Goal: Task Accomplishment & Management: Complete application form

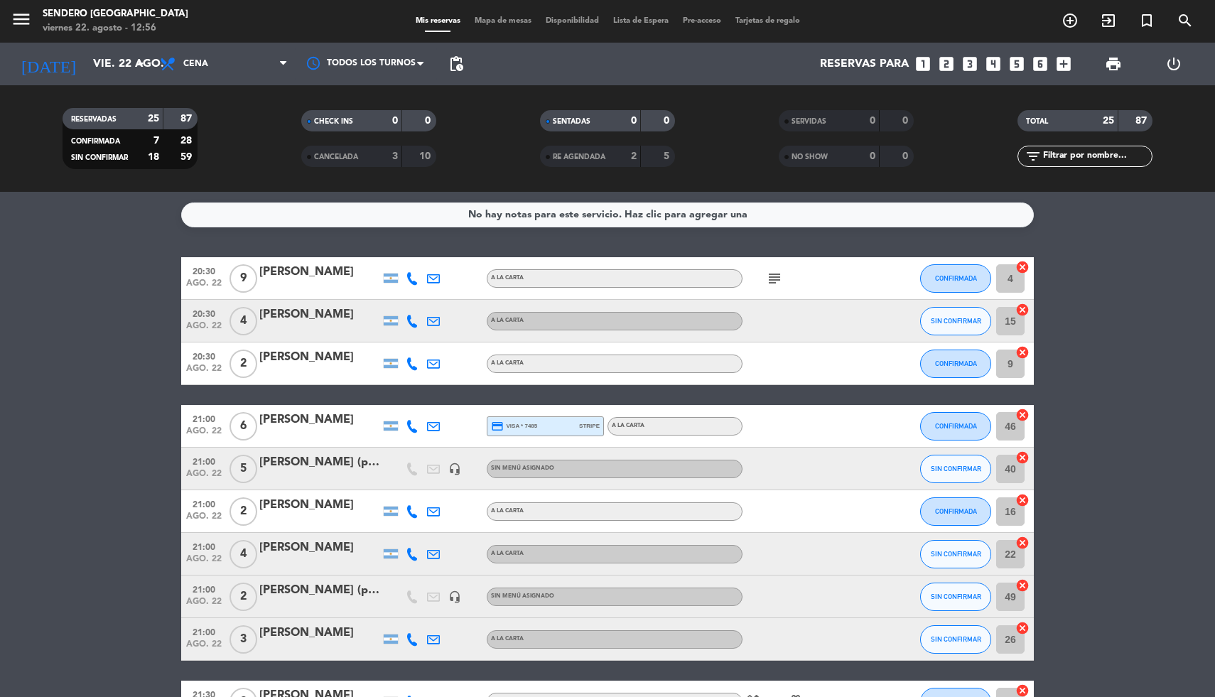
click at [947, 70] on icon "looks_two" at bounding box center [946, 64] width 18 height 18
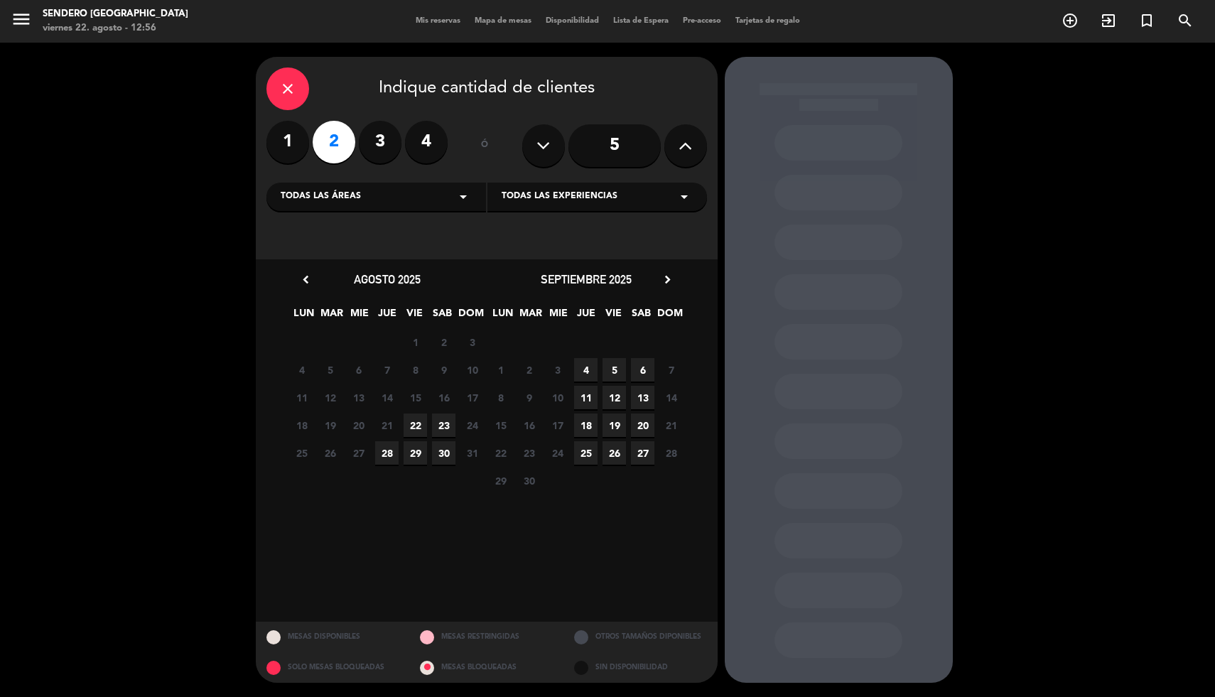
click at [421, 420] on span "22" at bounding box center [415, 425] width 23 height 23
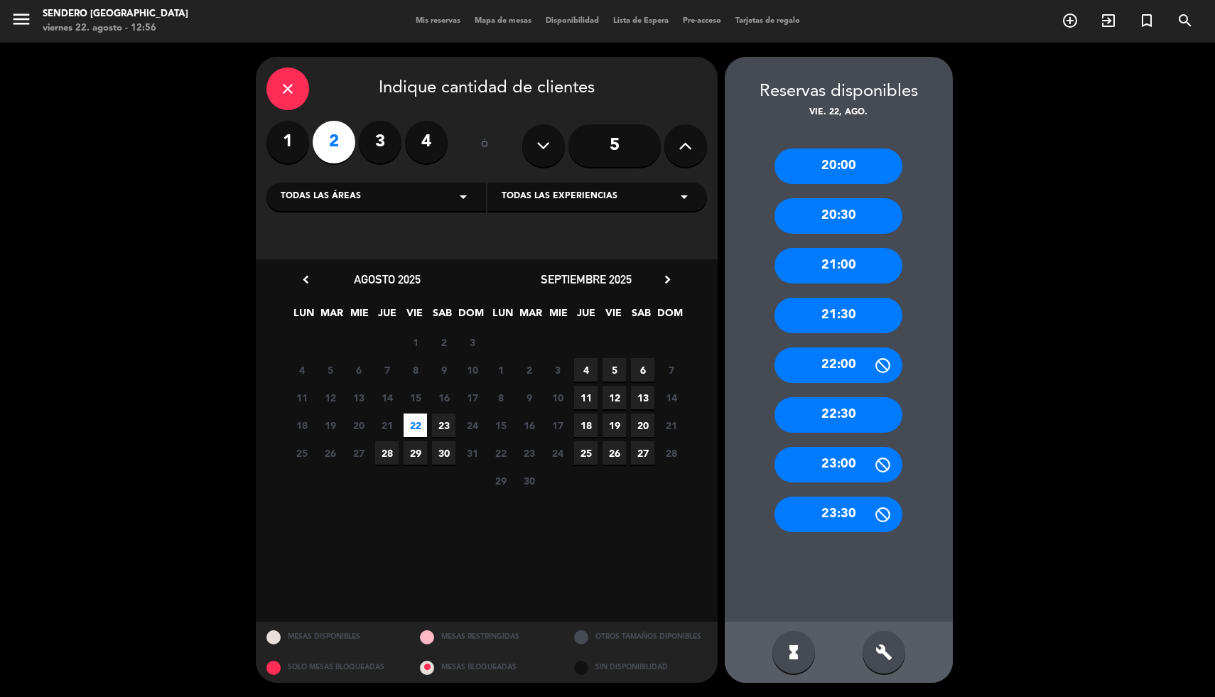
click at [831, 368] on div "22:00" at bounding box center [839, 365] width 128 height 36
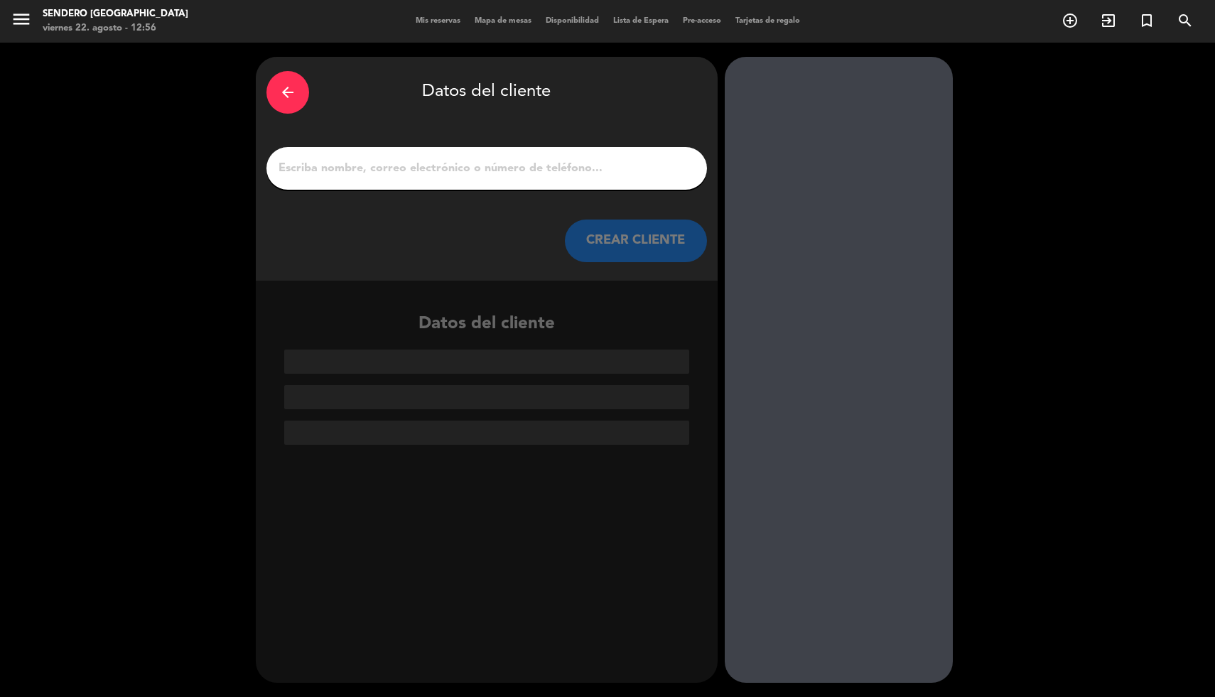
click at [445, 171] on input "1" at bounding box center [486, 168] width 419 height 20
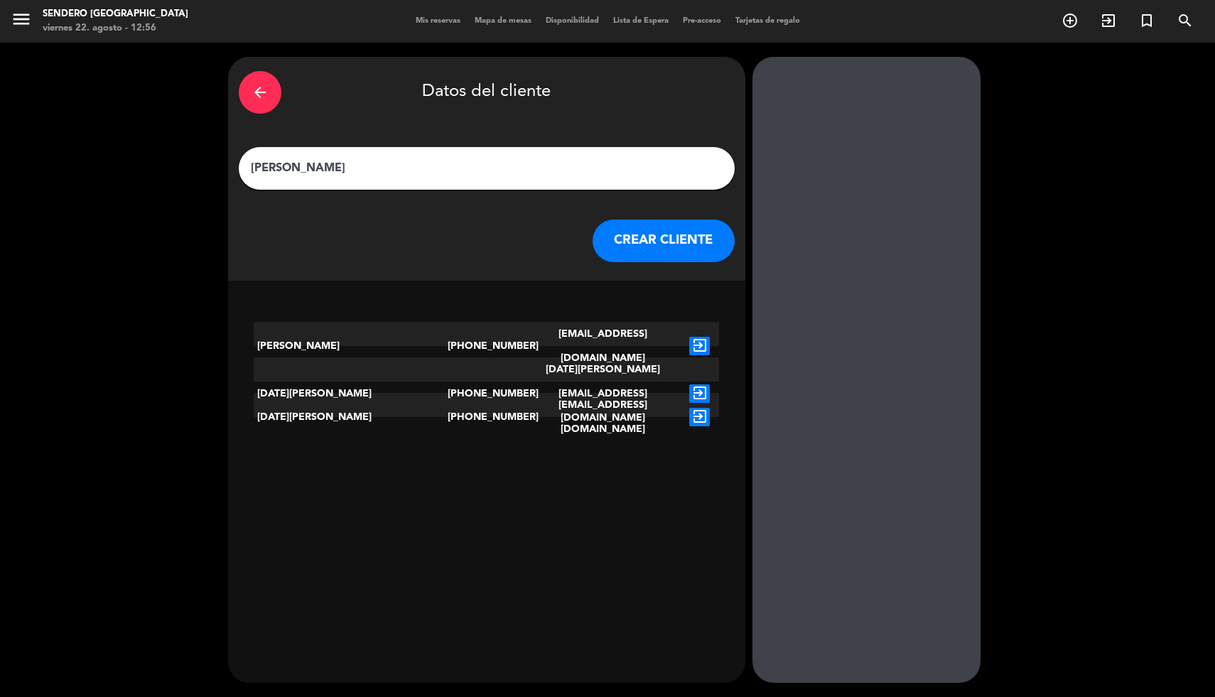
click at [291, 168] on input "[PERSON_NAME]" at bounding box center [486, 168] width 475 height 20
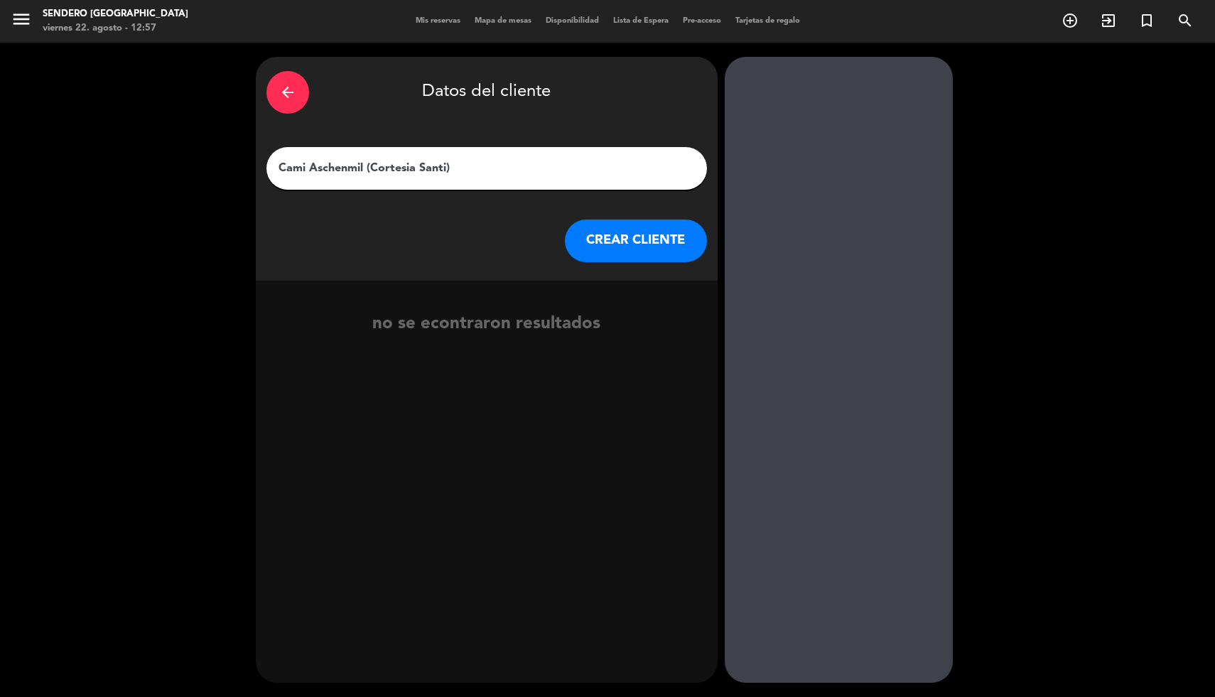
type input "Cami Aschenmil (Cortesia Santi)"
click at [644, 243] on button "CREAR CLIENTE" at bounding box center [636, 241] width 142 height 43
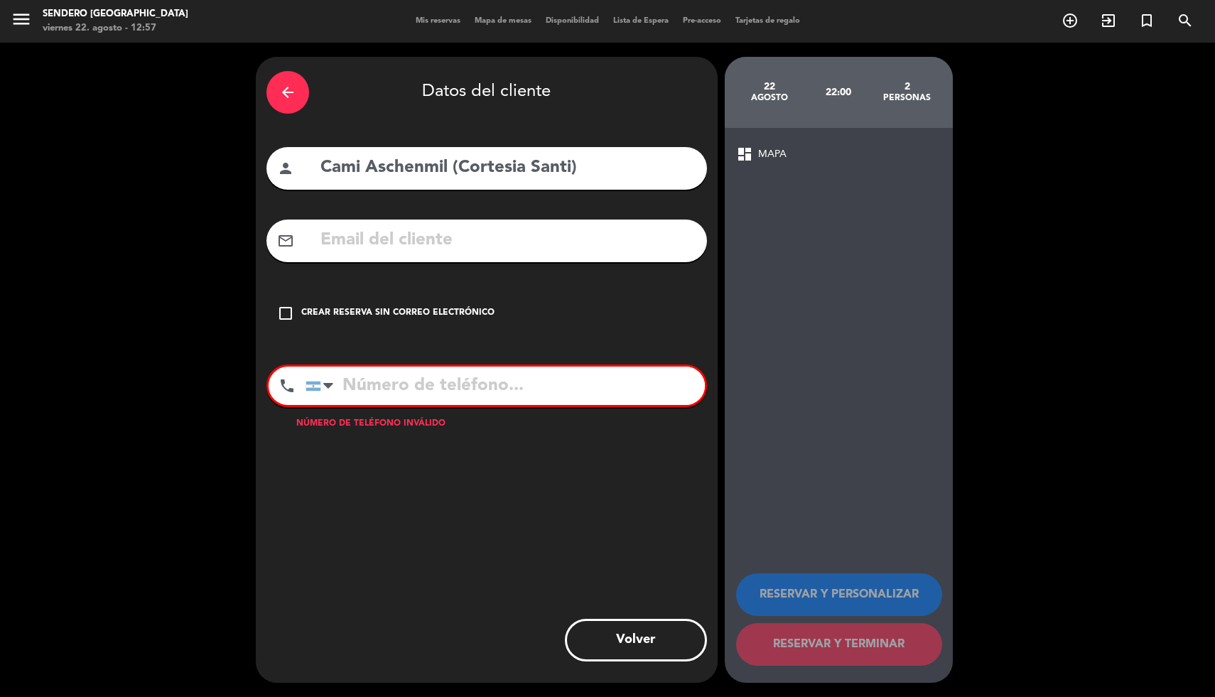
click at [339, 316] on div "Crear reserva sin correo electrónico" at bounding box center [397, 313] width 193 height 14
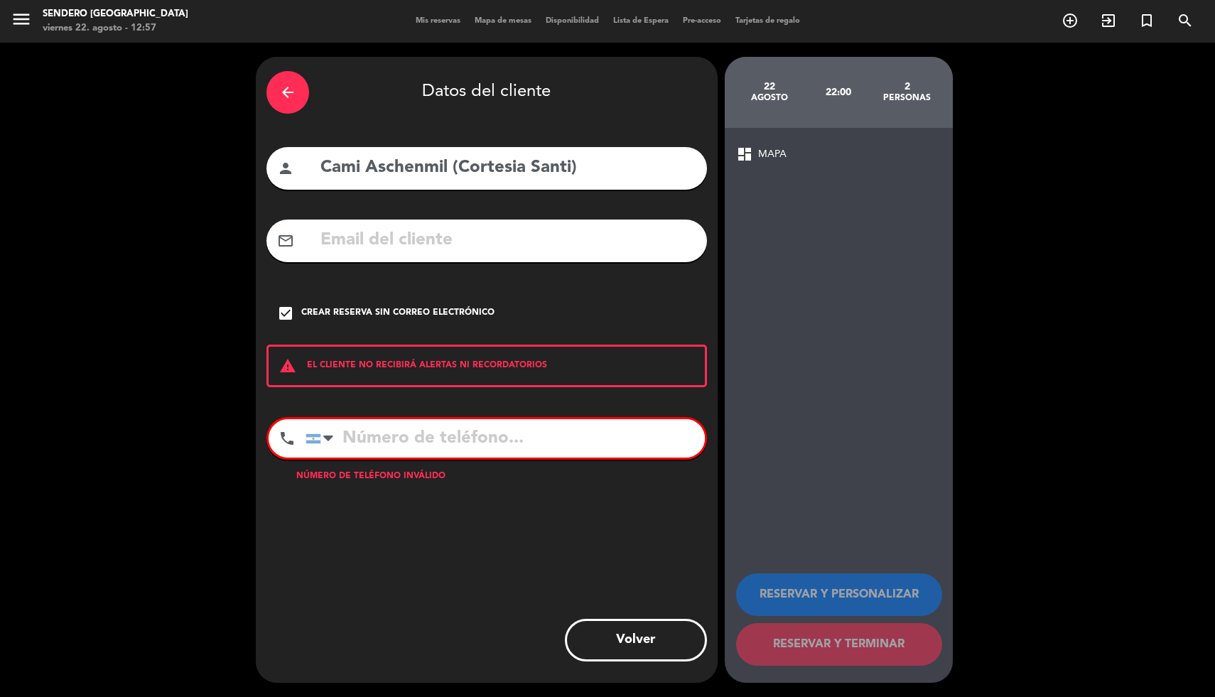
click at [355, 362] on div "warning EL CLIENTE NO RECIBIRÁ ALERTAS NI RECORDATORIOS" at bounding box center [486, 366] width 441 height 43
click at [294, 367] on icon "warning" at bounding box center [288, 365] width 38 height 17
click at [284, 90] on icon "arrow_back" at bounding box center [287, 92] width 17 height 17
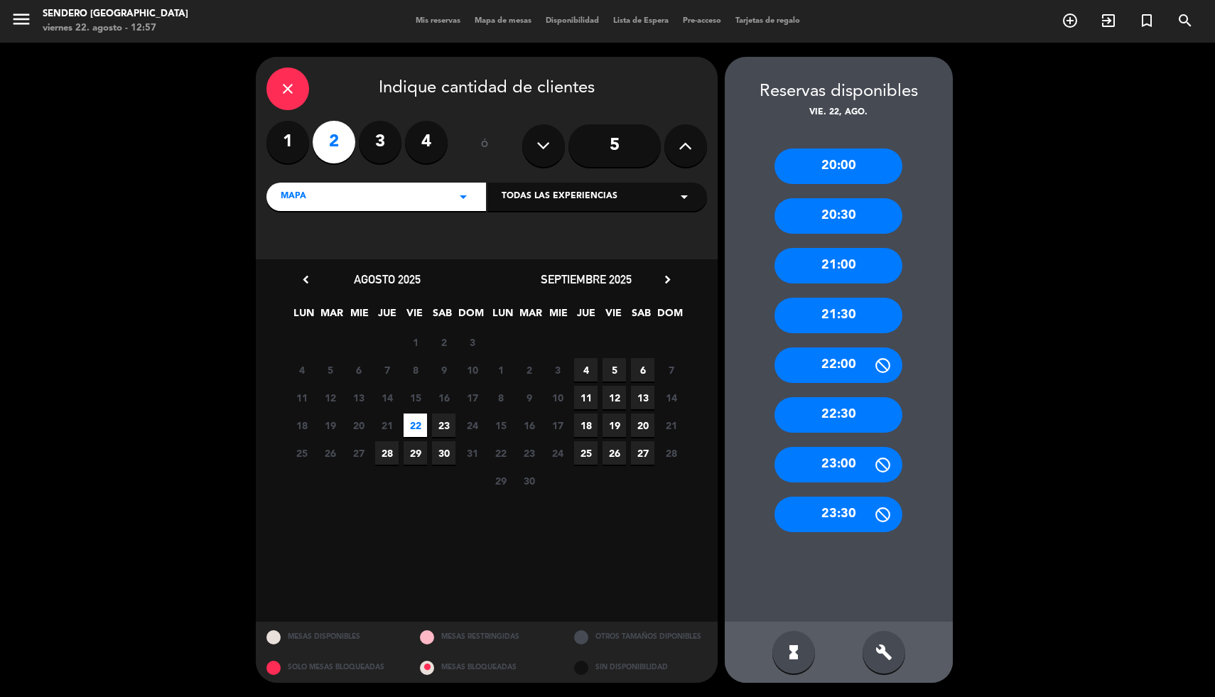
click at [284, 90] on icon "close" at bounding box center [287, 88] width 17 height 17
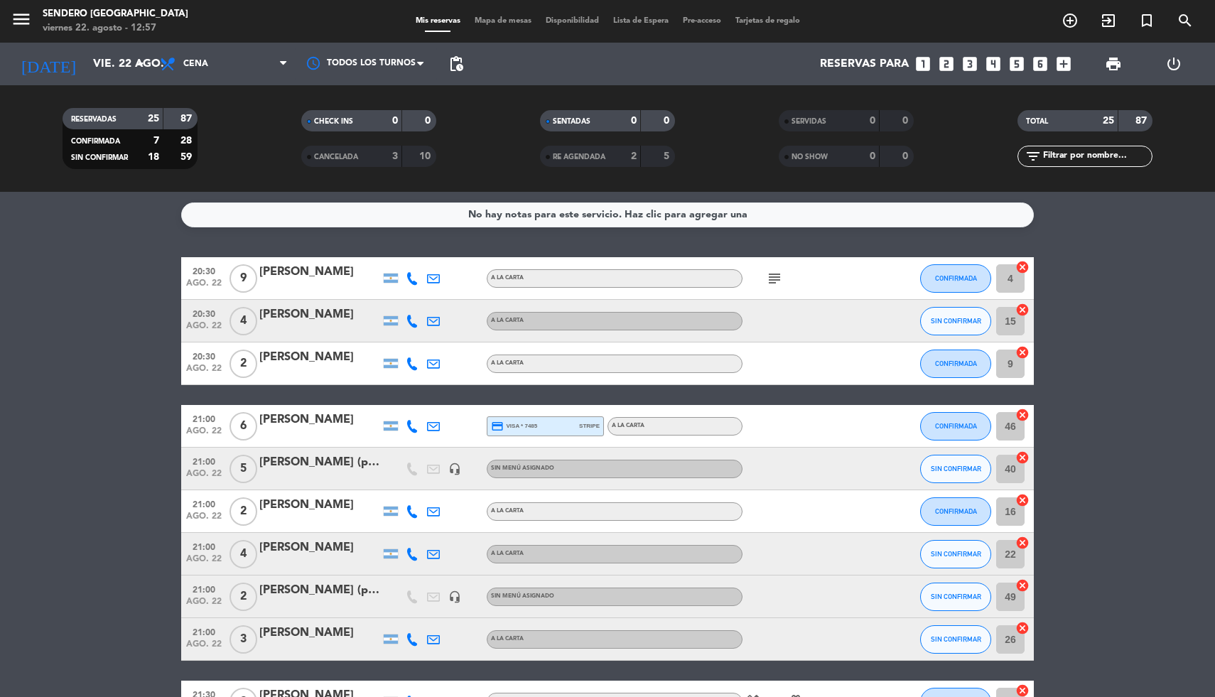
click at [1008, 283] on input "4" at bounding box center [1010, 278] width 28 height 28
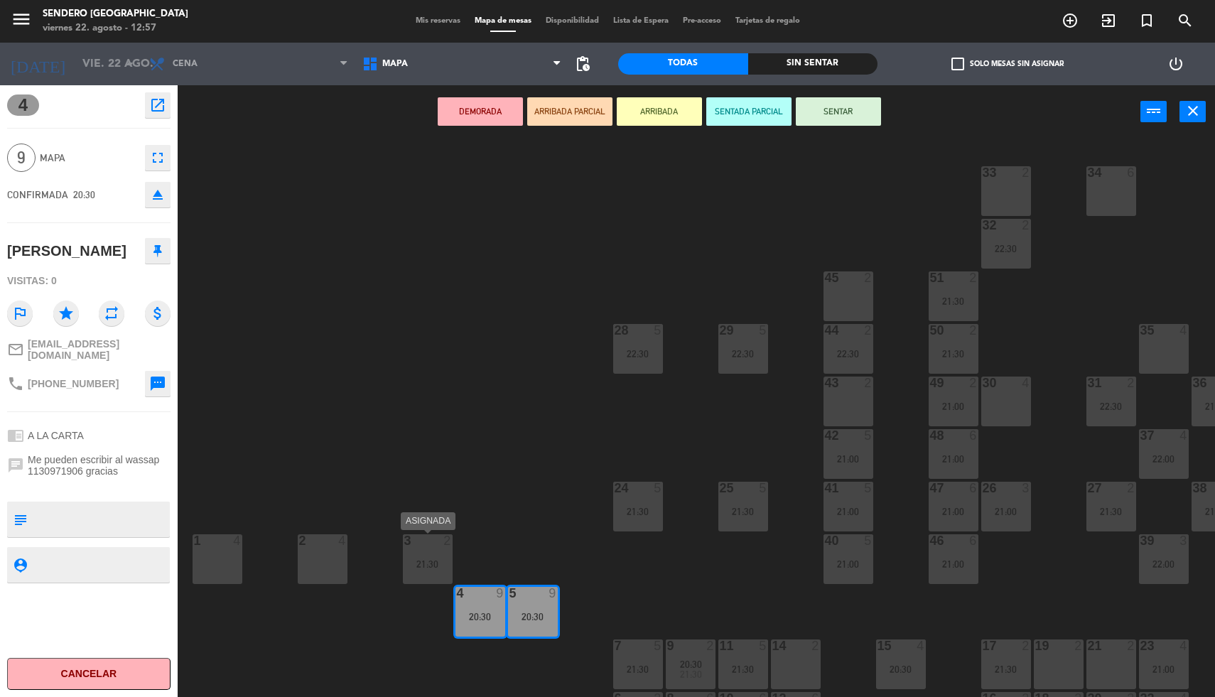
click at [428, 551] on div "3 2 21:30" at bounding box center [428, 559] width 50 height 50
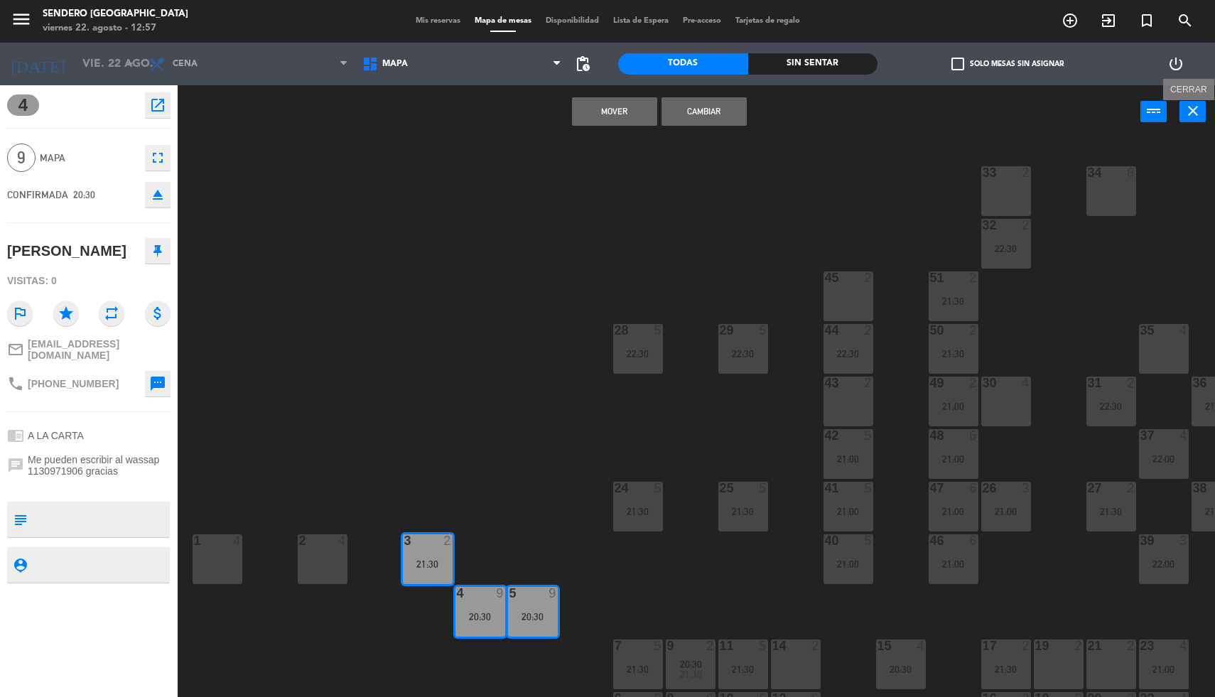
click at [1203, 113] on button "close" at bounding box center [1193, 111] width 26 height 21
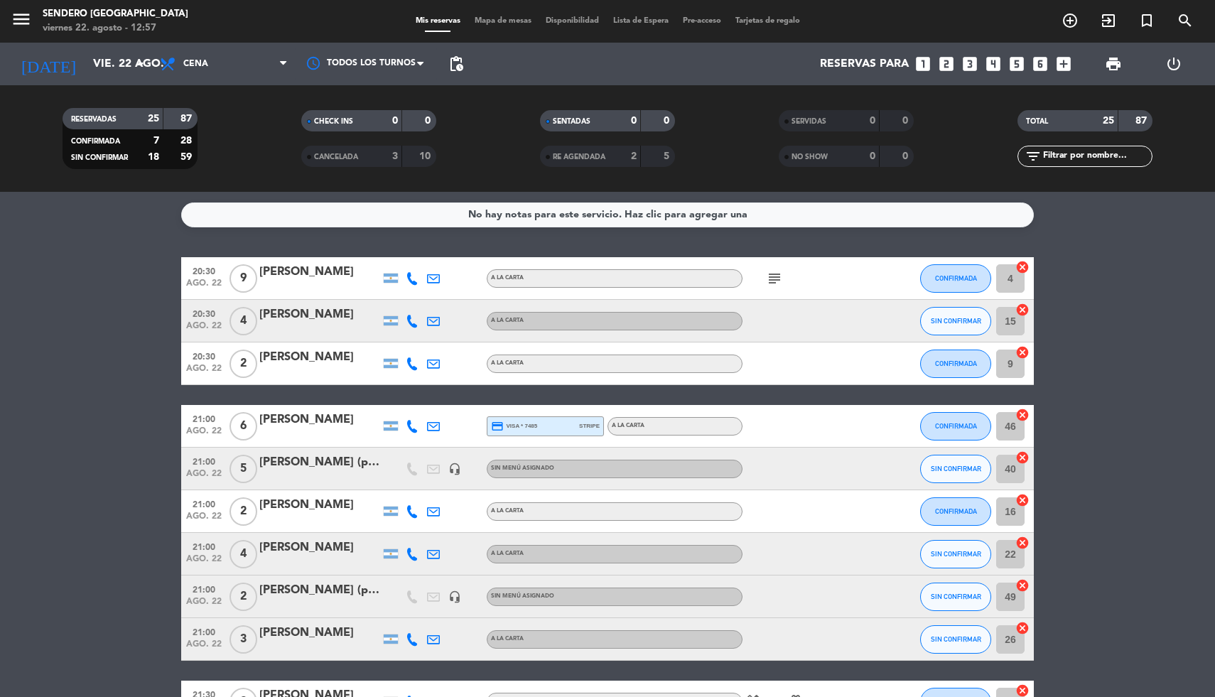
click at [945, 65] on icon "looks_two" at bounding box center [946, 64] width 18 height 18
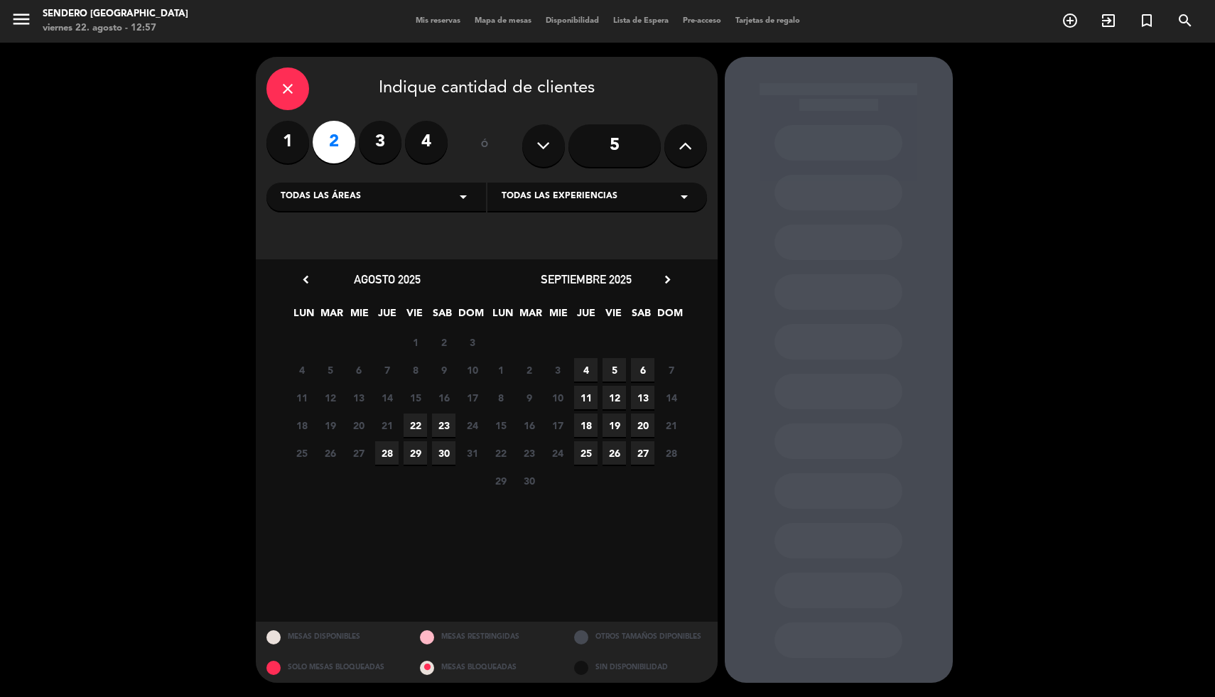
click at [419, 426] on span "22" at bounding box center [415, 425] width 23 height 23
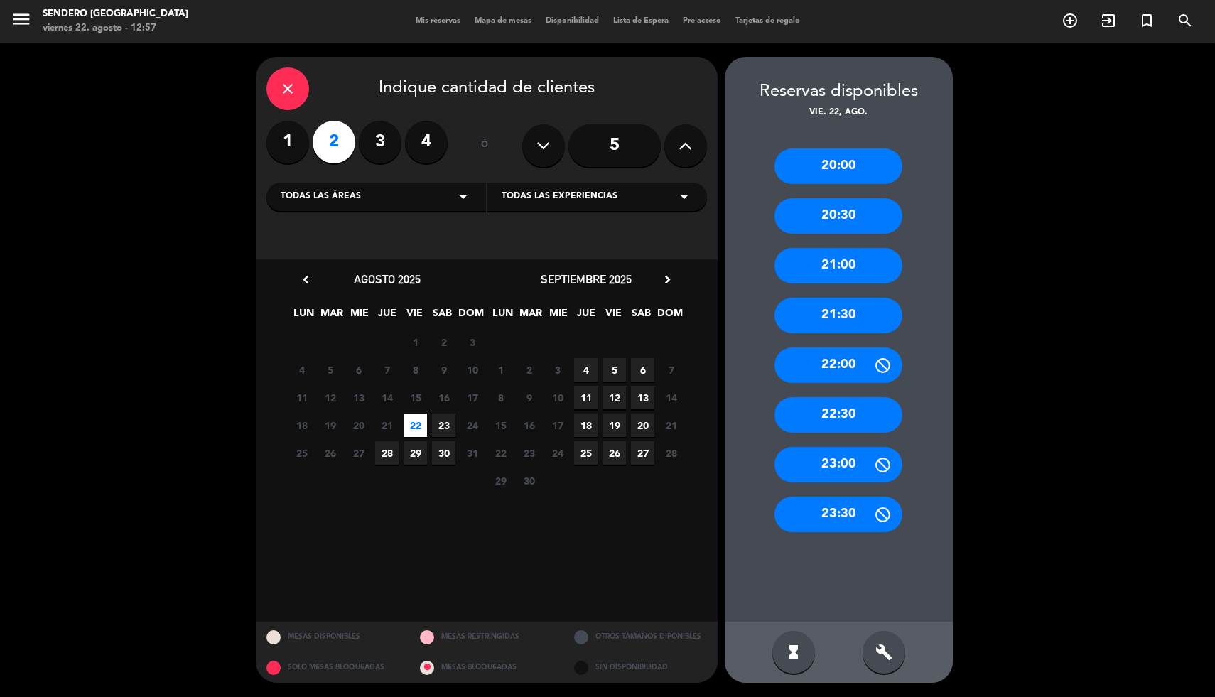
click at [835, 365] on div "22:00" at bounding box center [839, 365] width 128 height 36
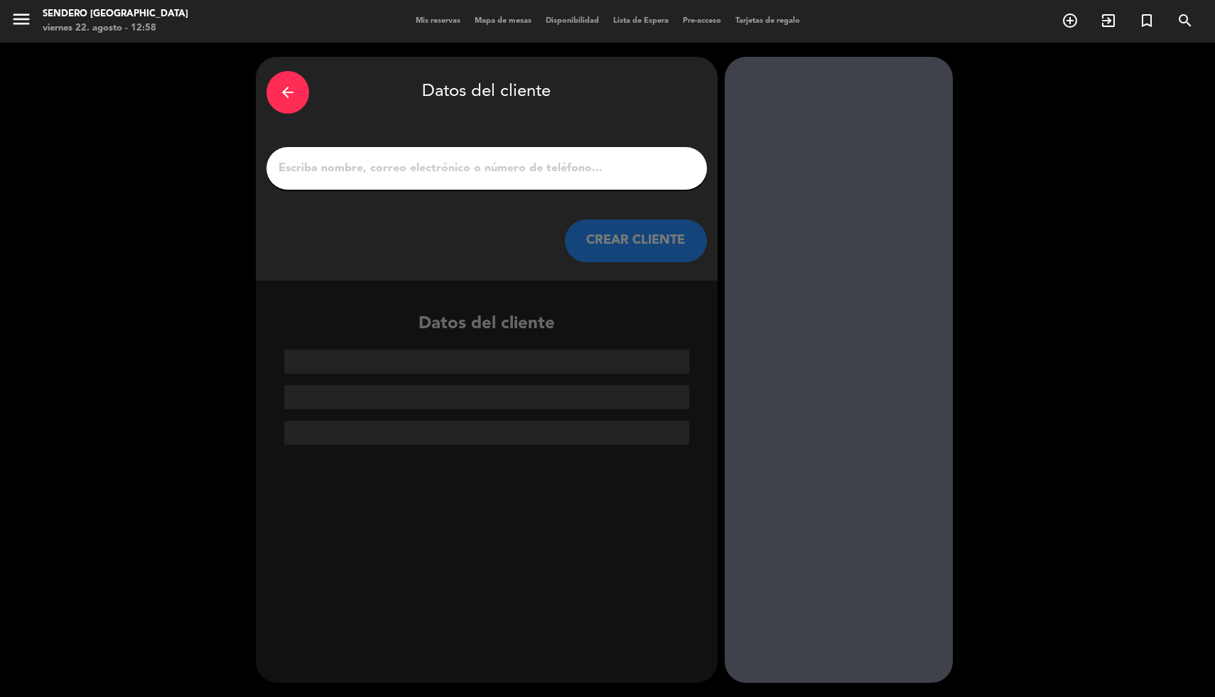
click at [280, 88] on icon "arrow_back" at bounding box center [287, 92] width 17 height 17
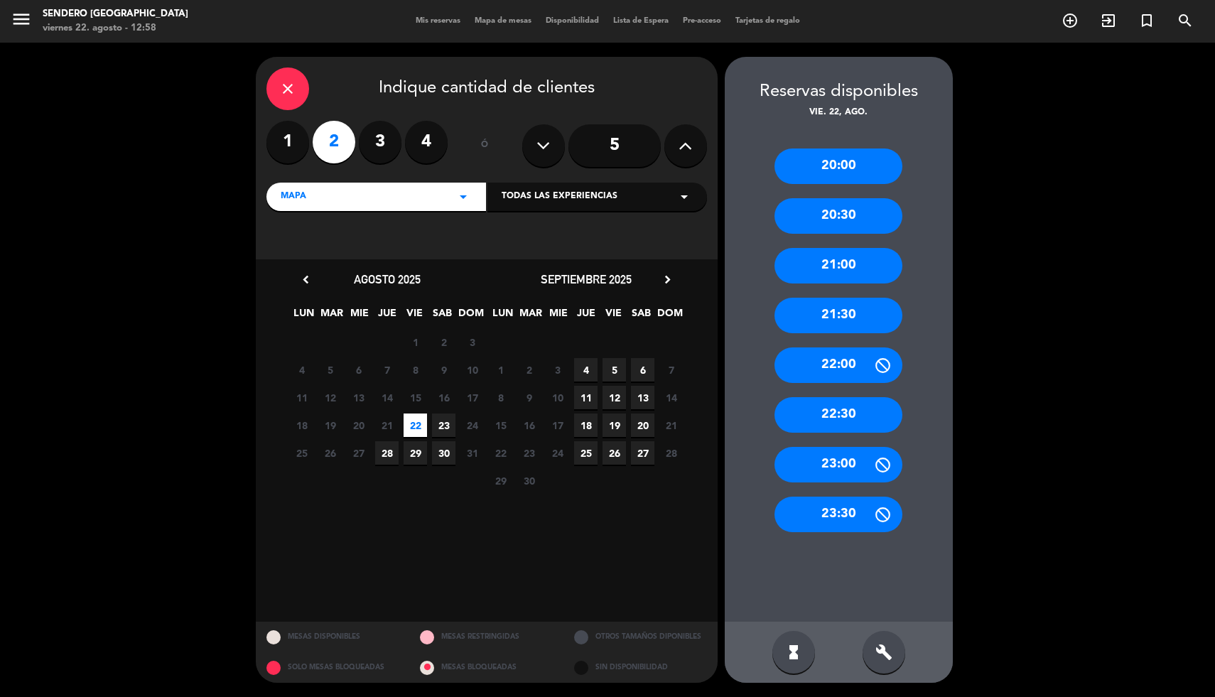
click at [858, 170] on div "20:00" at bounding box center [839, 167] width 128 height 36
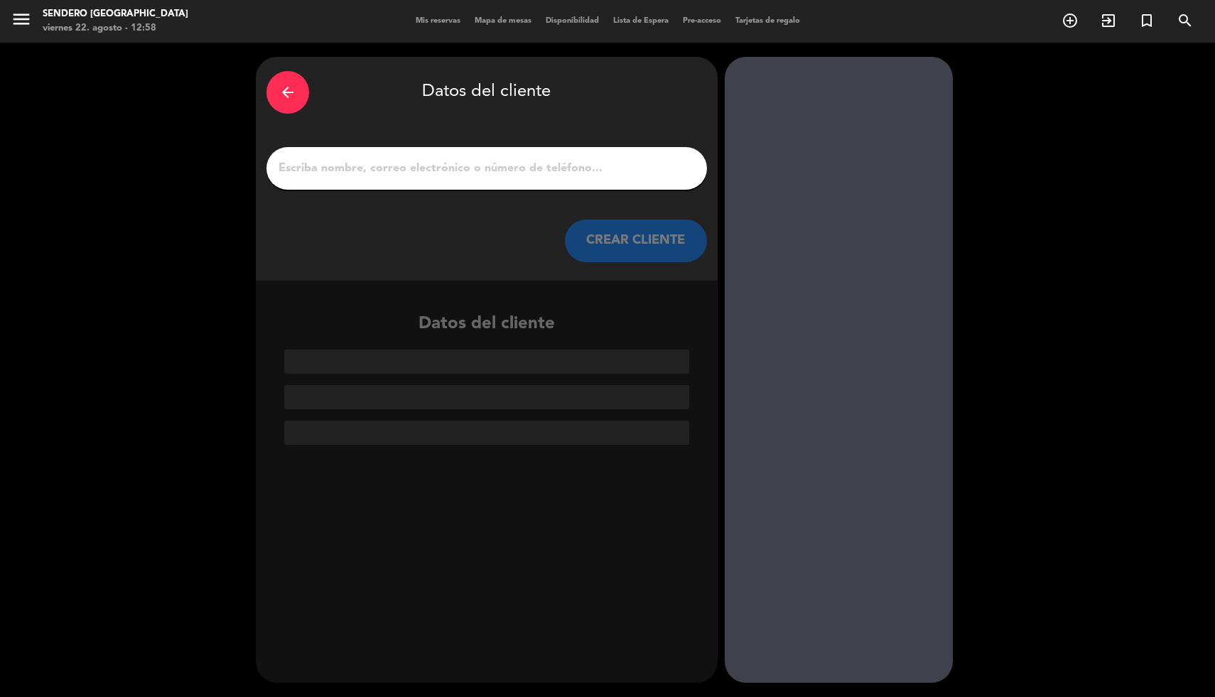
click at [447, 165] on input "1" at bounding box center [486, 168] width 419 height 20
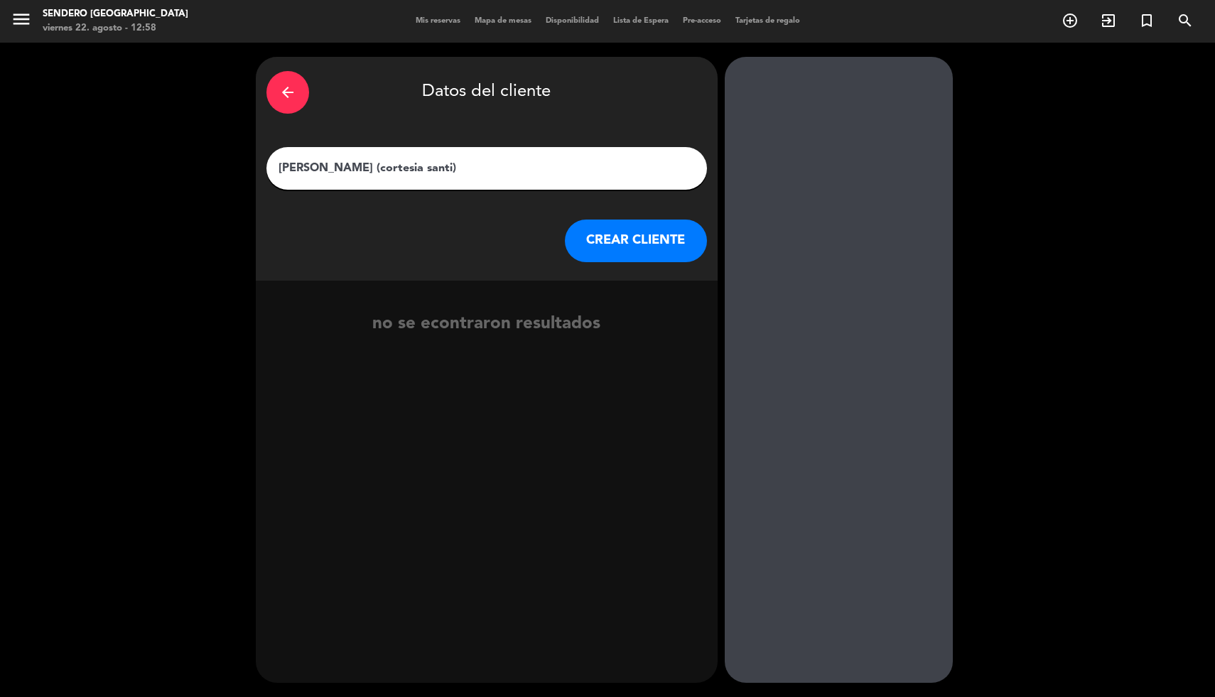
type input "[PERSON_NAME] (cortesia santi)"
click at [604, 242] on button "CREAR CLIENTE" at bounding box center [636, 241] width 142 height 43
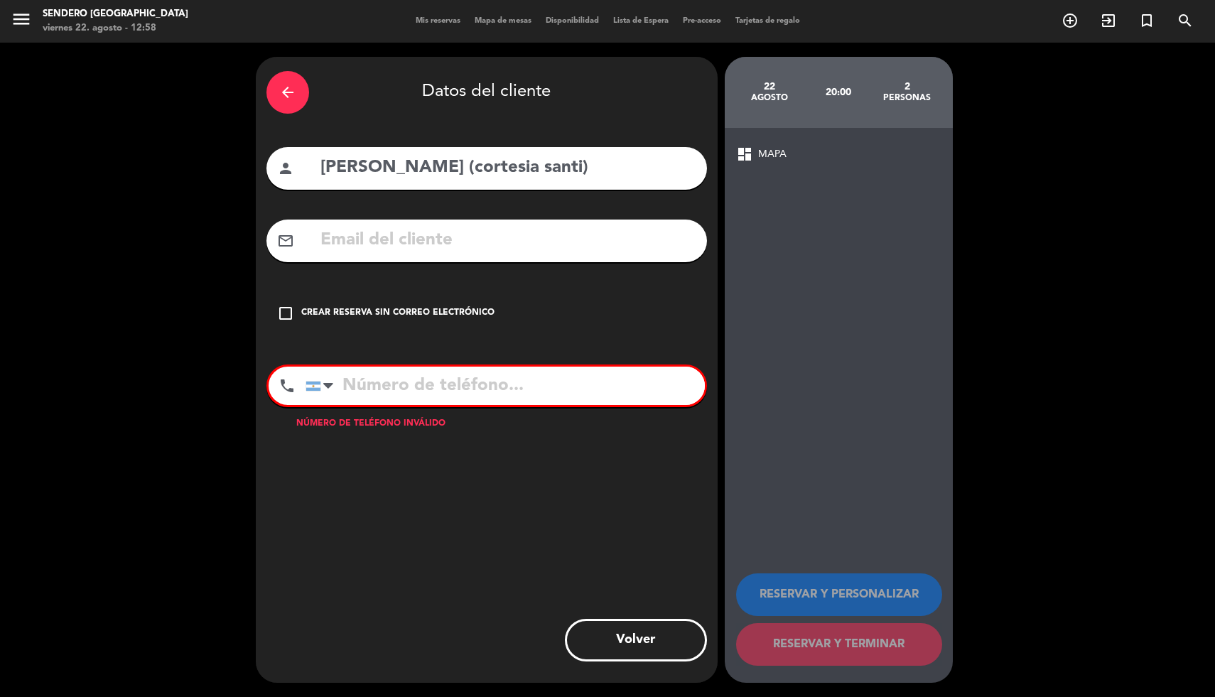
click at [335, 314] on div "Crear reserva sin correo electrónico" at bounding box center [397, 313] width 193 height 14
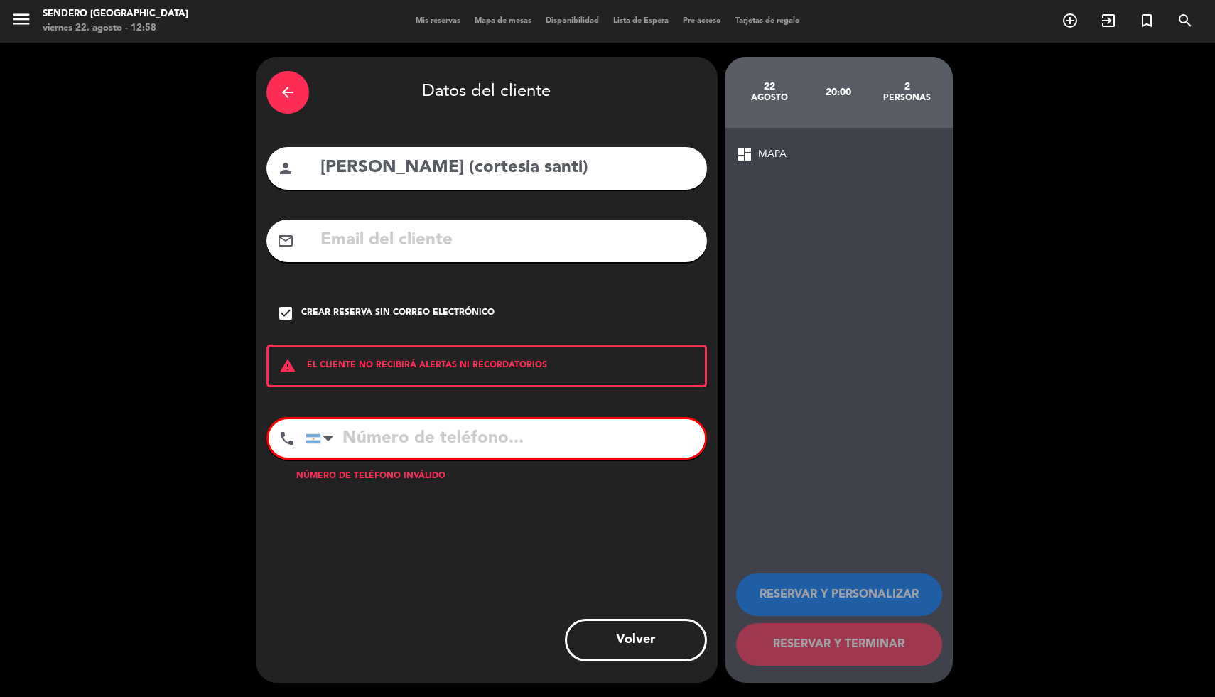
click at [387, 433] on input "tel" at bounding box center [505, 438] width 399 height 38
click at [333, 440] on div at bounding box center [322, 438] width 33 height 37
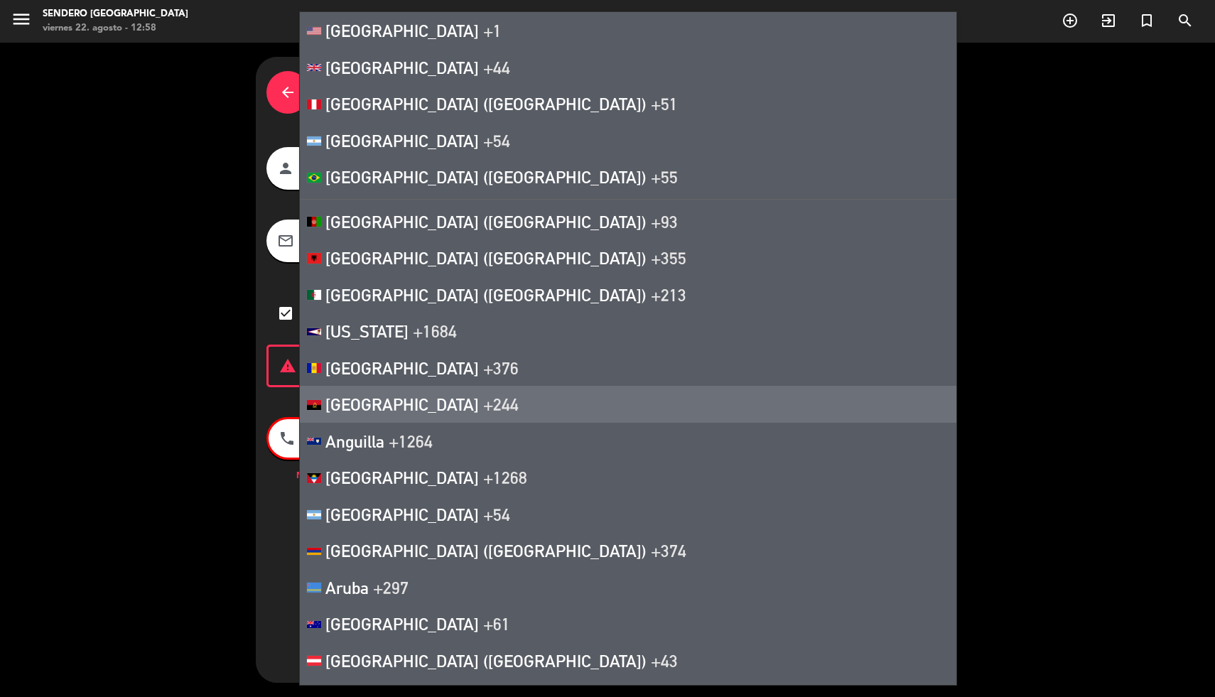
click at [206, 464] on div "arrow_back Datos del cliente person [PERSON_NAME] (cortesia santi) mail_outline…" at bounding box center [607, 370] width 1215 height 654
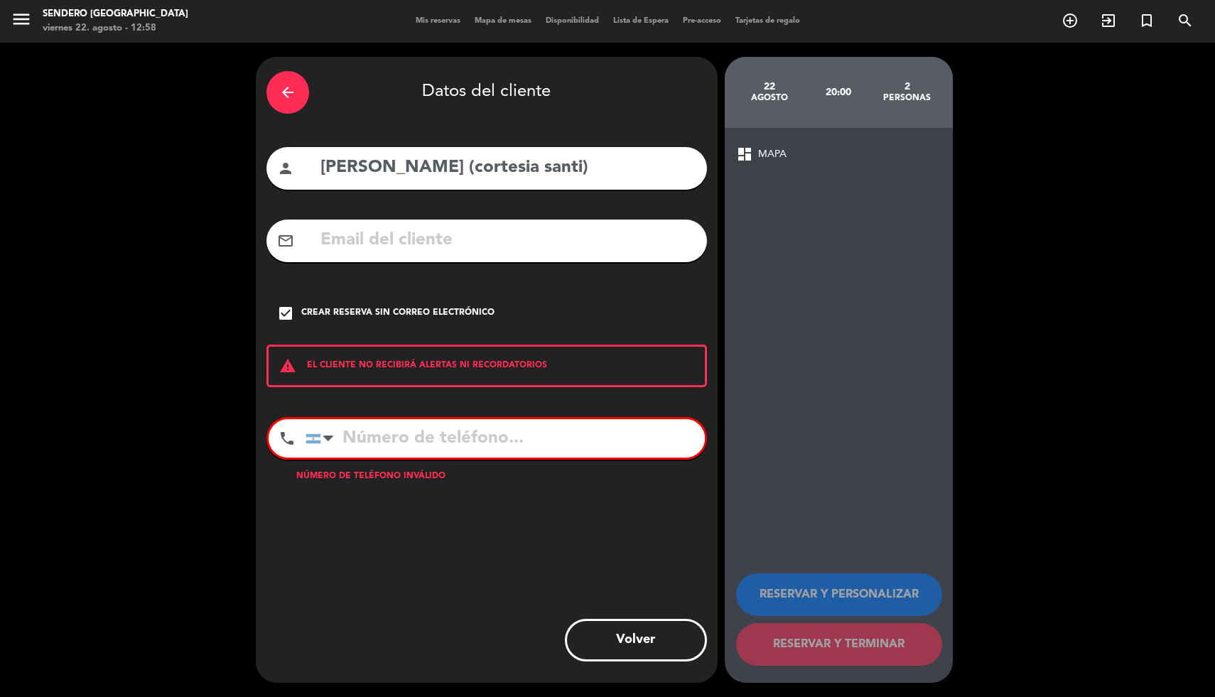
click at [348, 434] on input "tel" at bounding box center [505, 438] width 399 height 38
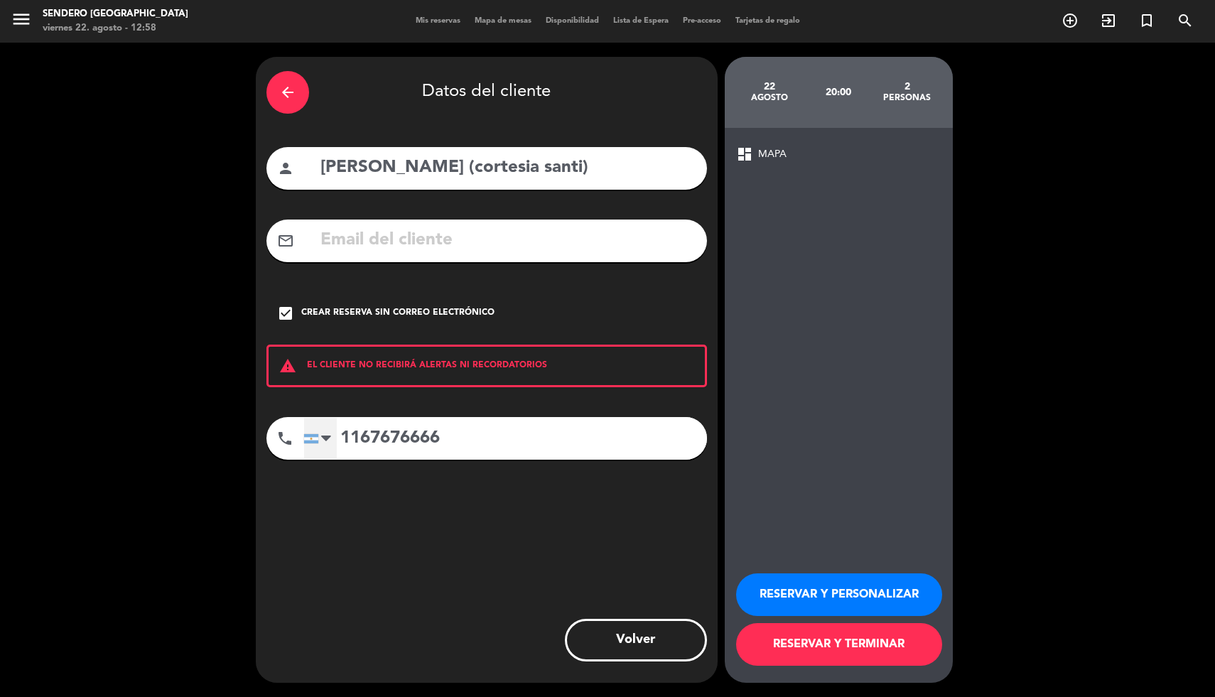
click at [311, 441] on div at bounding box center [311, 438] width 14 height 9
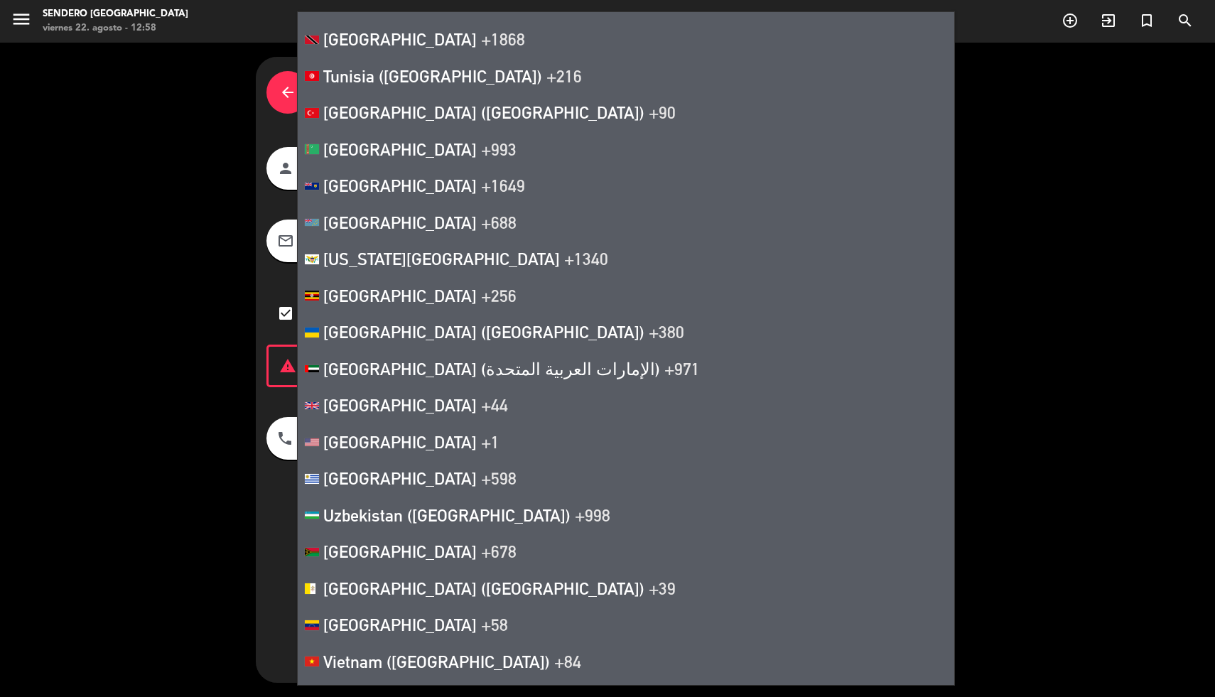
scroll to position [8411, 0]
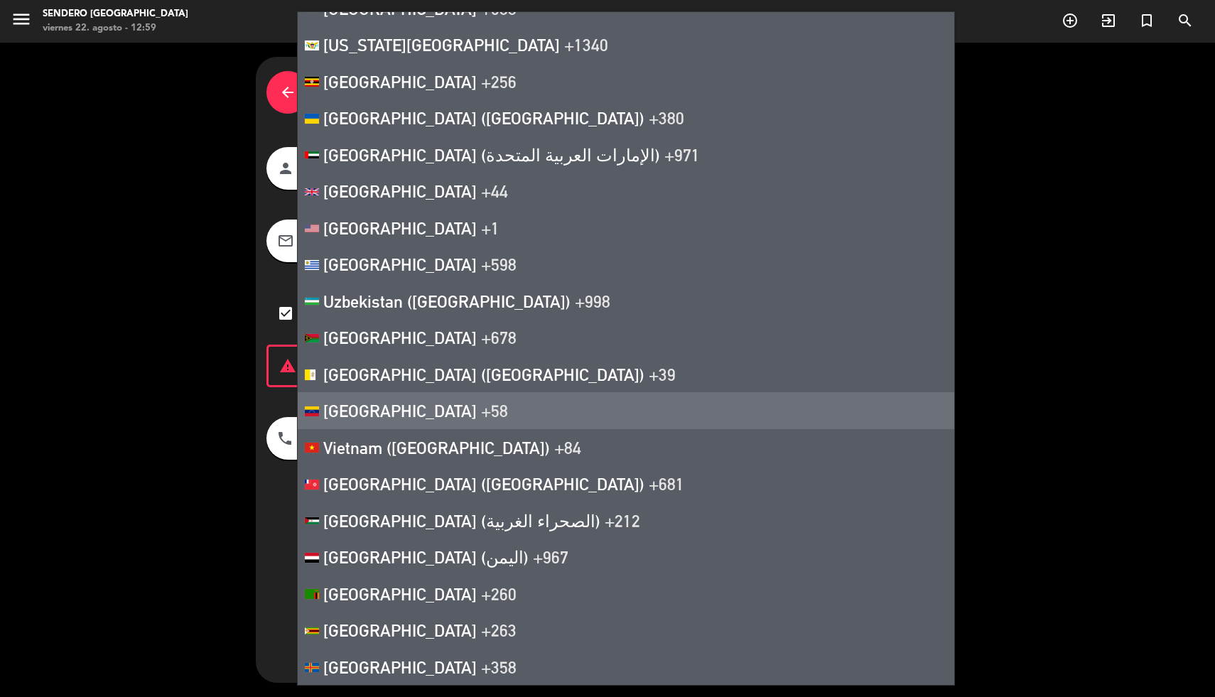
click at [0, 549] on div "arrow_back Datos del cliente person [PERSON_NAME] (cortesia santi) mail_outline…" at bounding box center [607, 370] width 1215 height 654
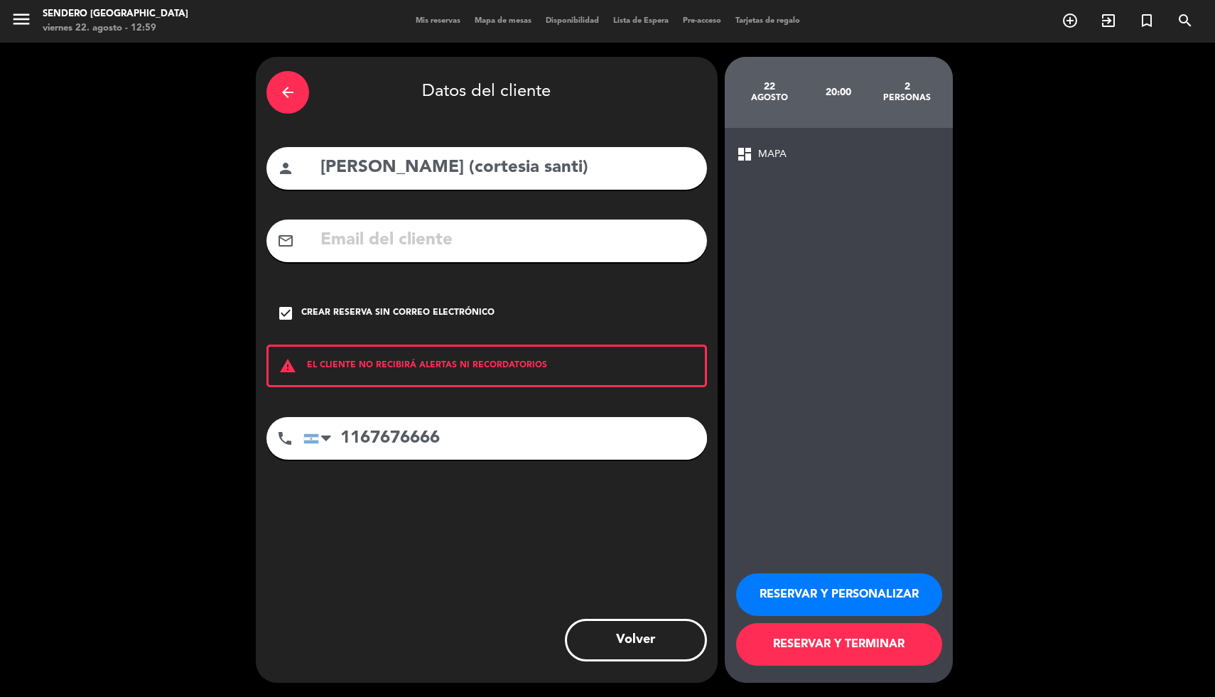
click at [357, 431] on input "1167676666" at bounding box center [505, 438] width 404 height 43
type input "1111111111"
click at [285, 105] on div "arrow_back" at bounding box center [287, 92] width 43 height 43
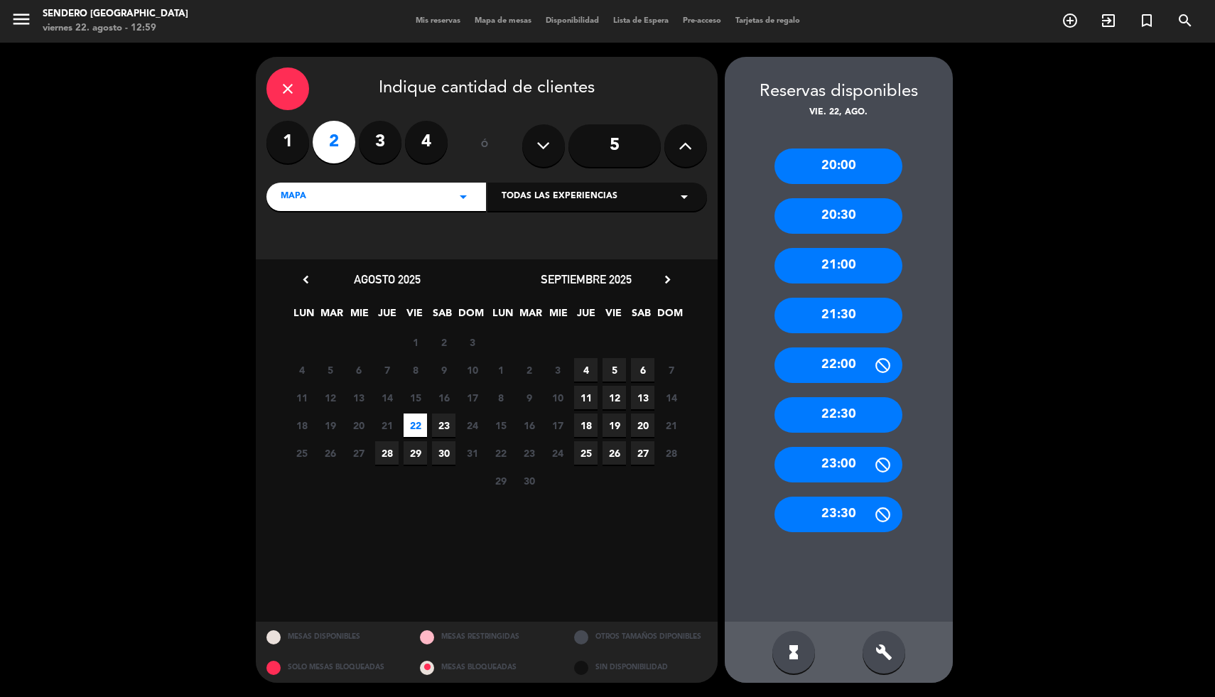
click at [835, 371] on div "22:00" at bounding box center [839, 365] width 128 height 36
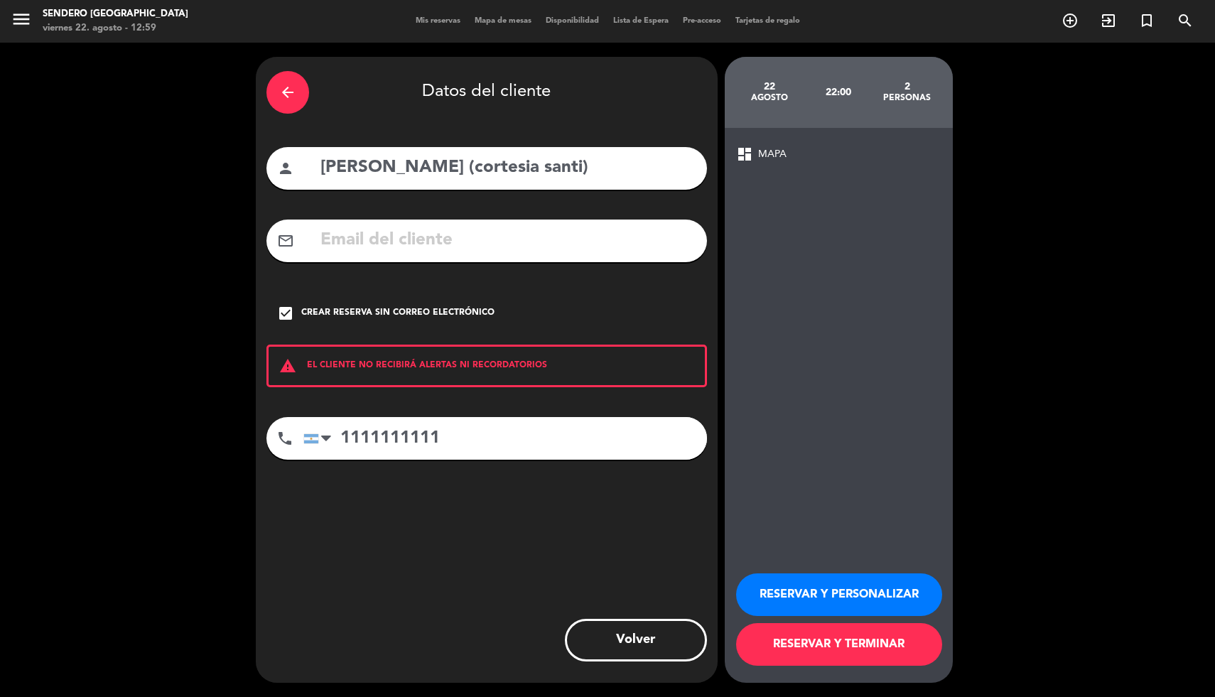
click at [830, 642] on button "RESERVAR Y TERMINAR" at bounding box center [839, 644] width 206 height 43
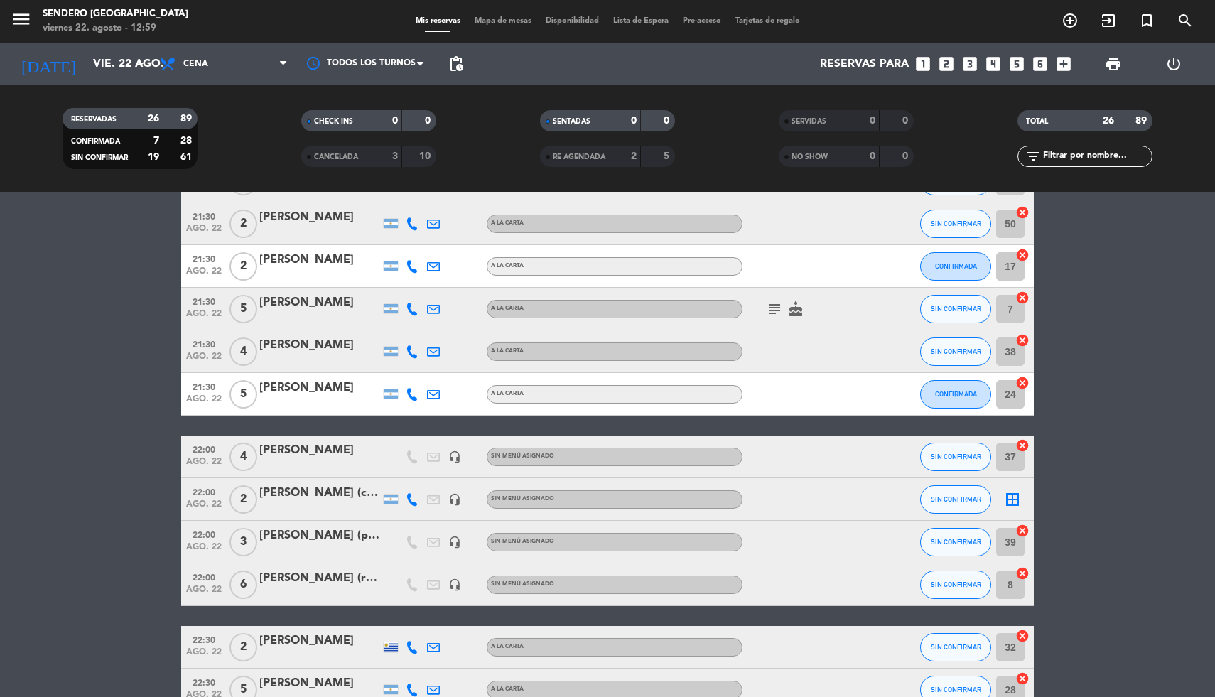
scroll to position [730, 0]
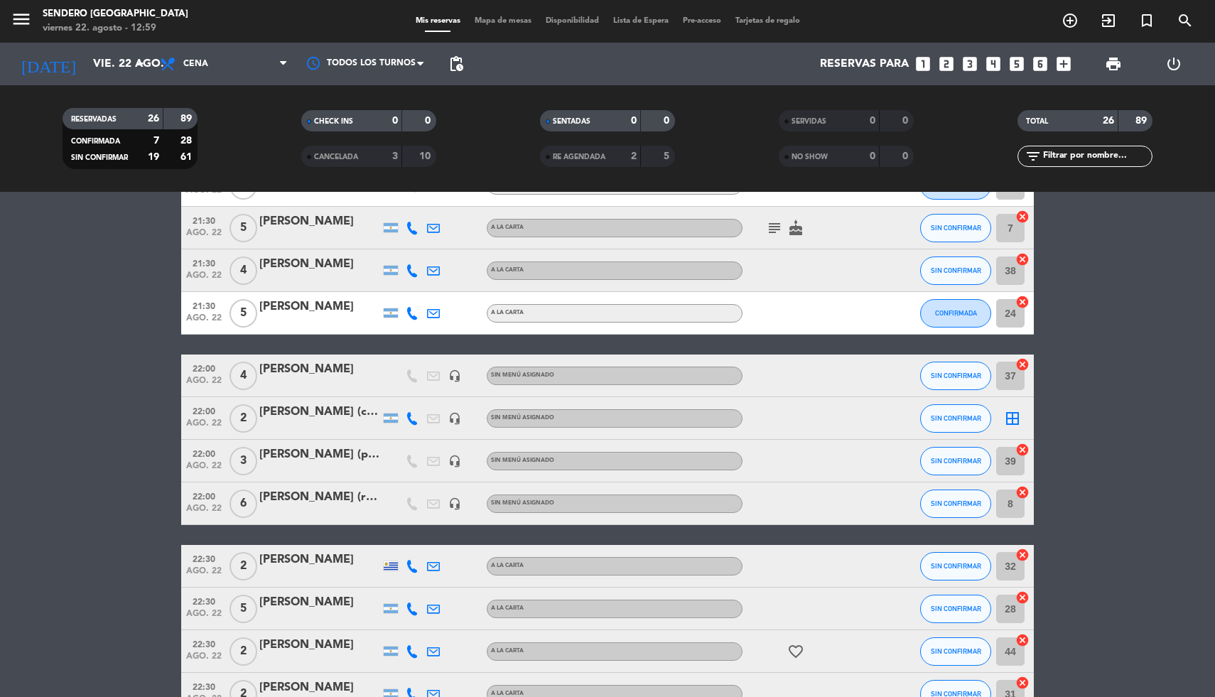
click at [269, 413] on div "[PERSON_NAME] (cortesia santi)" at bounding box center [319, 412] width 121 height 18
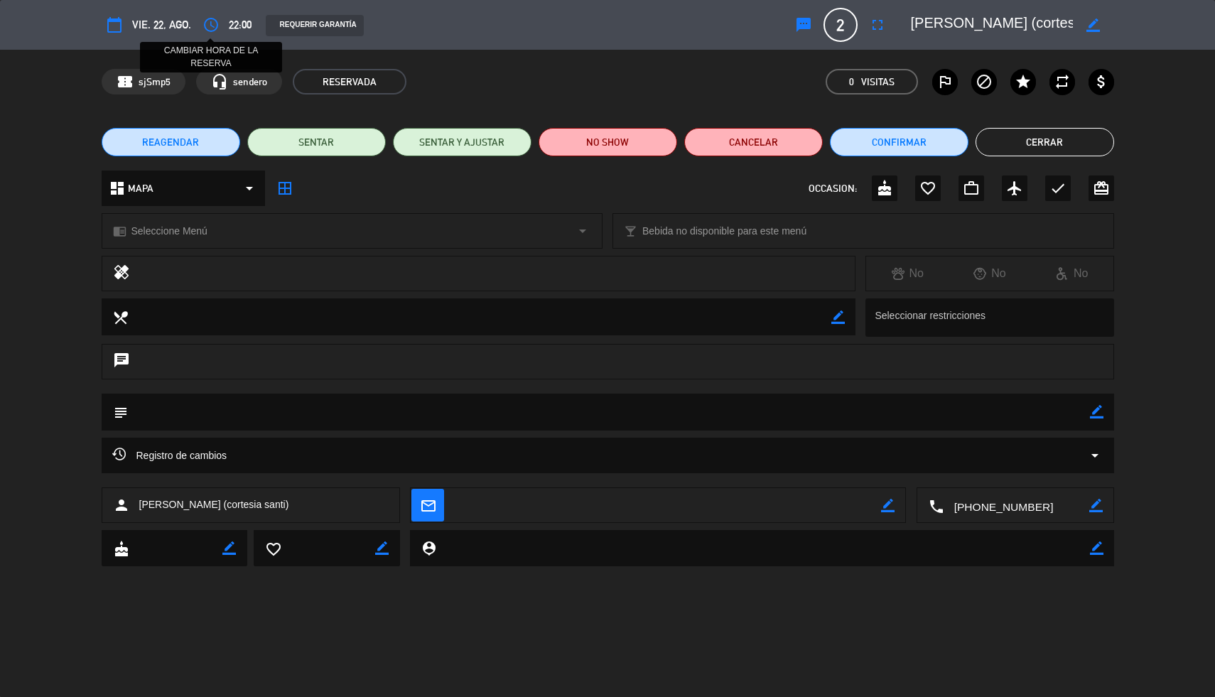
click at [211, 25] on icon "access_time" at bounding box center [211, 24] width 17 height 17
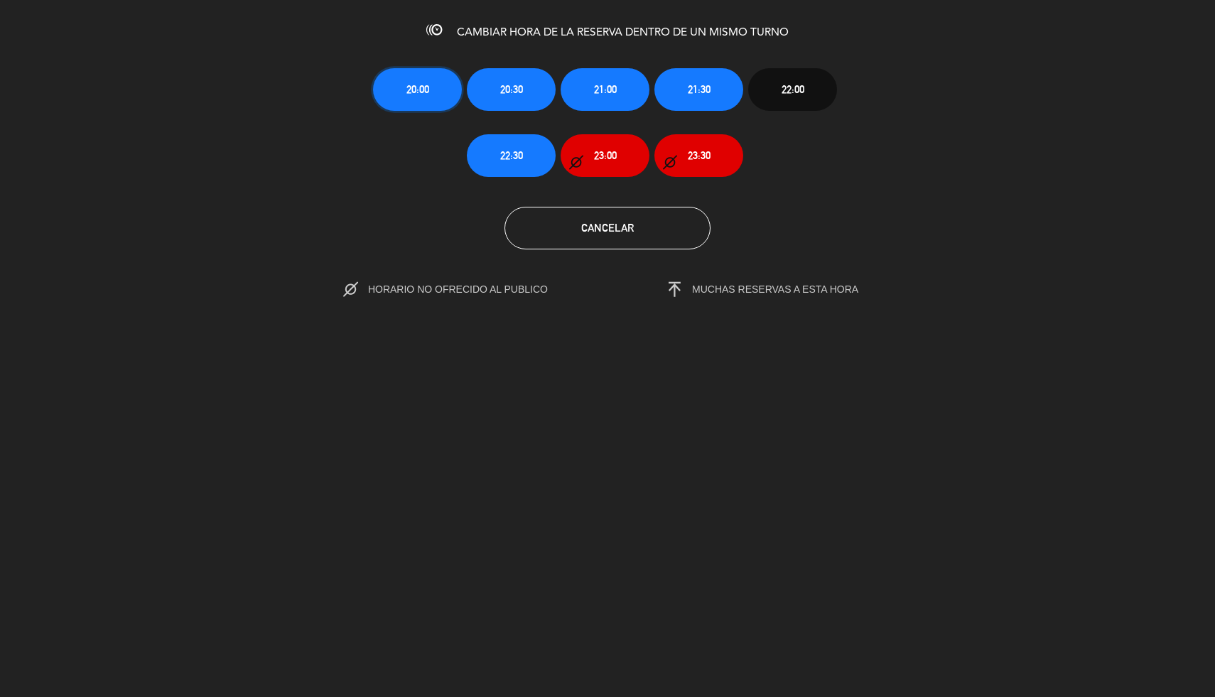
click at [409, 84] on span "20:00" at bounding box center [417, 89] width 23 height 16
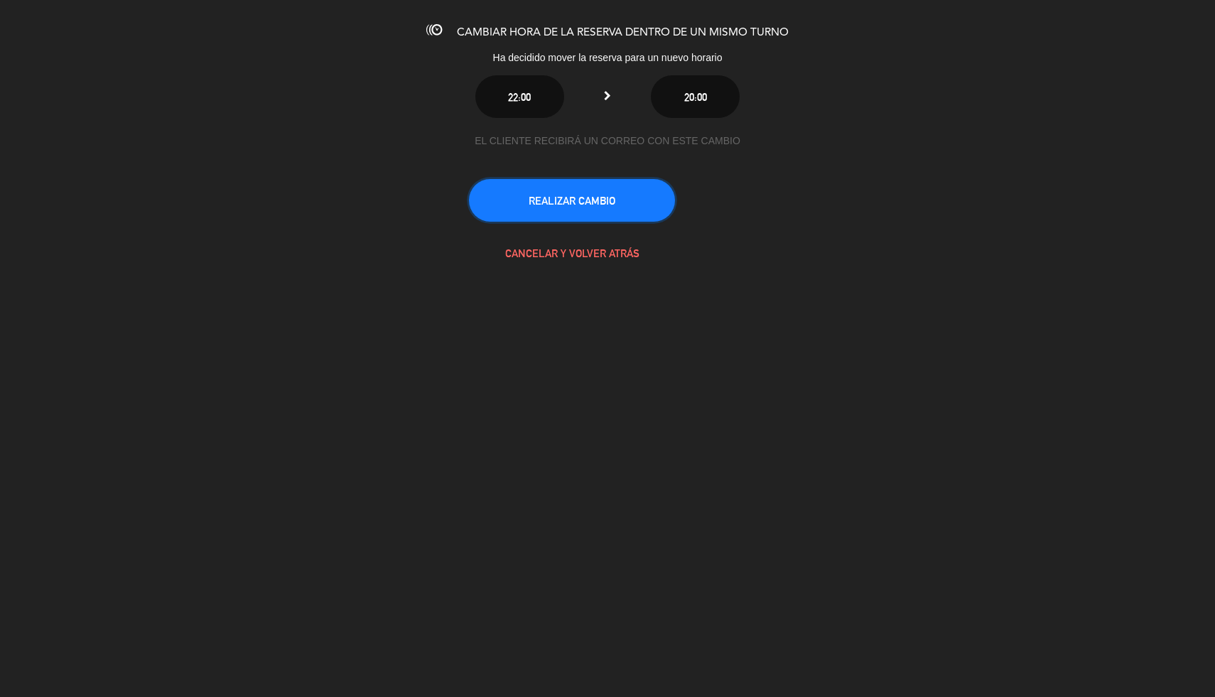
click at [598, 191] on button "REALIZAR CAMBIO" at bounding box center [572, 200] width 206 height 43
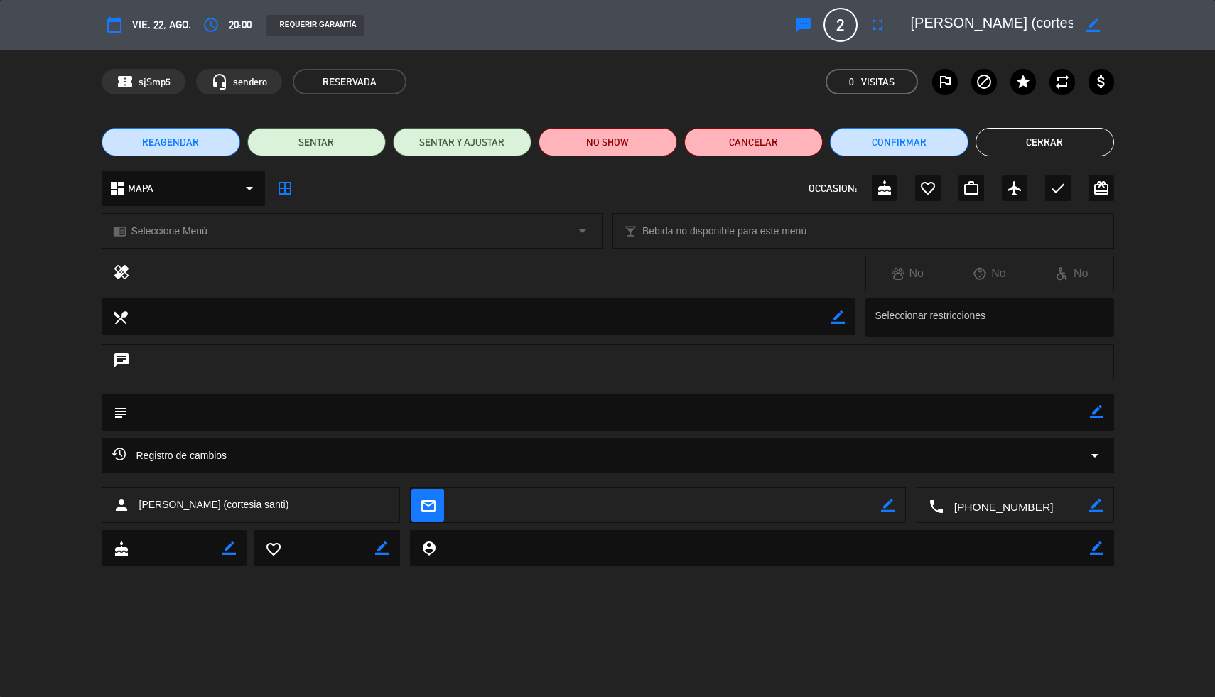
click at [1034, 141] on button "Cerrar" at bounding box center [1045, 142] width 139 height 28
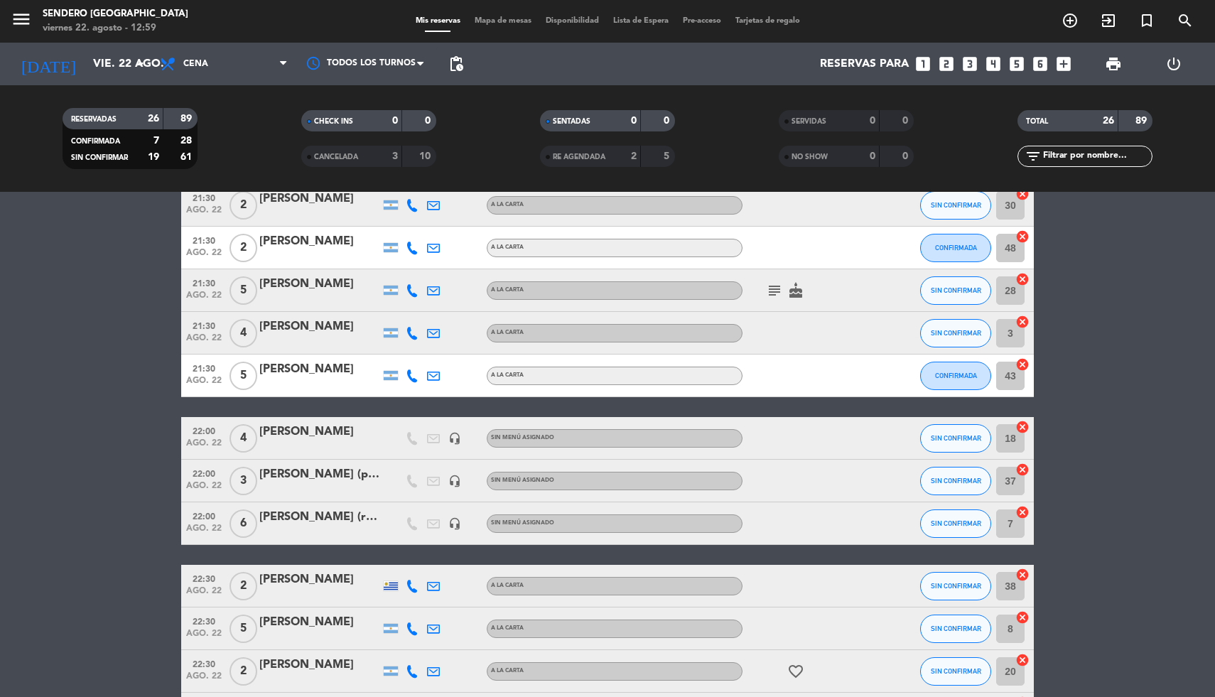
scroll to position [0, 0]
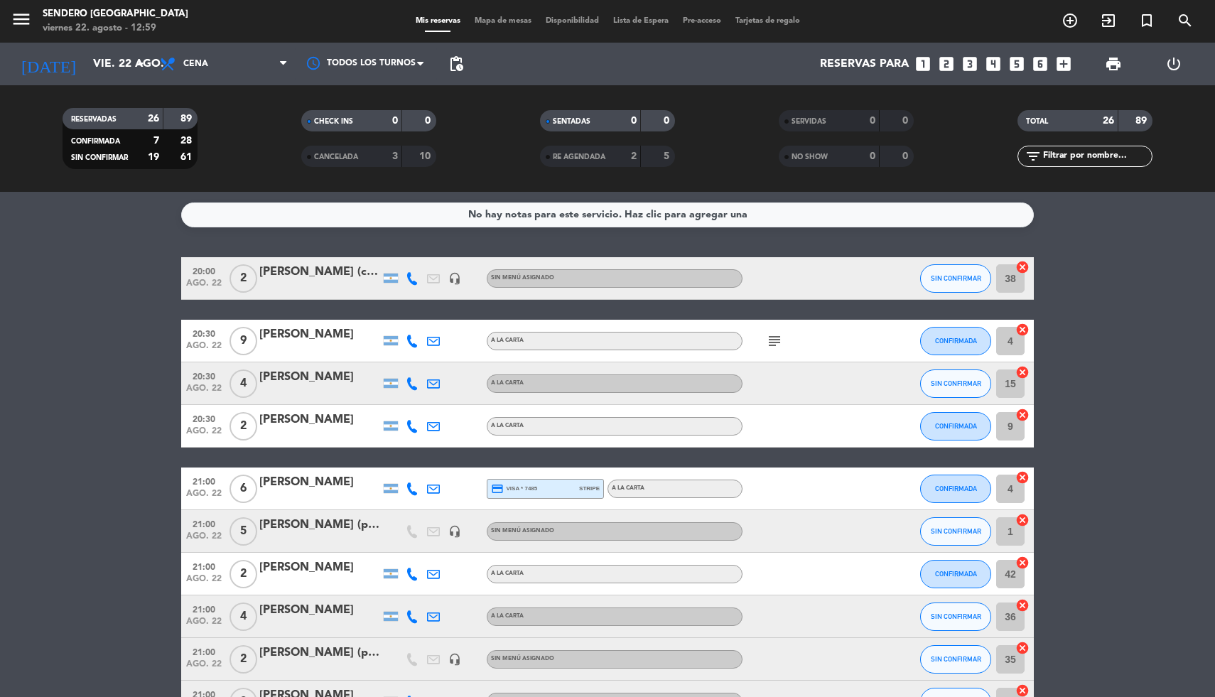
click at [951, 62] on icon "looks_two" at bounding box center [946, 64] width 18 height 18
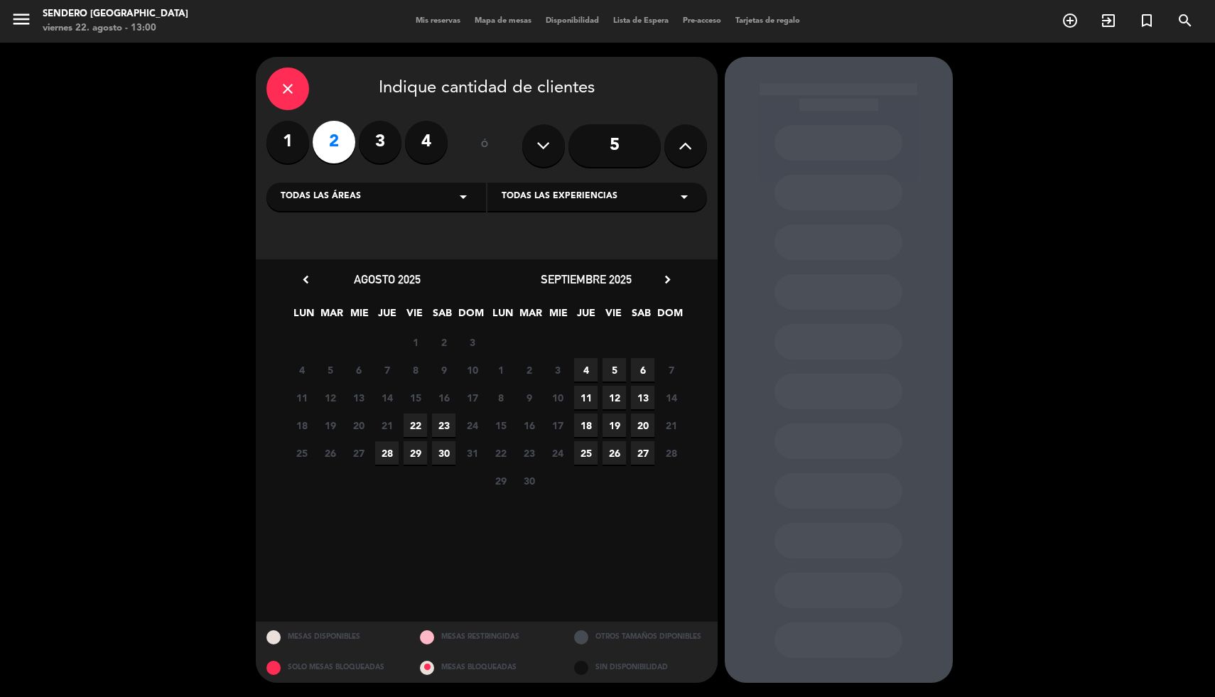
click at [416, 419] on span "22" at bounding box center [415, 425] width 23 height 23
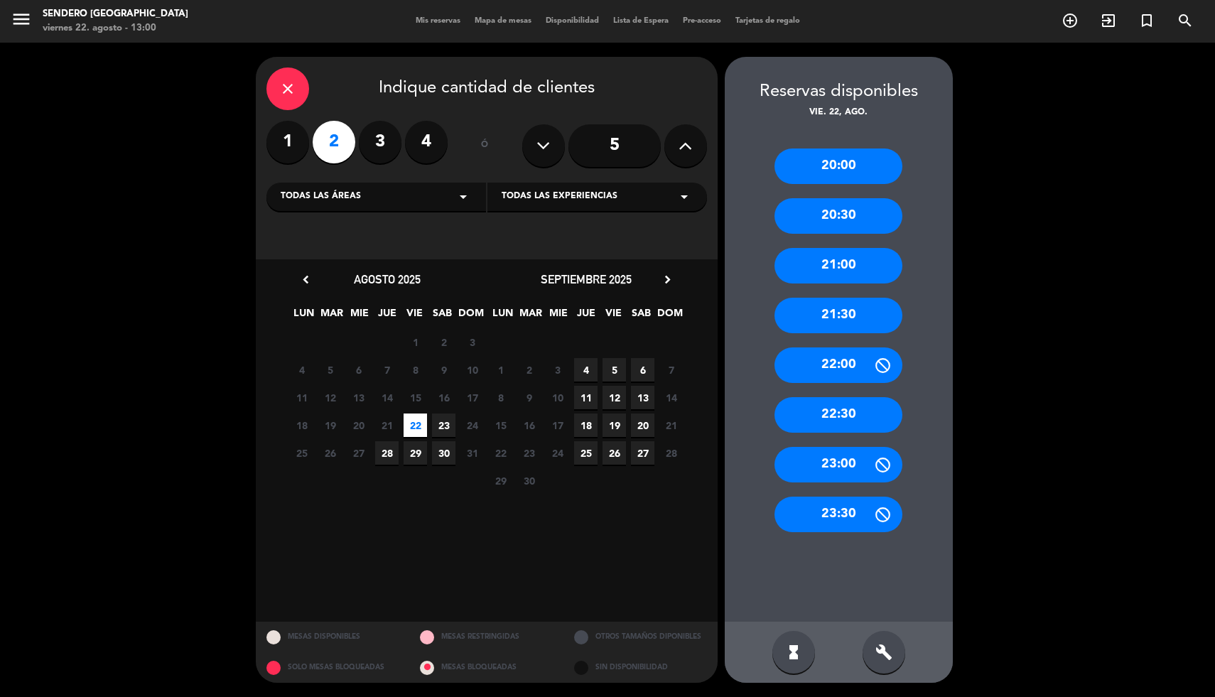
click at [847, 167] on div "20:00" at bounding box center [839, 167] width 128 height 36
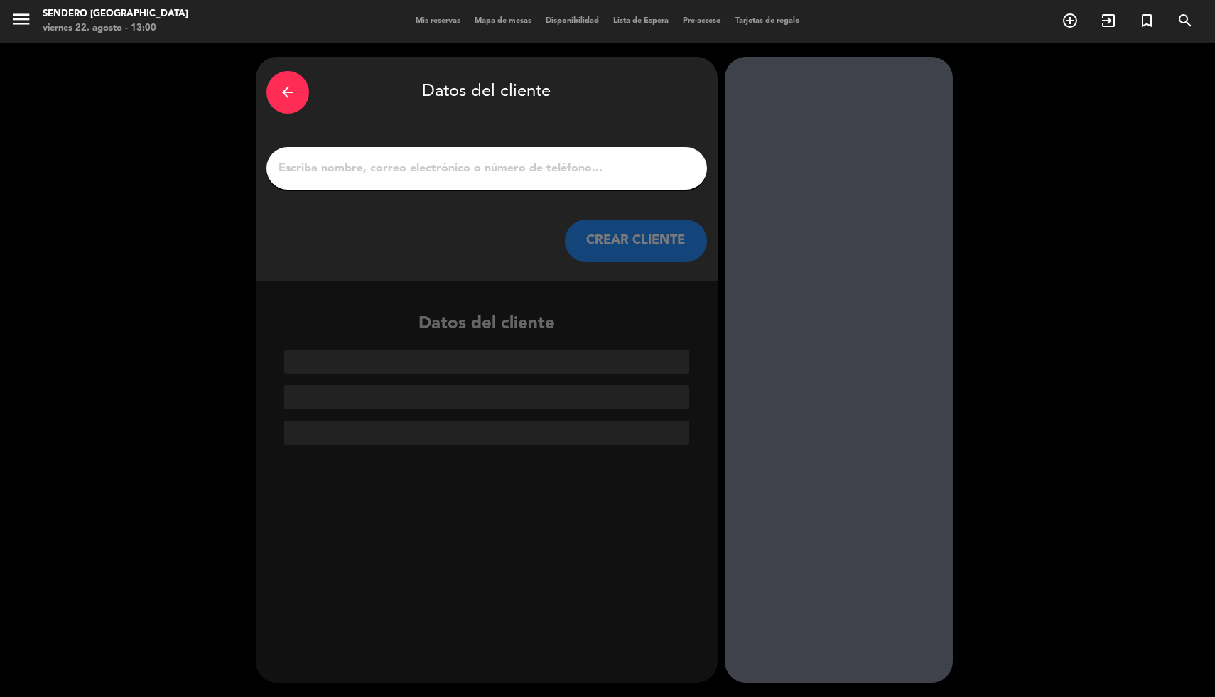
click at [488, 169] on input "1" at bounding box center [486, 168] width 419 height 20
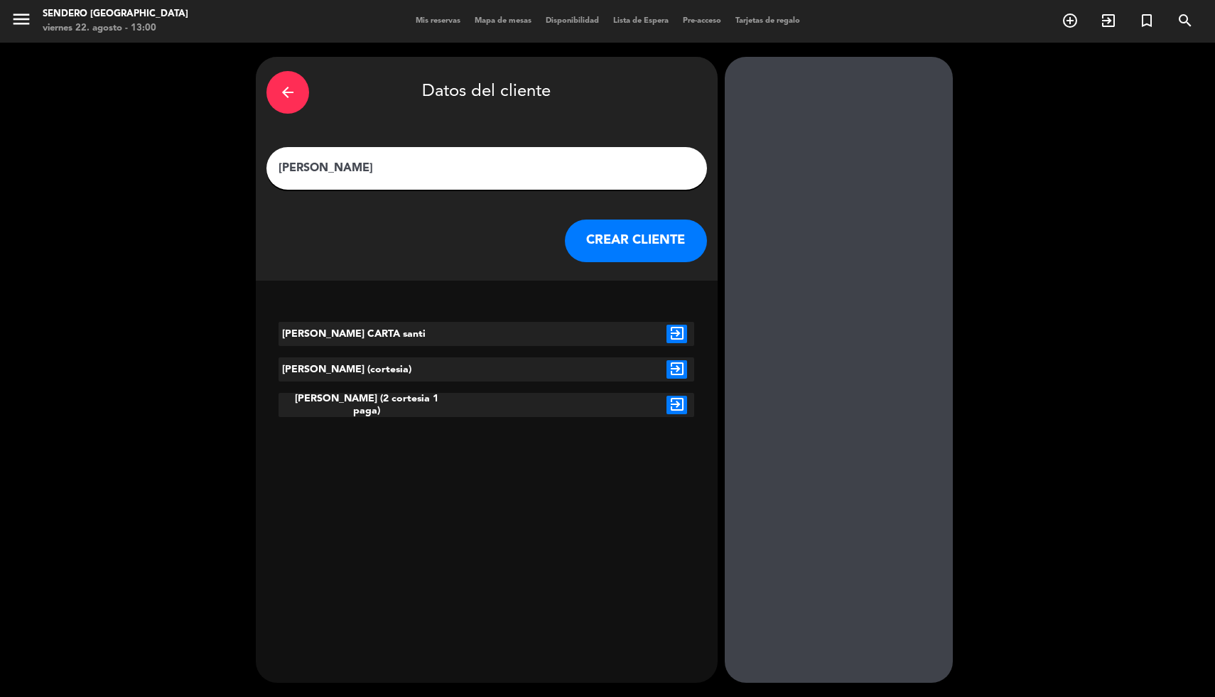
type input "[PERSON_NAME]"
click at [678, 369] on icon "exit_to_app" at bounding box center [677, 369] width 21 height 18
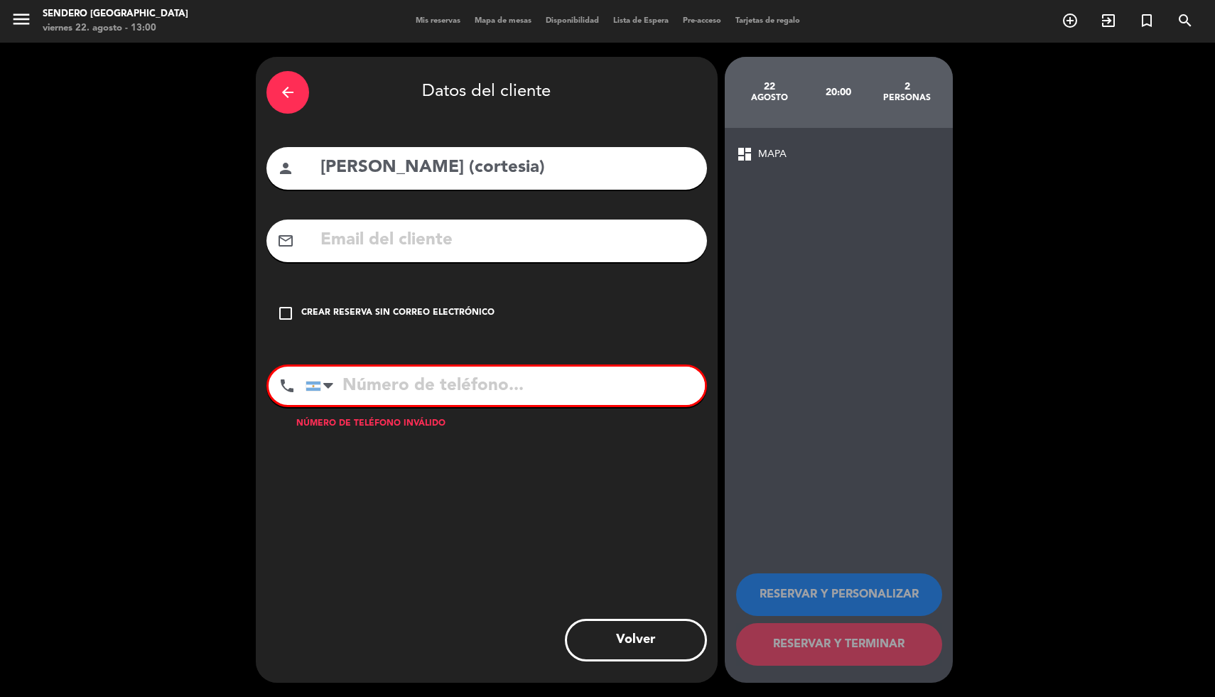
click at [496, 166] on input "[PERSON_NAME] (cortesia)" at bounding box center [507, 167] width 377 height 29
type input "[PERSON_NAME] (cortesia santi)"
click at [286, 313] on icon "check_box_outline_blank" at bounding box center [285, 313] width 17 height 17
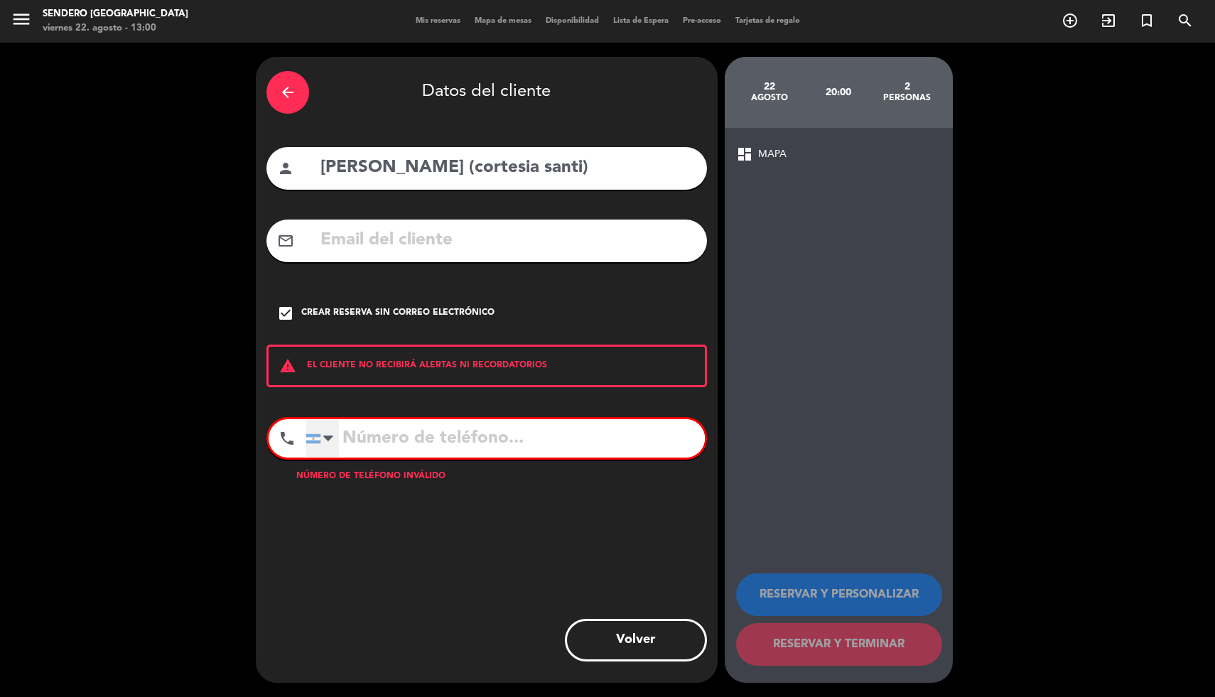
click at [336, 438] on div at bounding box center [322, 438] width 33 height 37
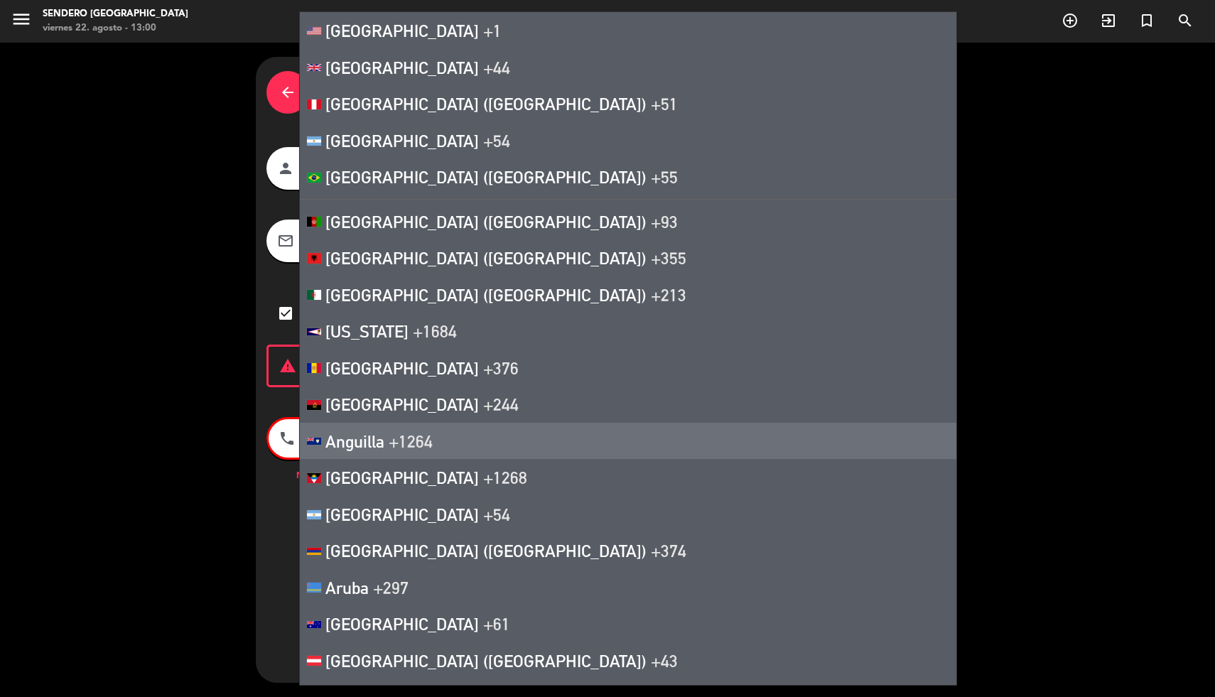
click at [215, 446] on div "arrow_back Datos del cliente person [PERSON_NAME] (cortesia santi) mail_outline…" at bounding box center [607, 370] width 1215 height 654
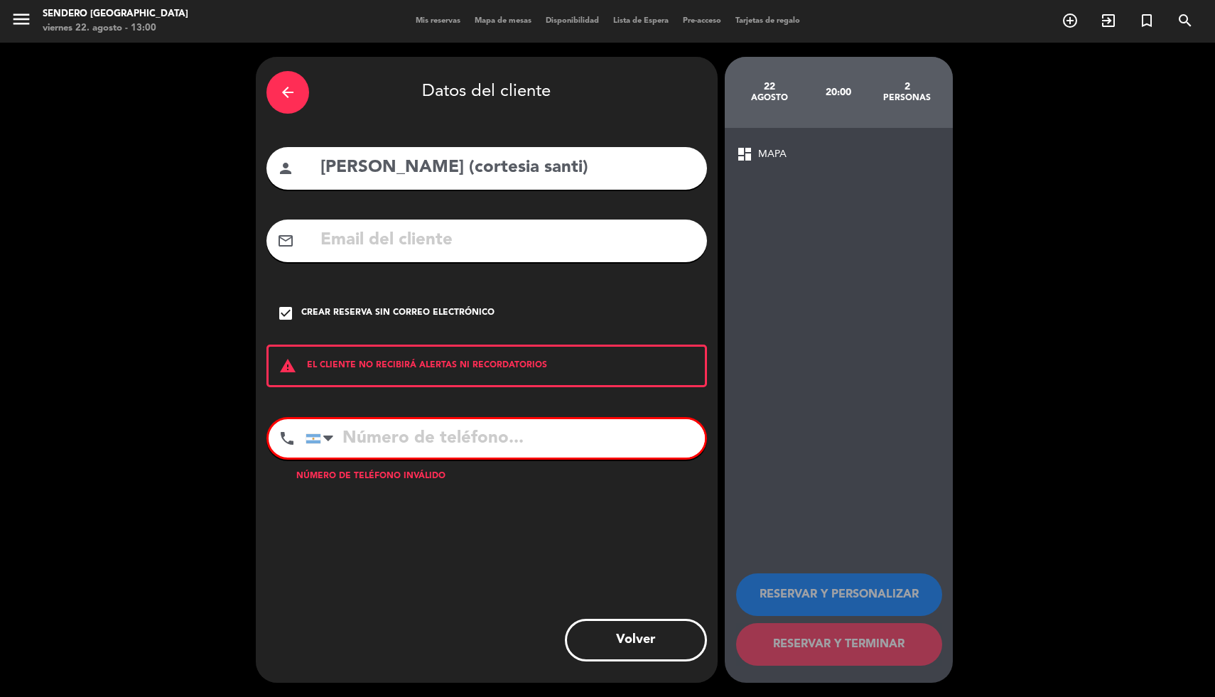
click at [386, 444] on input "tel" at bounding box center [505, 438] width 399 height 38
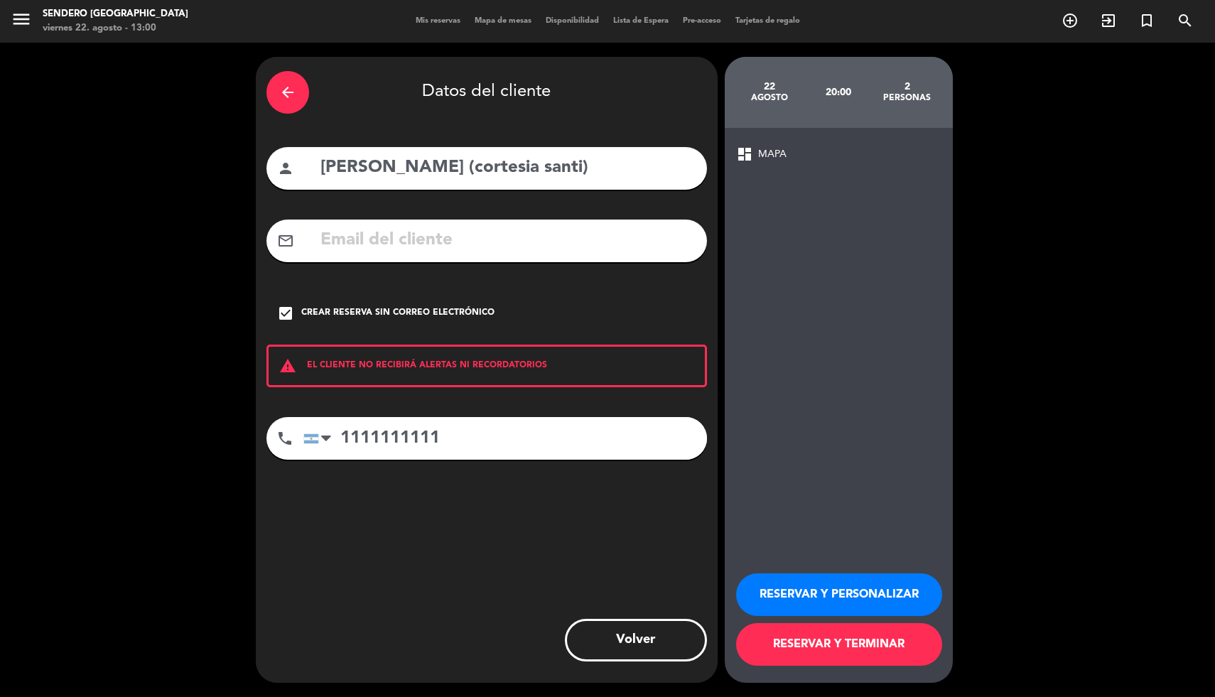
type input "1111111111"
click at [787, 658] on button "RESERVAR Y TERMINAR" at bounding box center [839, 644] width 206 height 43
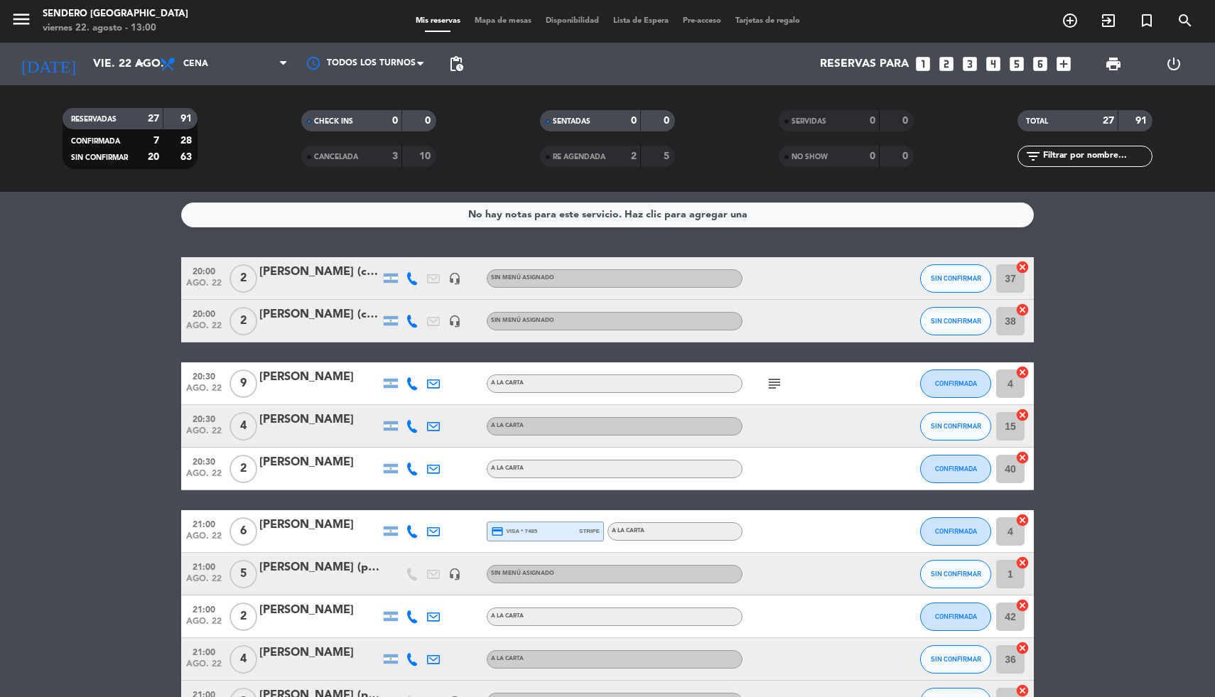
click at [976, 62] on icon "looks_3" at bounding box center [970, 64] width 18 height 18
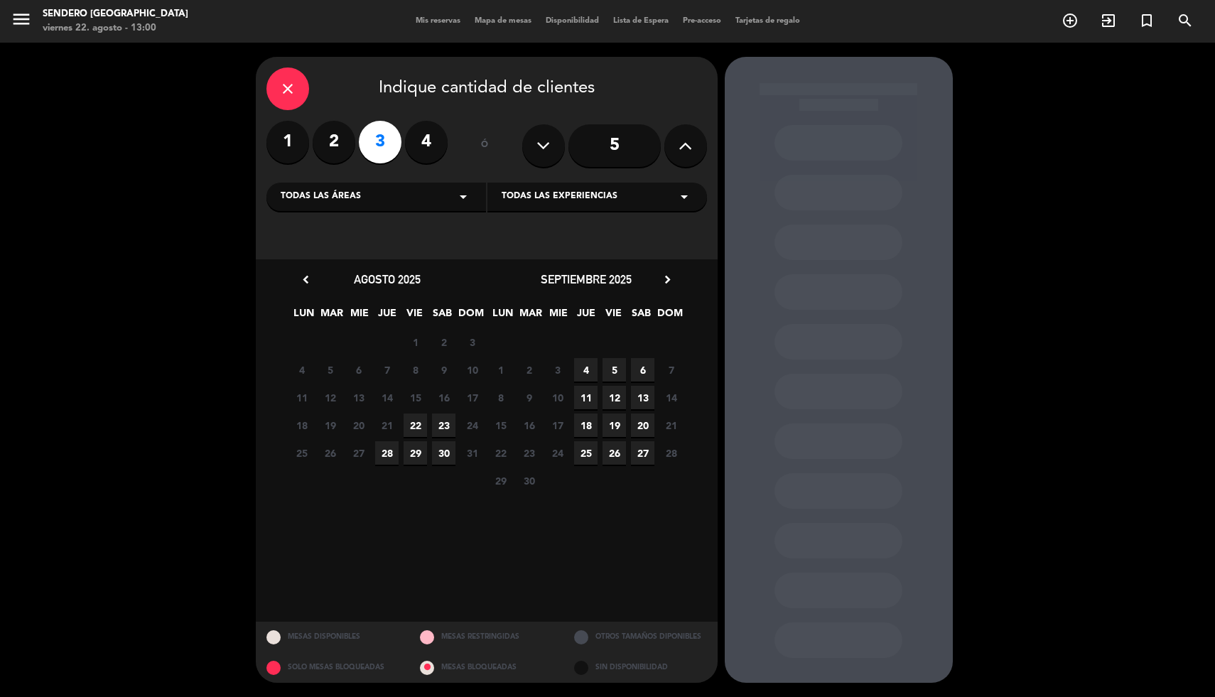
click at [419, 421] on span "22" at bounding box center [415, 425] width 23 height 23
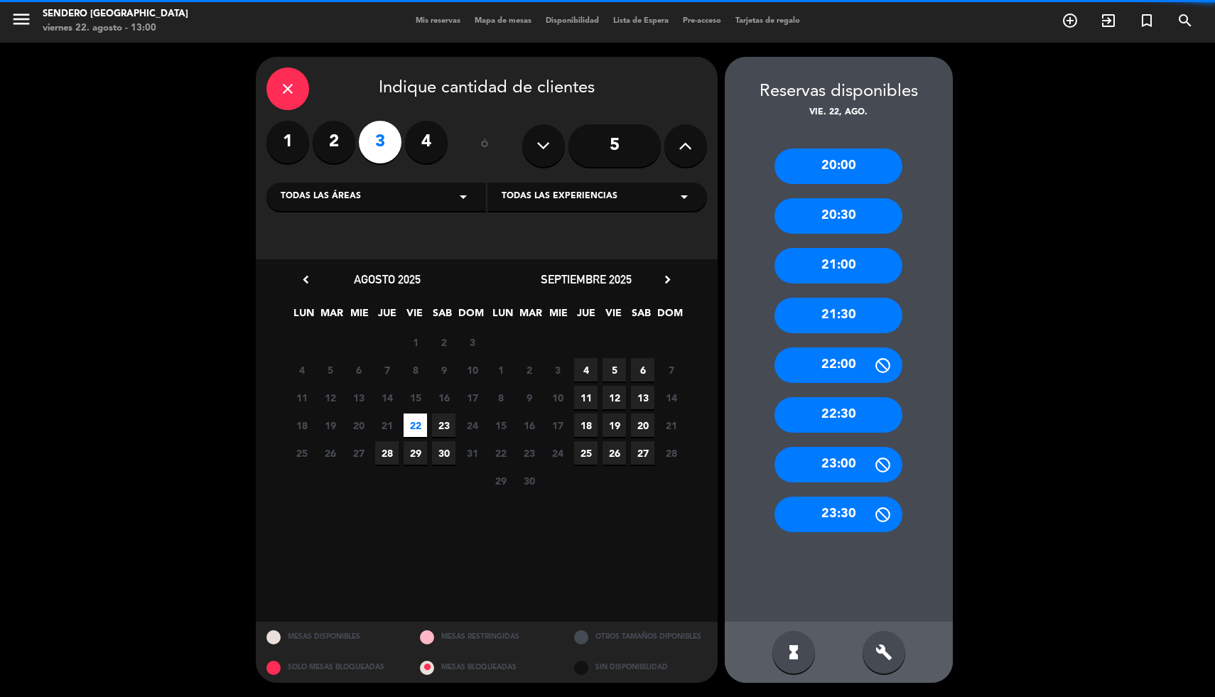
click at [807, 165] on div "20:00" at bounding box center [839, 167] width 128 height 36
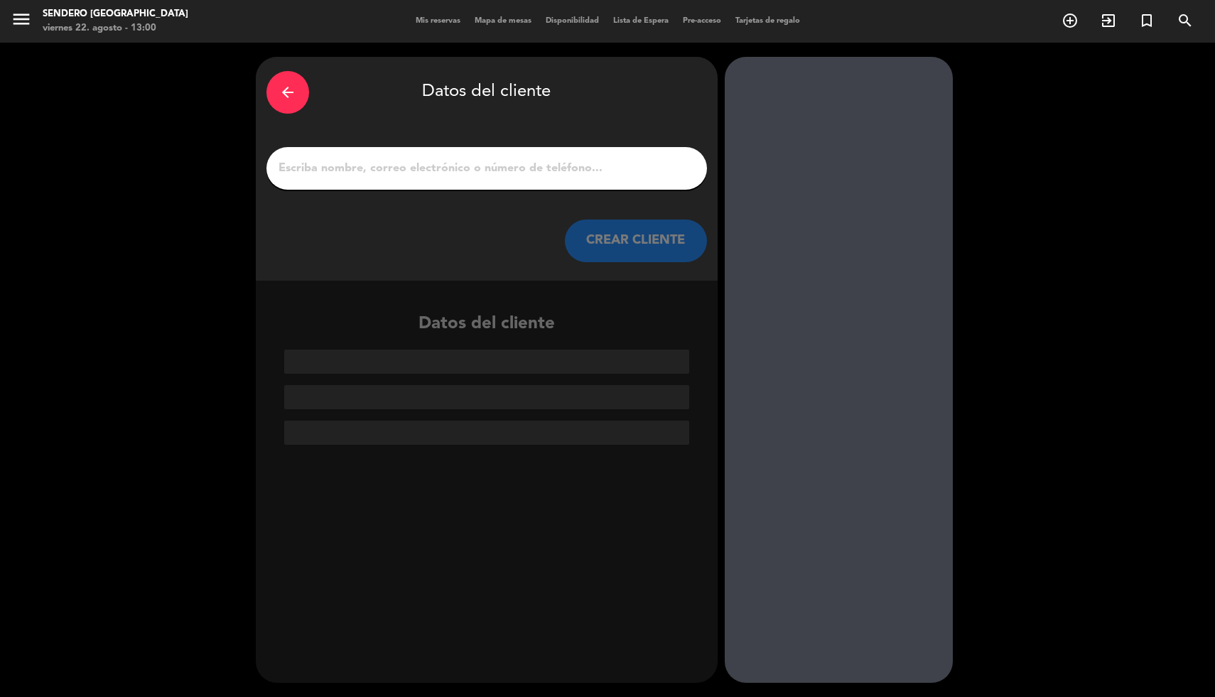
click at [364, 163] on input "1" at bounding box center [486, 168] width 419 height 20
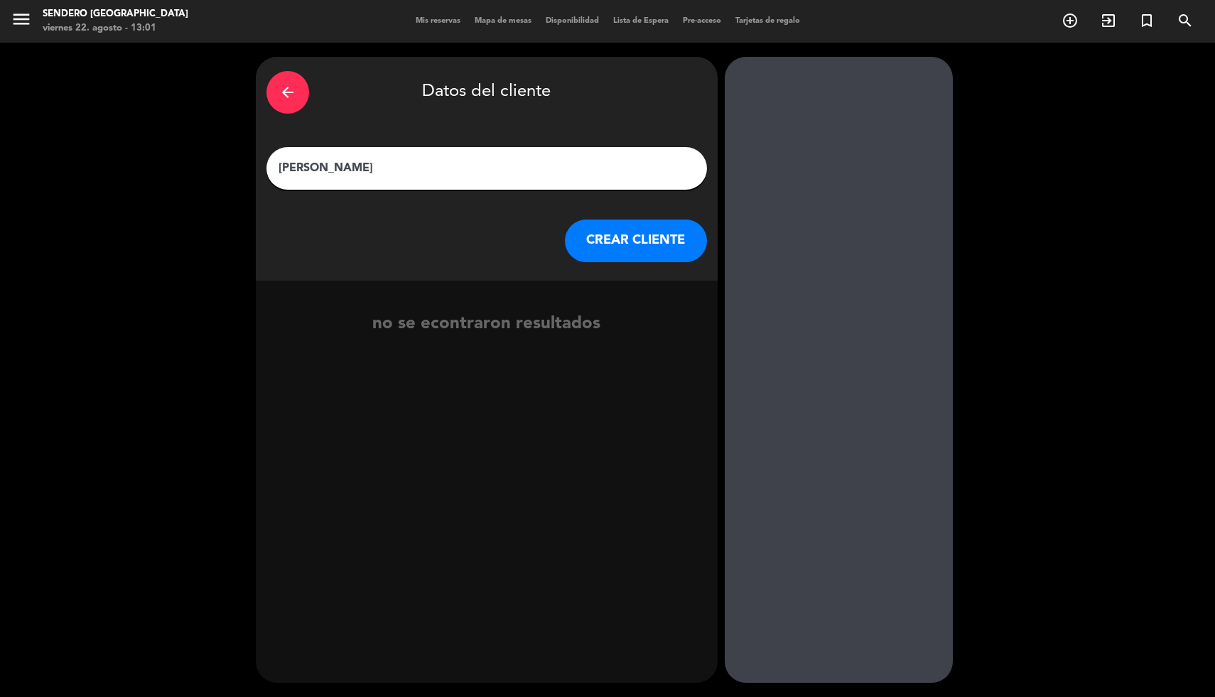
click at [365, 167] on input "[PERSON_NAME]" at bounding box center [486, 168] width 419 height 20
click at [416, 167] on input "[PERSON_NAME]" at bounding box center [486, 168] width 419 height 20
type input "[PERSON_NAME] (cortesia santi)"
click at [623, 249] on button "CREAR CLIENTE" at bounding box center [636, 241] width 142 height 43
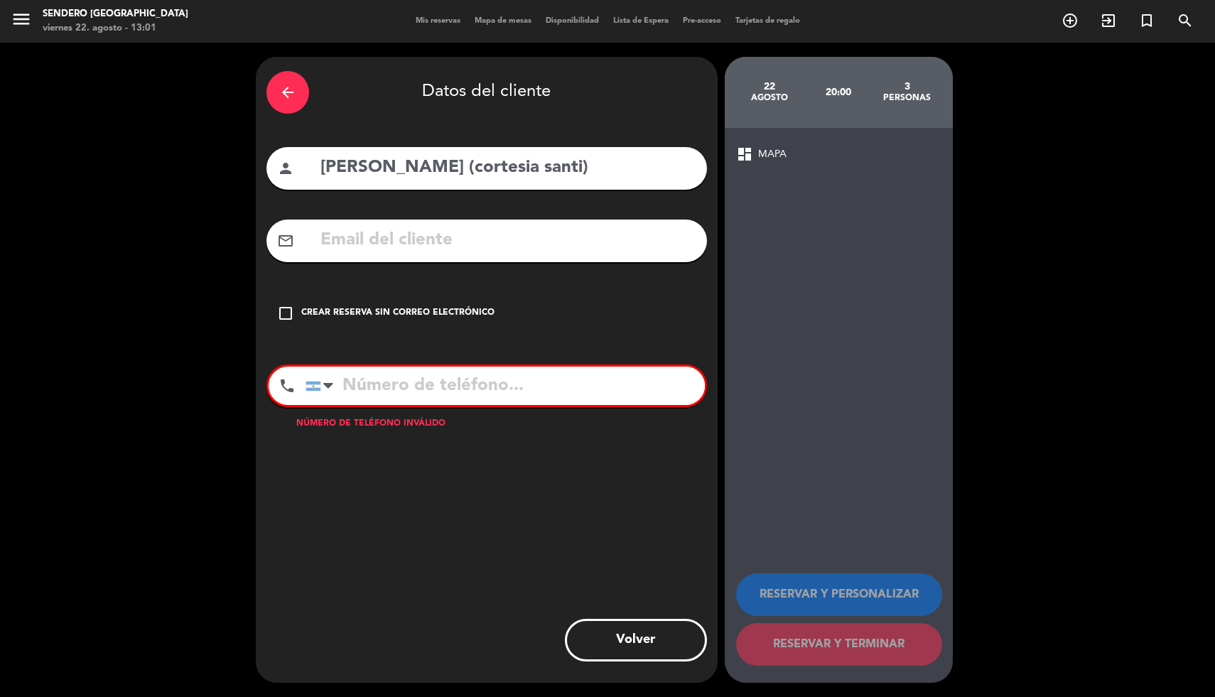
click at [296, 314] on div "check_box_outline_blank Crear reserva sin correo electrónico" at bounding box center [486, 313] width 441 height 43
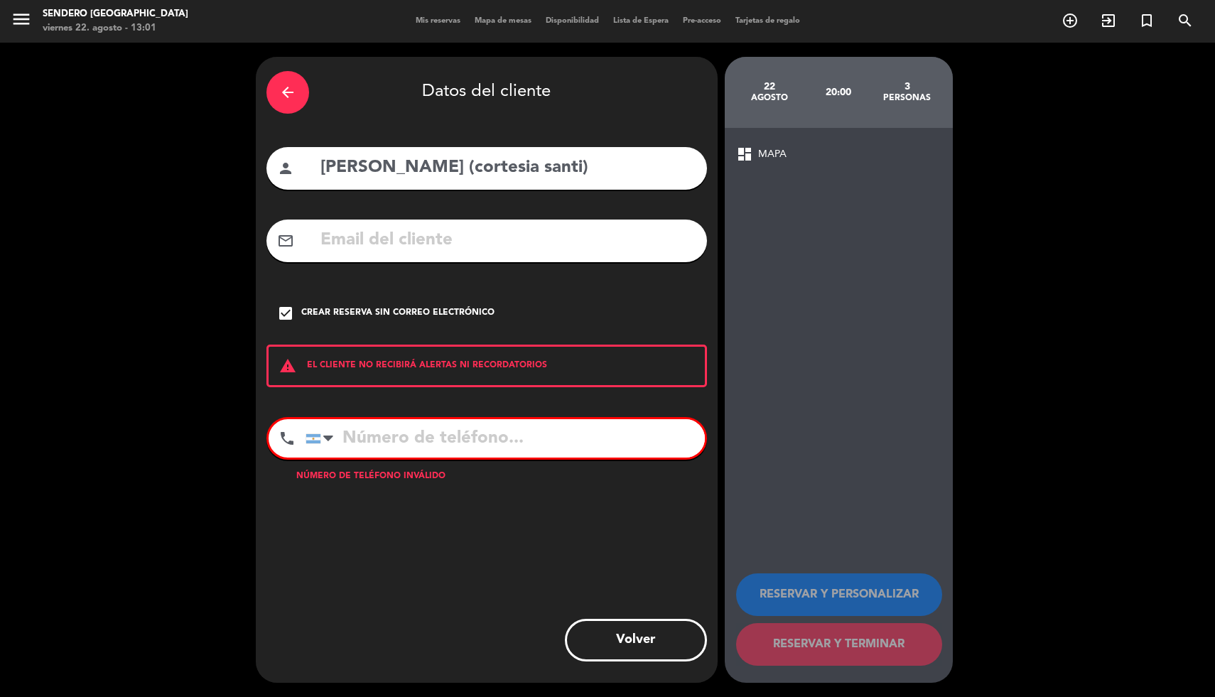
click at [512, 442] on input "tel" at bounding box center [505, 438] width 399 height 38
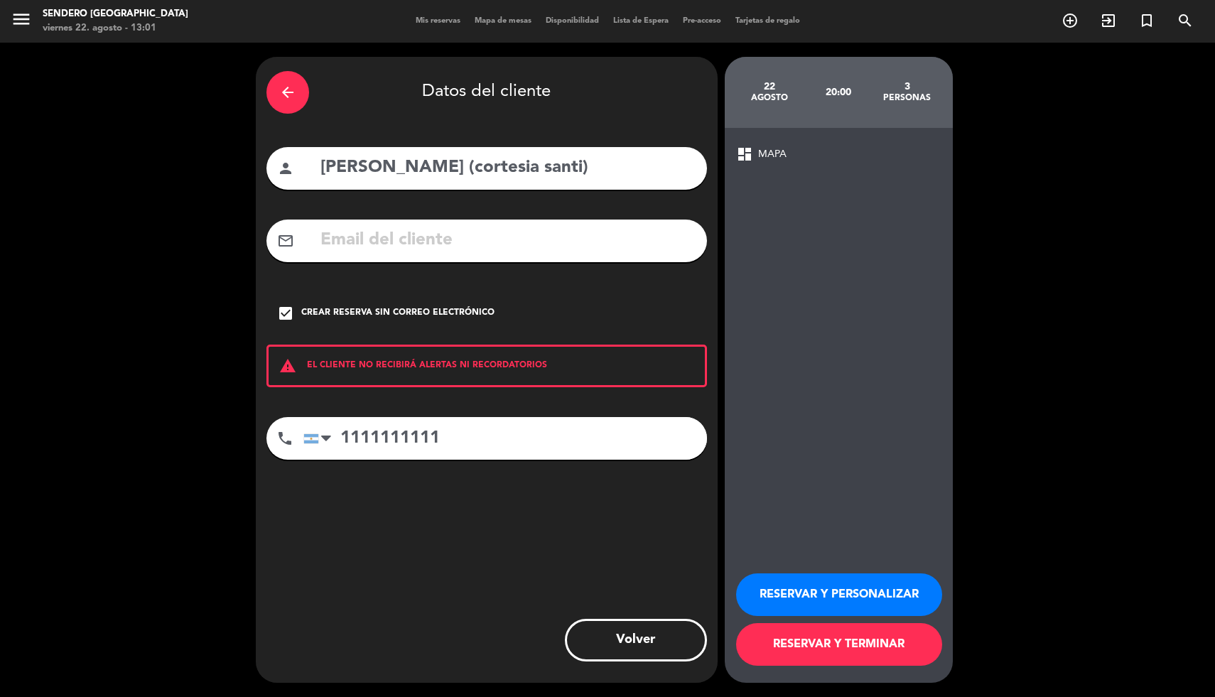
type input "1111111111"
click at [832, 598] on button "RESERVAR Y PERSONALIZAR" at bounding box center [839, 594] width 206 height 43
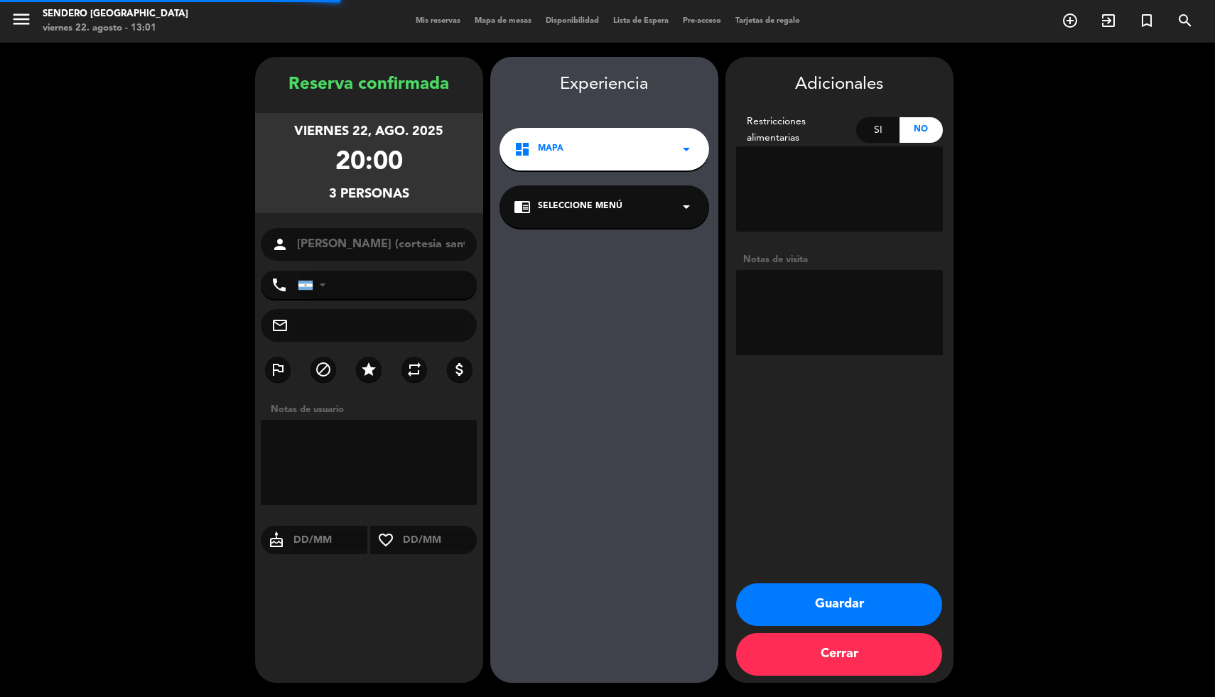
type input "[PHONE_NUMBER]"
click at [861, 654] on button "Cerrar" at bounding box center [839, 654] width 206 height 43
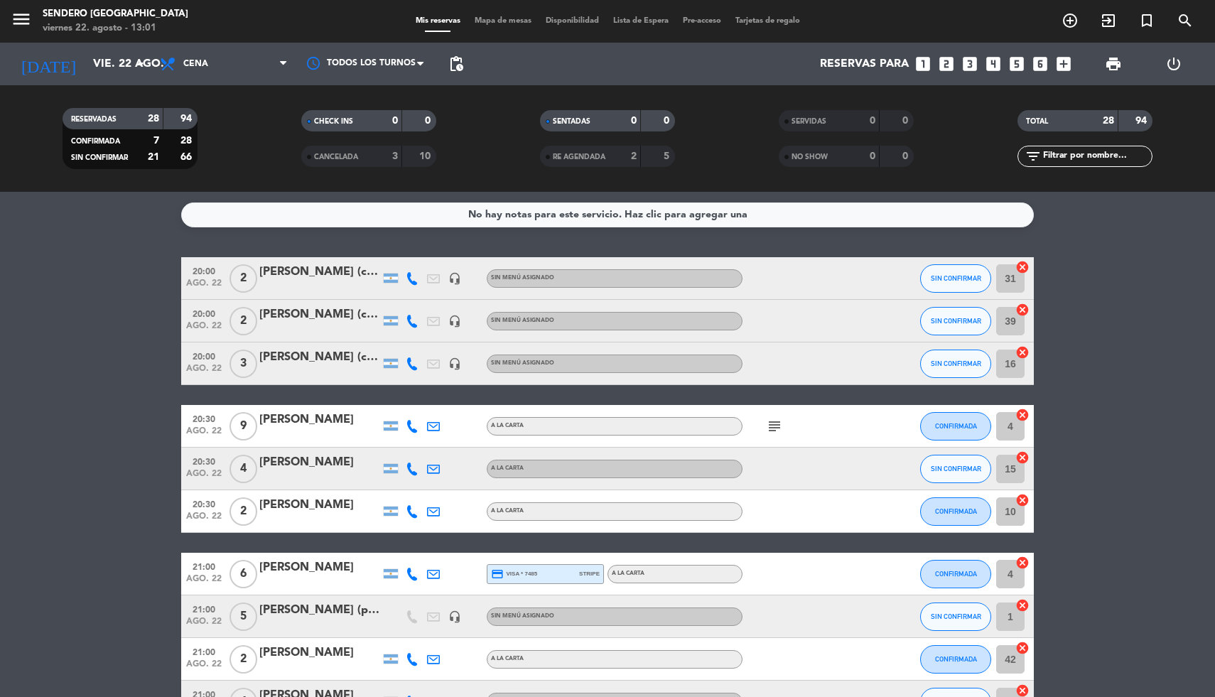
click at [947, 59] on icon "looks_two" at bounding box center [946, 64] width 18 height 18
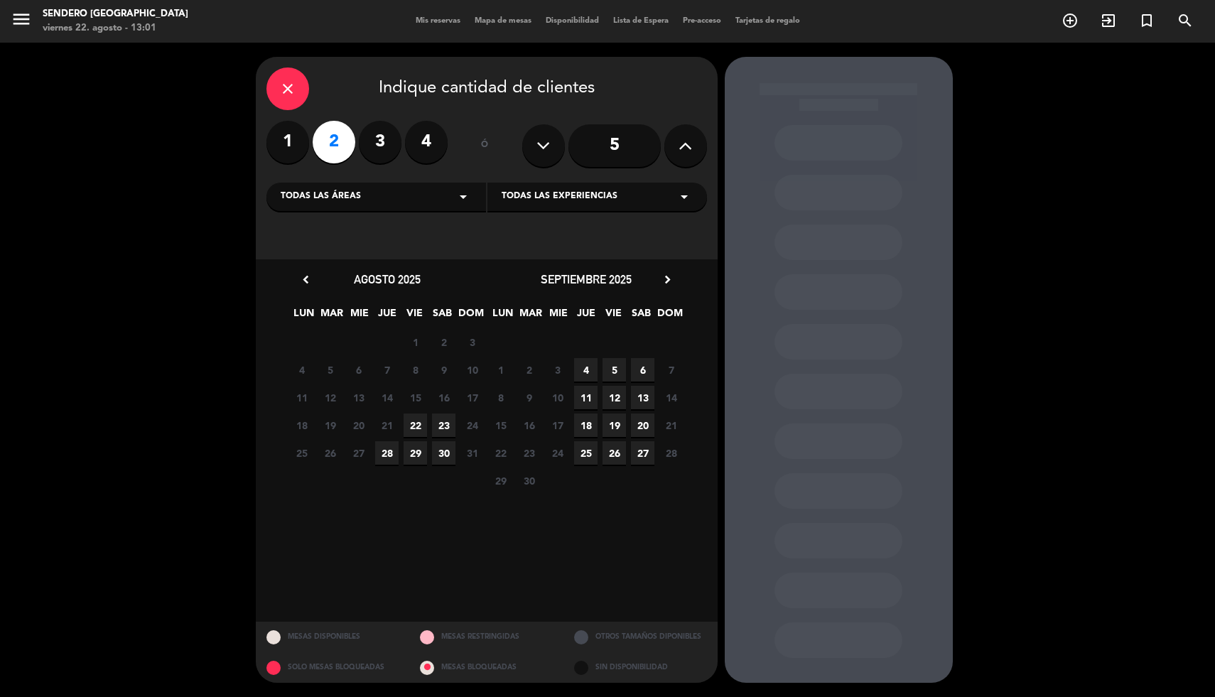
click at [416, 422] on span "22" at bounding box center [415, 425] width 23 height 23
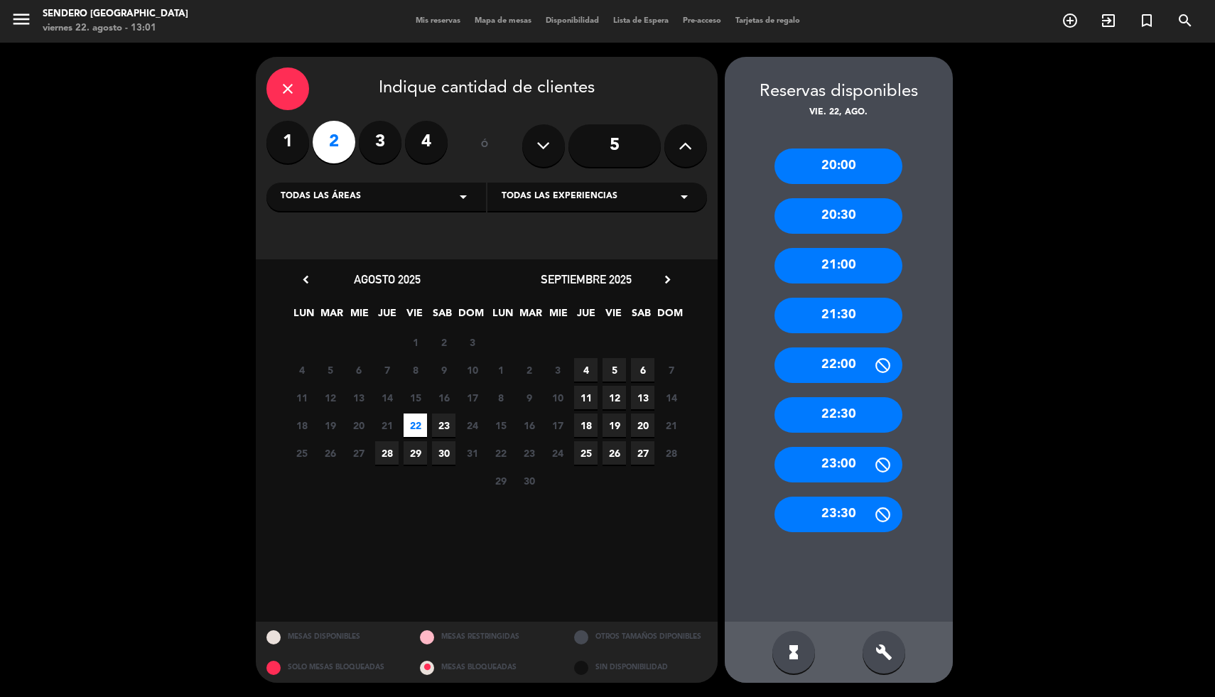
click at [842, 163] on div "20:00" at bounding box center [839, 167] width 128 height 36
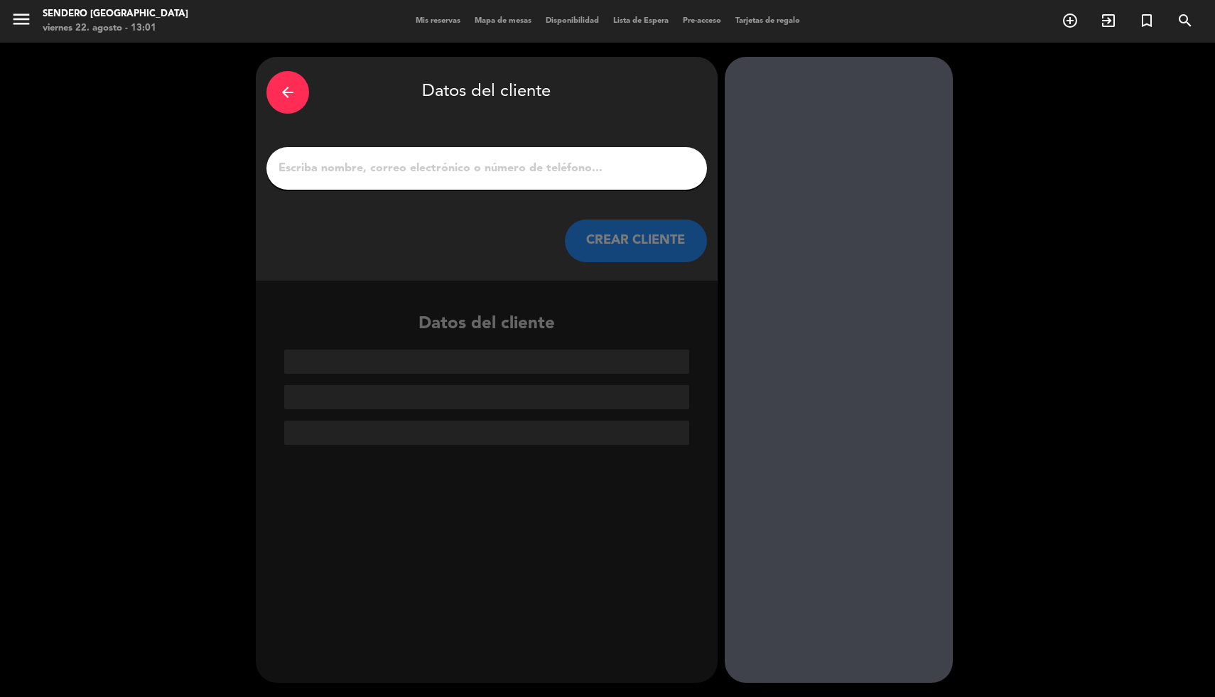
click at [423, 171] on input "1" at bounding box center [486, 168] width 419 height 20
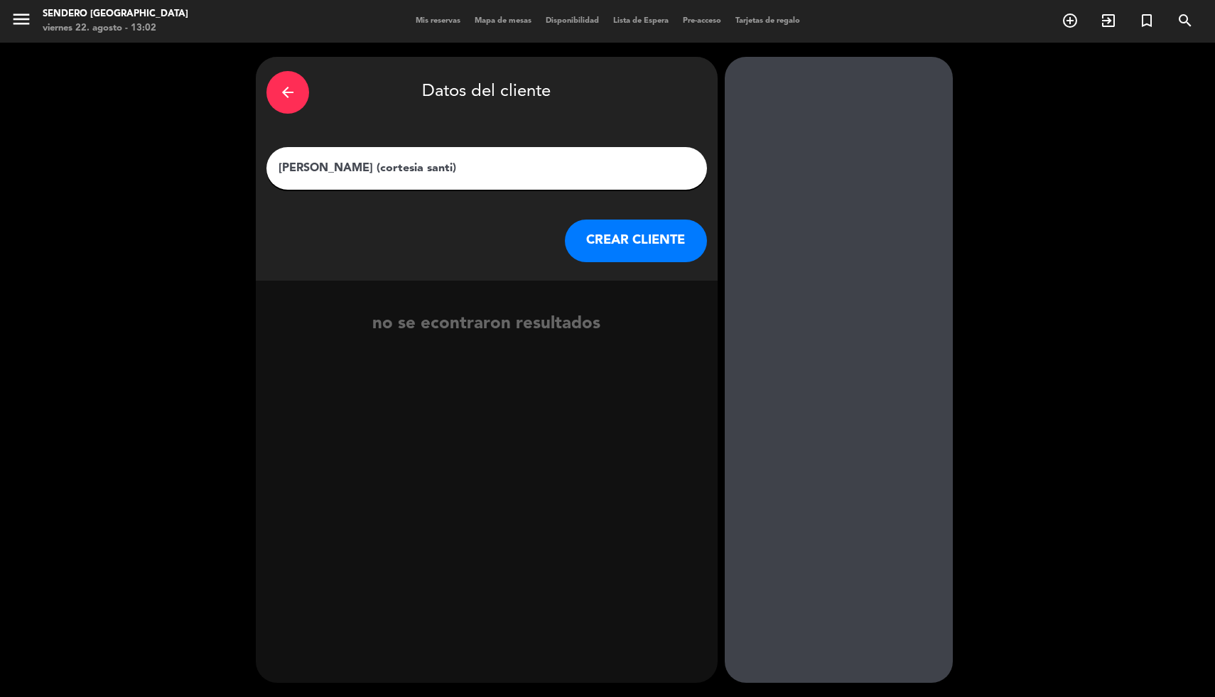
type input "[PERSON_NAME] (cortesia santi)"
click at [620, 252] on button "CREAR CLIENTE" at bounding box center [636, 241] width 142 height 43
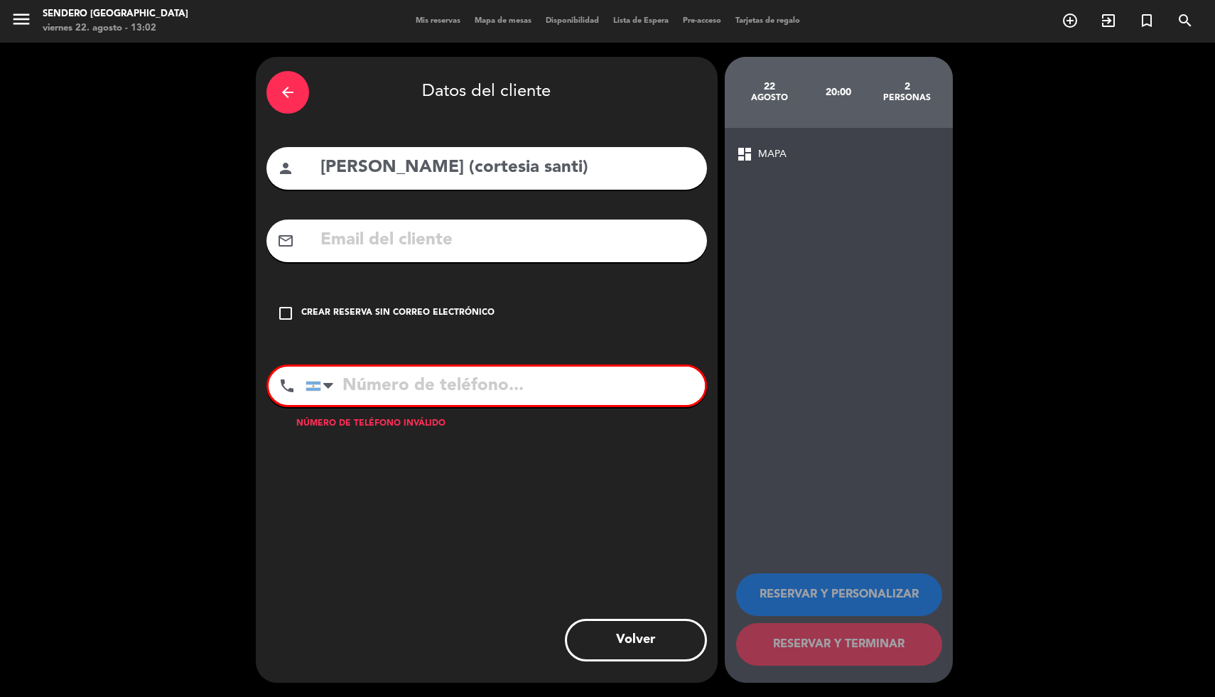
click at [290, 316] on icon "check_box_outline_blank" at bounding box center [285, 313] width 17 height 17
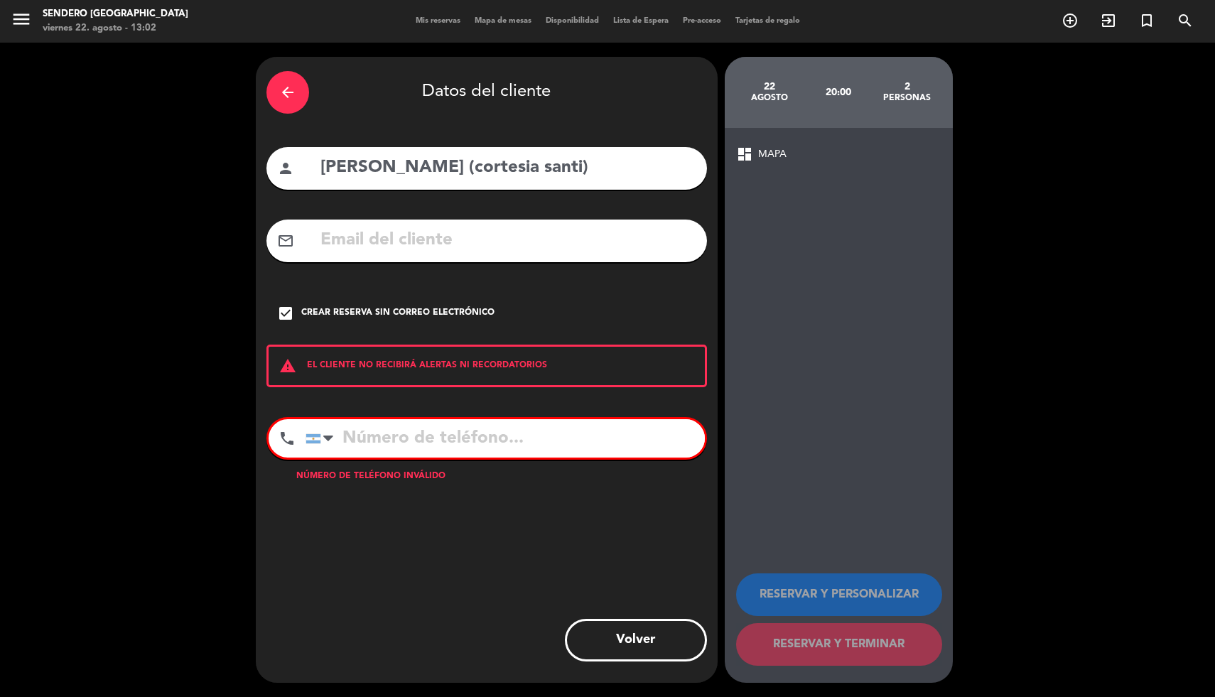
click at [398, 445] on input "tel" at bounding box center [505, 438] width 399 height 38
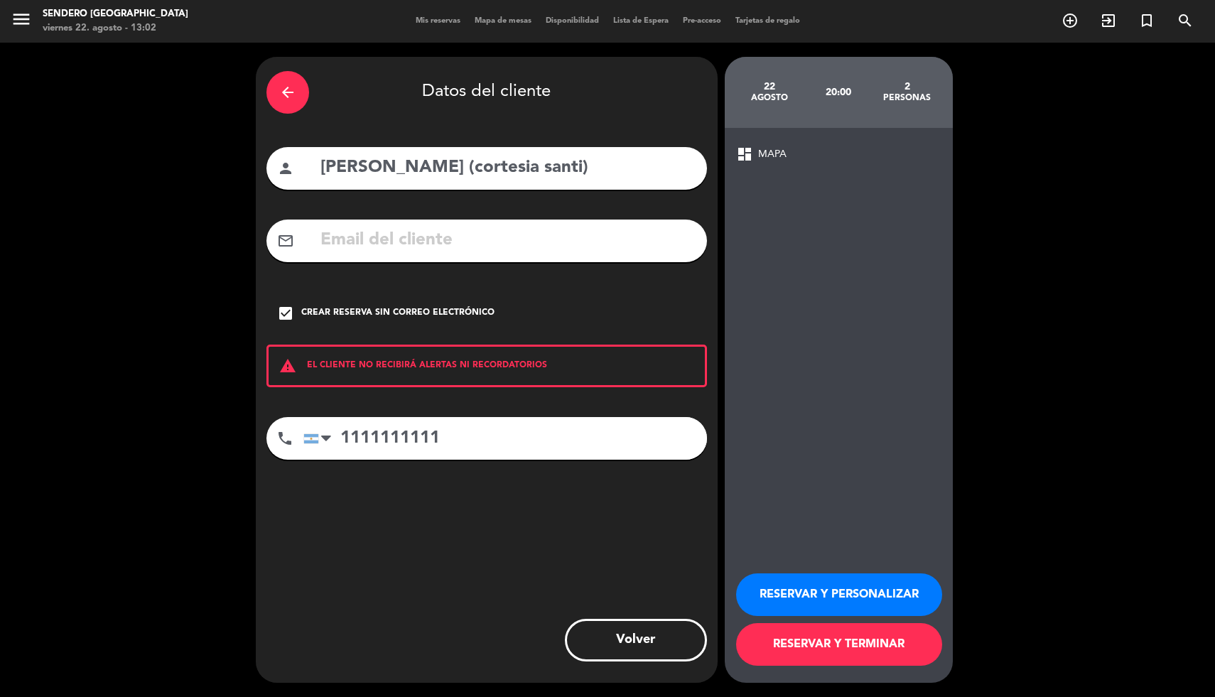
type input "1111111111"
click at [825, 635] on button "RESERVAR Y TERMINAR" at bounding box center [839, 644] width 206 height 43
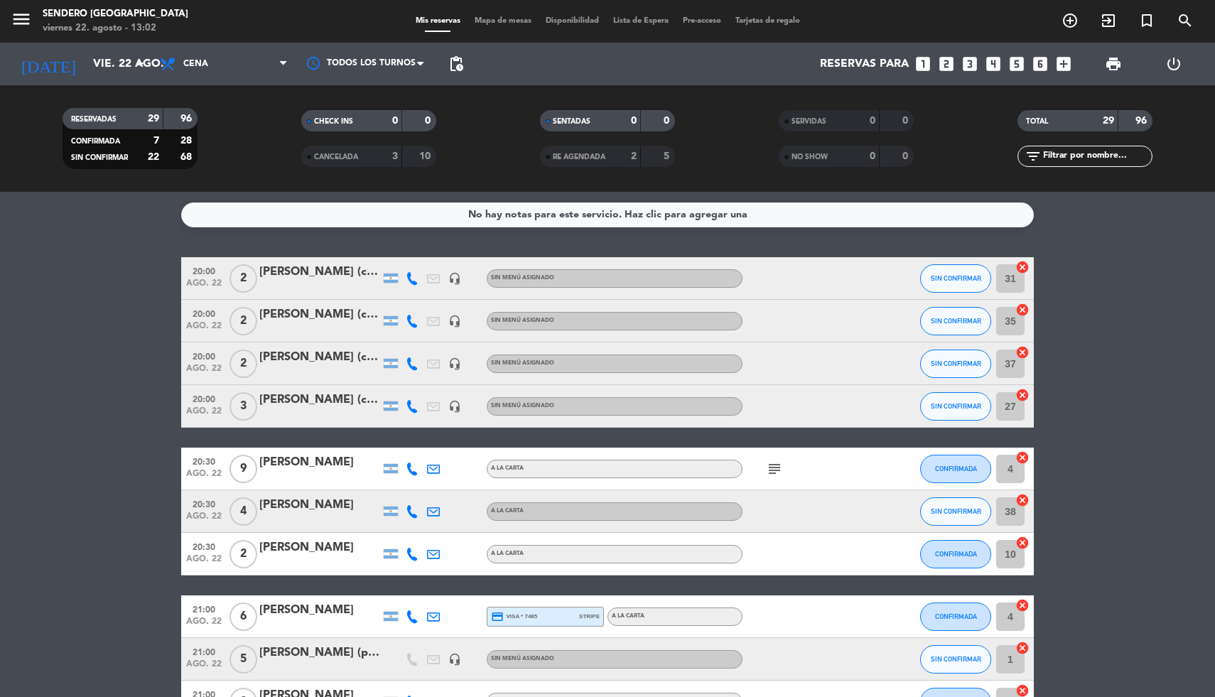
click at [952, 64] on icon "looks_two" at bounding box center [946, 64] width 18 height 18
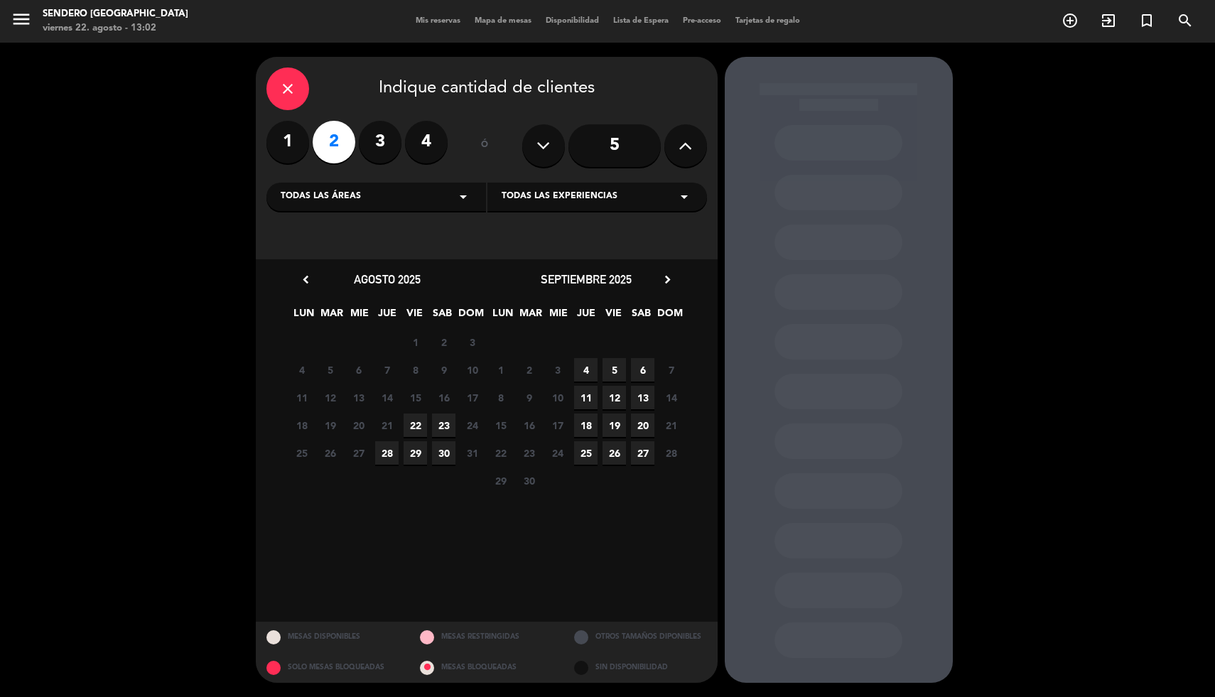
click at [416, 424] on span "22" at bounding box center [415, 425] width 23 height 23
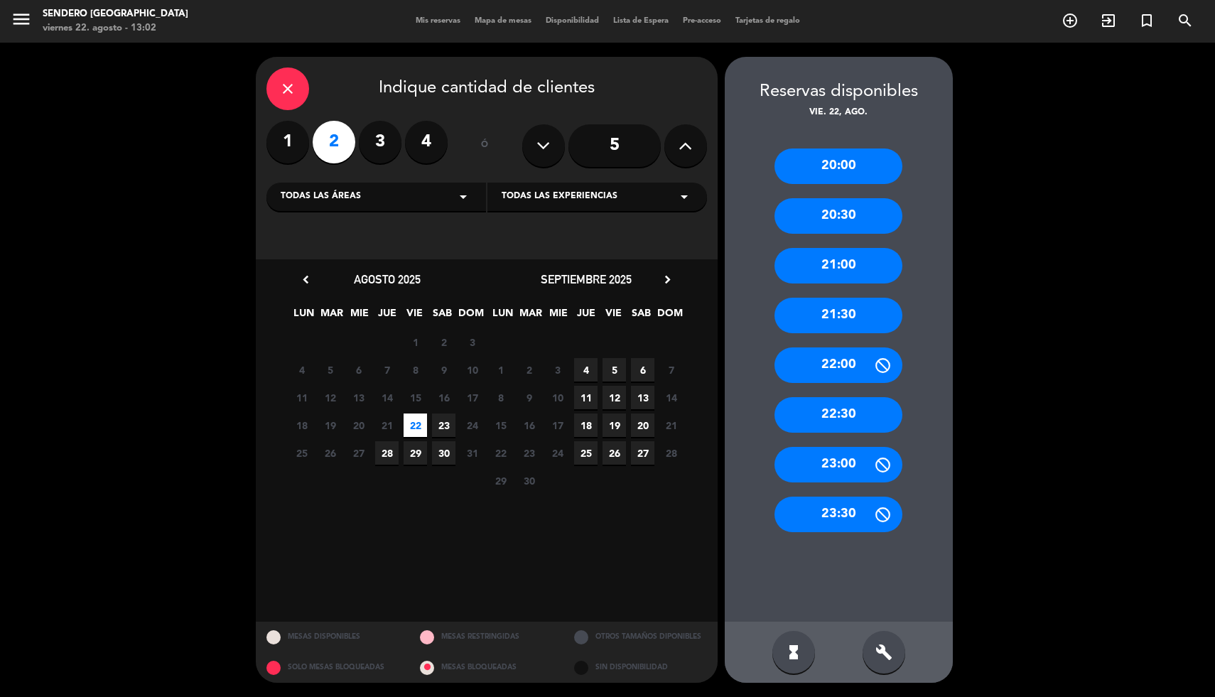
click at [851, 173] on div "20:00" at bounding box center [839, 167] width 128 height 36
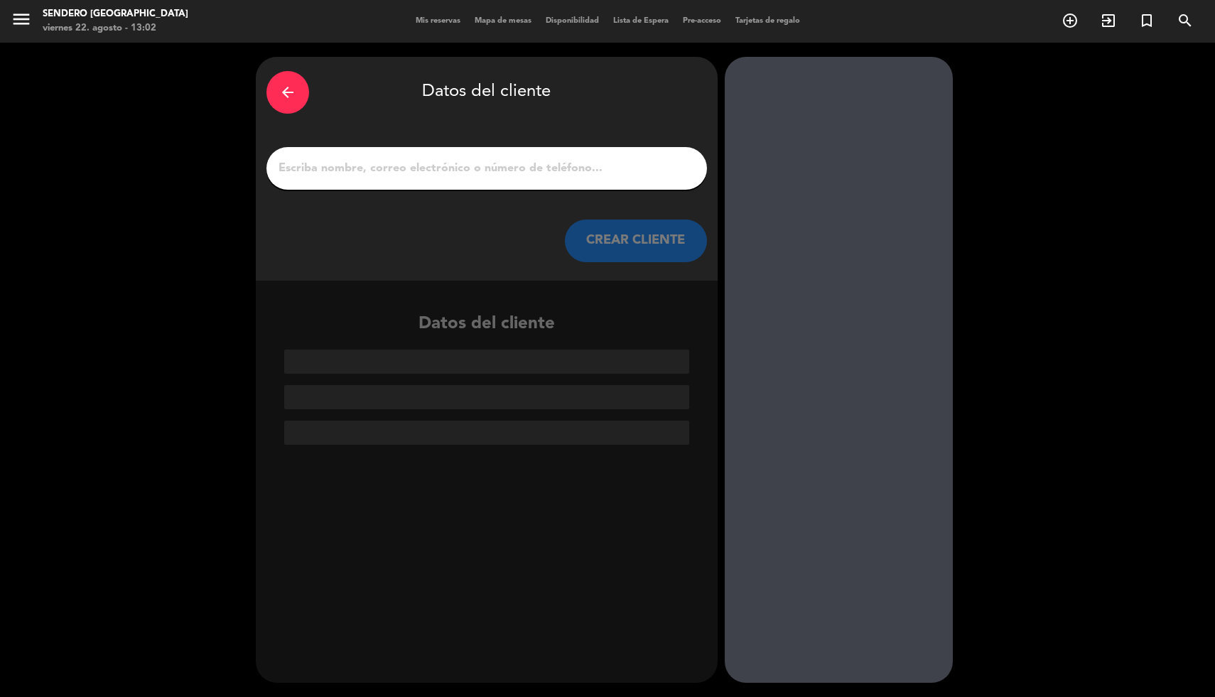
click at [471, 181] on div at bounding box center [486, 168] width 441 height 43
click at [456, 167] on input "1" at bounding box center [486, 168] width 419 height 20
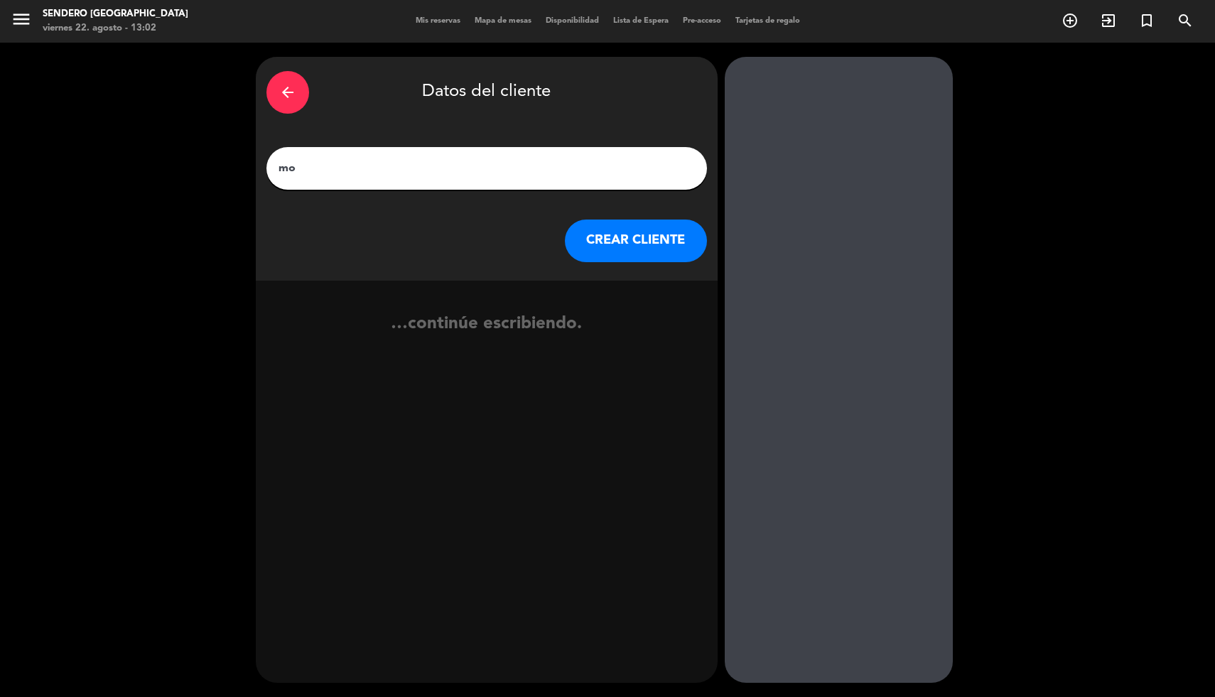
type input "m"
type input "[PERSON_NAME] (cortesia mati)"
click at [612, 244] on button "CREAR CLIENTE" at bounding box center [636, 241] width 142 height 43
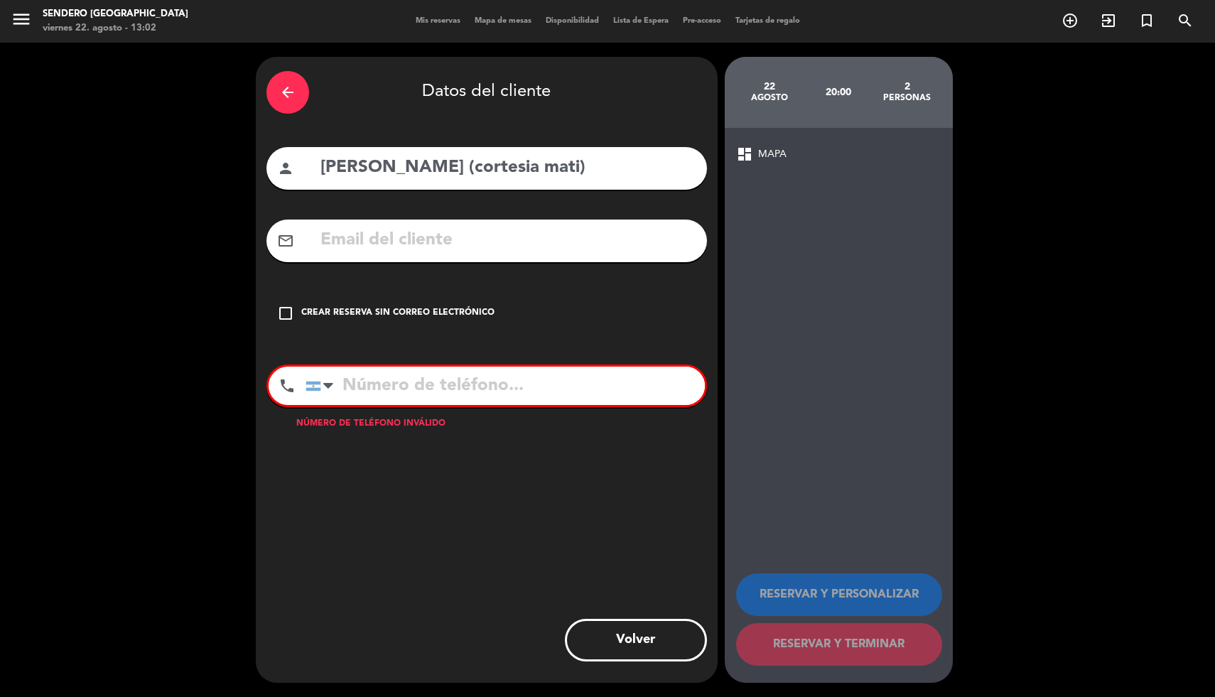
click at [346, 308] on div "Crear reserva sin correo electrónico" at bounding box center [397, 313] width 193 height 14
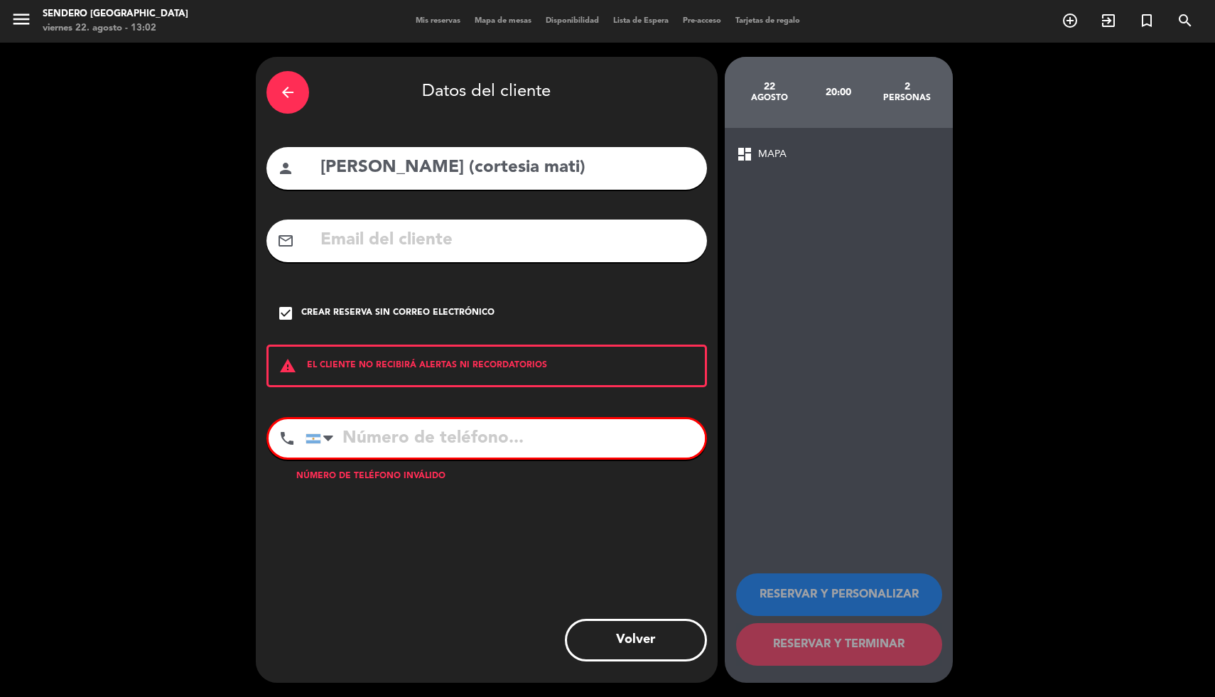
click at [338, 436] on input "tel" at bounding box center [505, 438] width 399 height 38
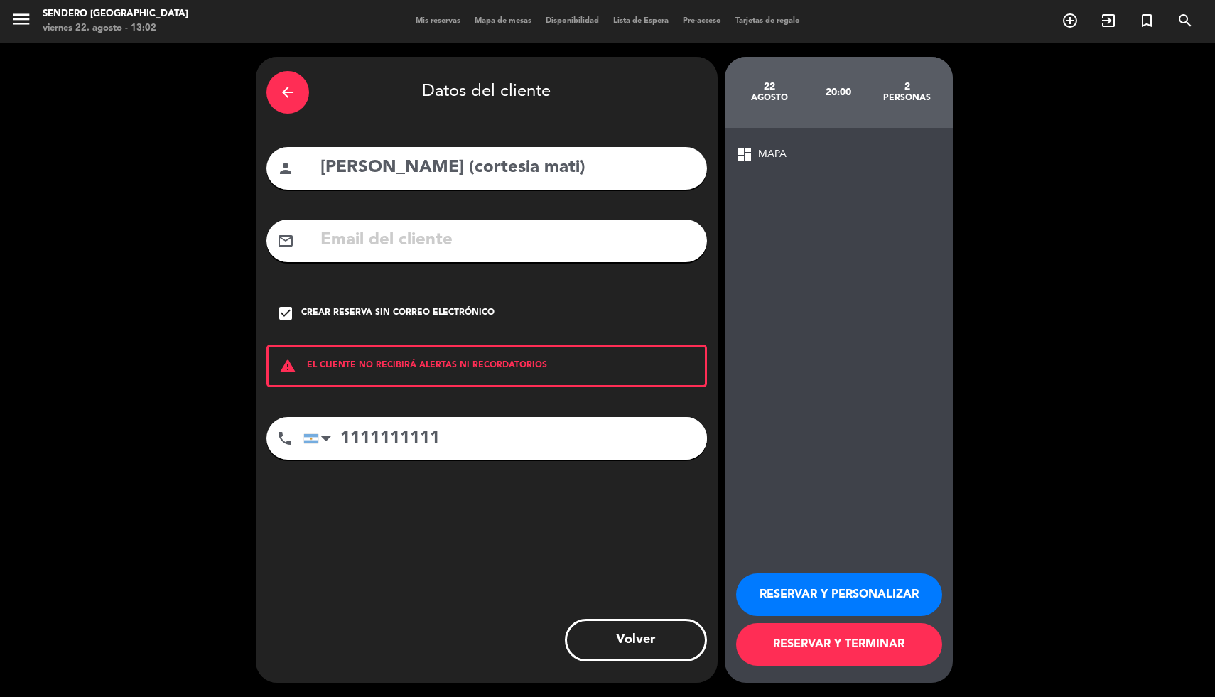
type input "1111111111"
click at [807, 657] on button "RESERVAR Y TERMINAR" at bounding box center [839, 644] width 206 height 43
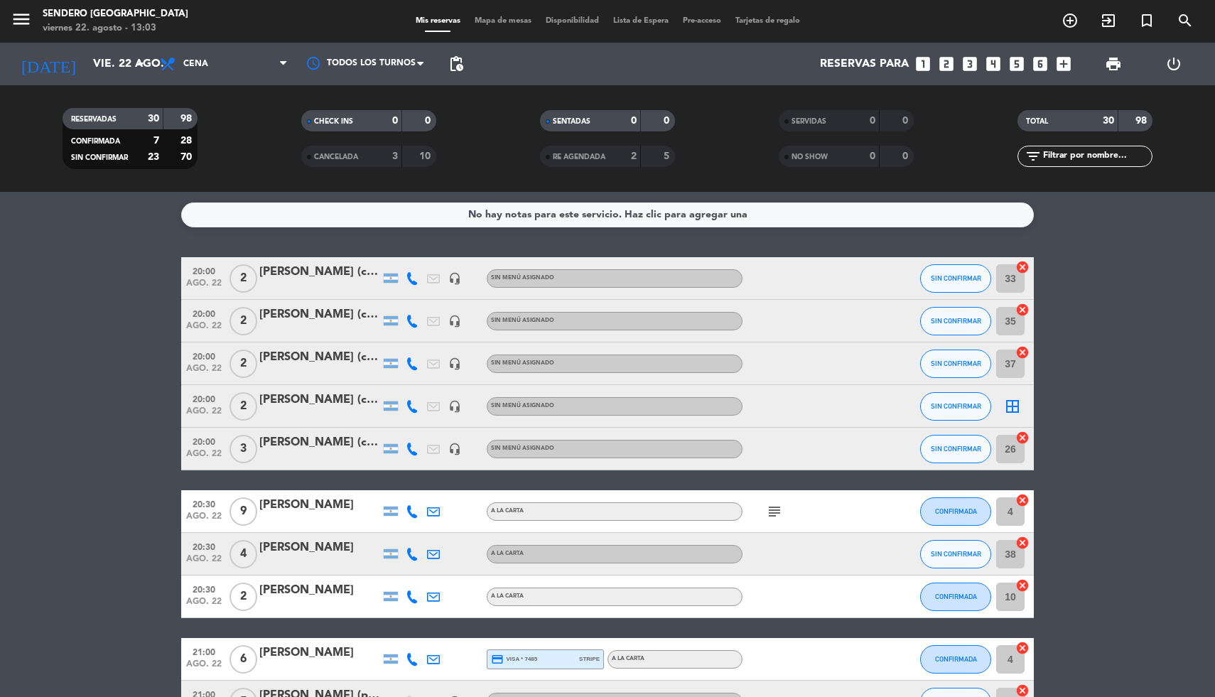
click at [972, 65] on icon "looks_3" at bounding box center [970, 64] width 18 height 18
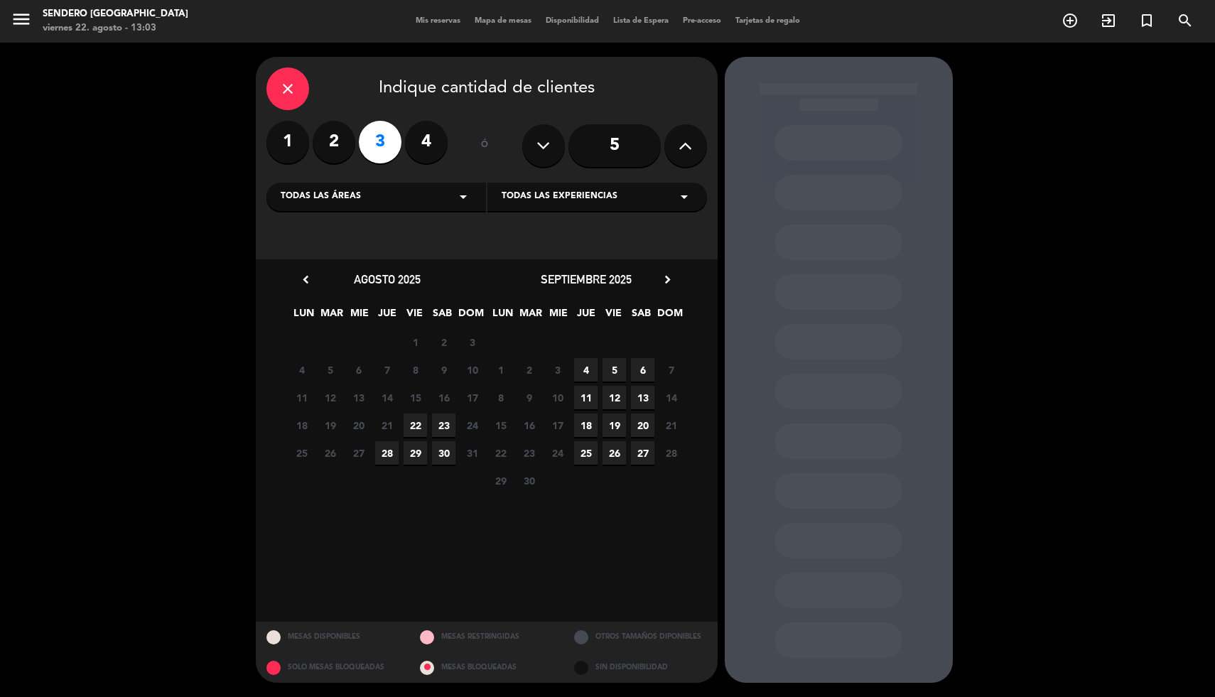
click at [412, 424] on span "22" at bounding box center [415, 425] width 23 height 23
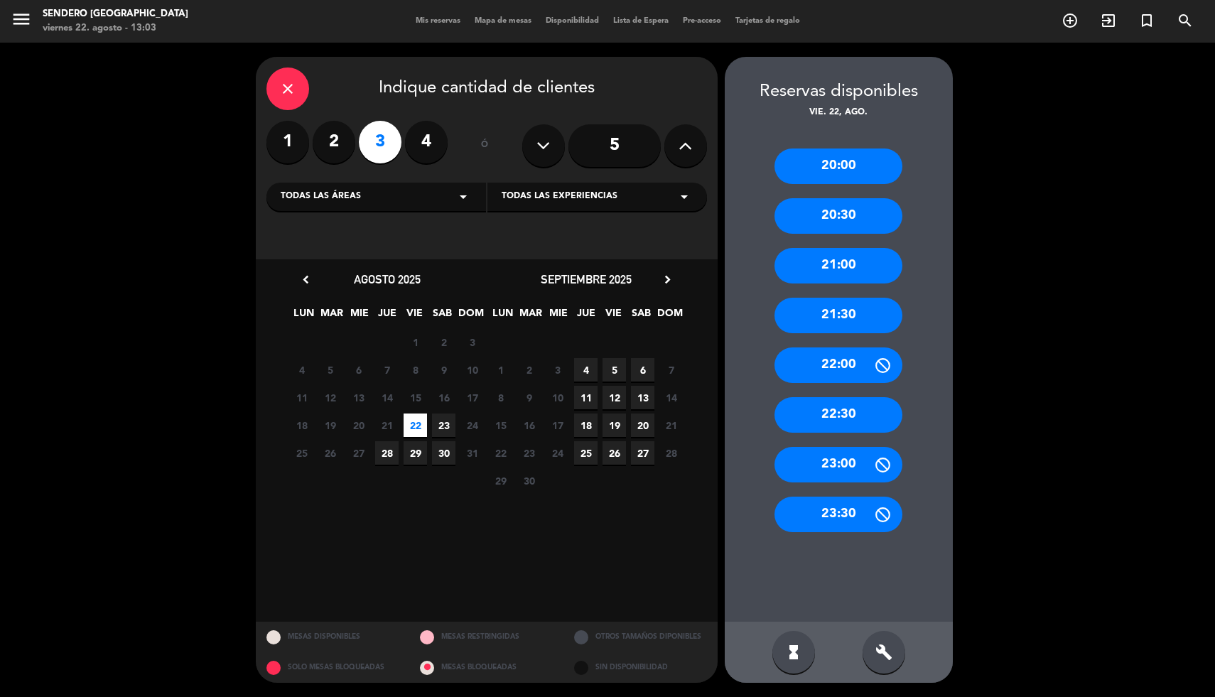
click at [841, 367] on div "22:00" at bounding box center [839, 365] width 128 height 36
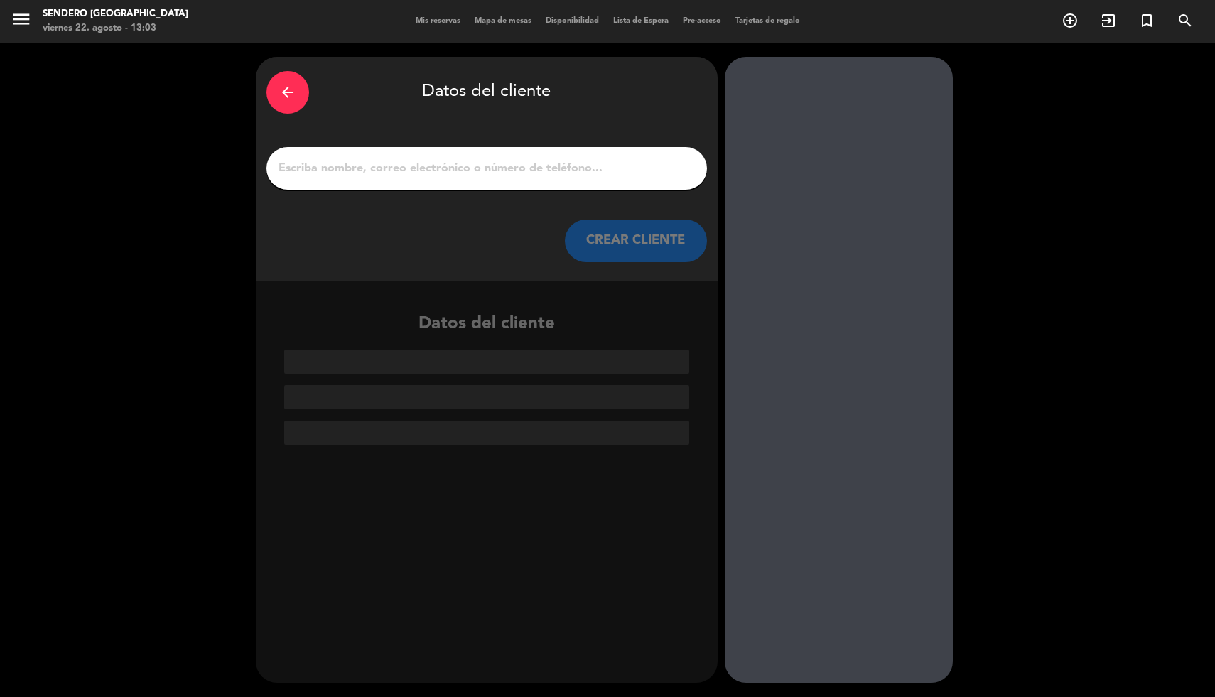
click at [411, 178] on input "1" at bounding box center [486, 168] width 419 height 20
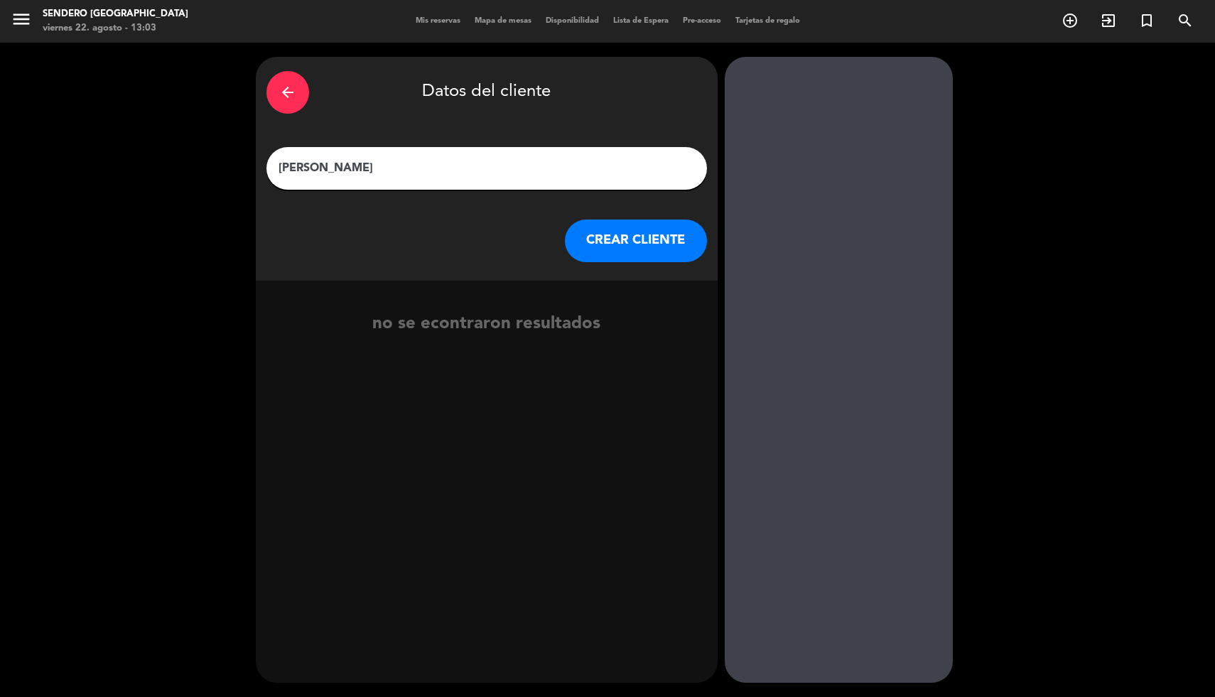
type input "[PERSON_NAME]"
click at [637, 235] on button "CREAR CLIENTE" at bounding box center [636, 241] width 142 height 43
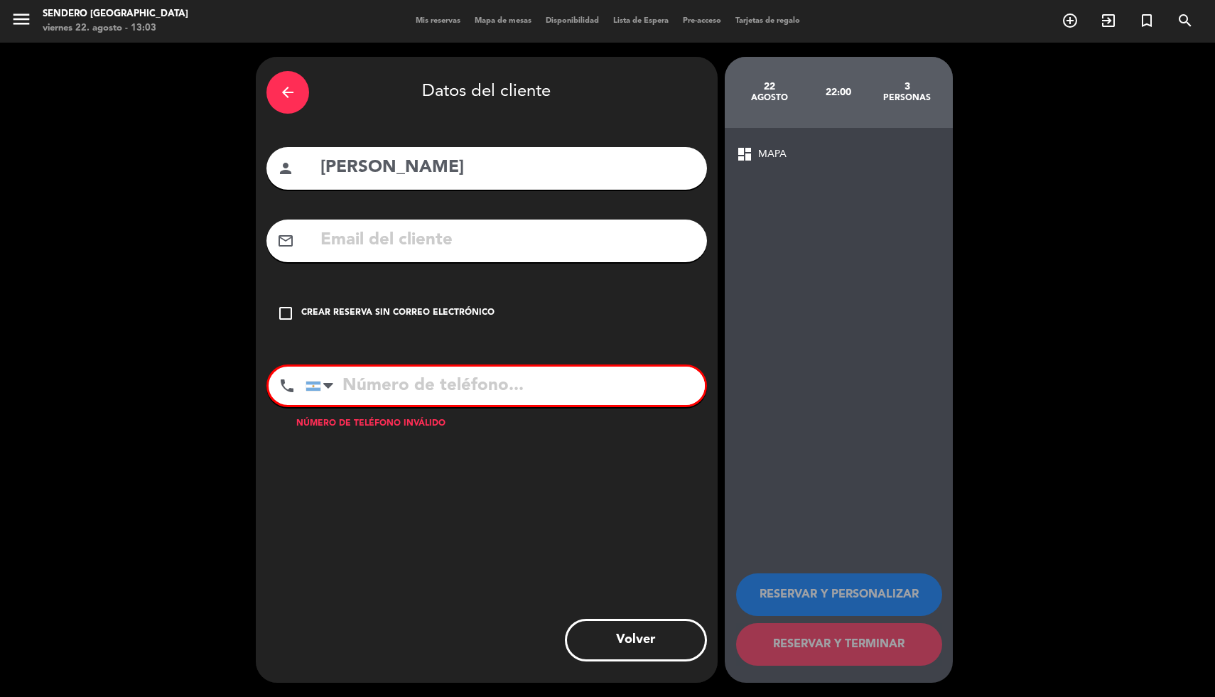
click at [342, 309] on div "Crear reserva sin correo electrónico" at bounding box center [397, 313] width 193 height 14
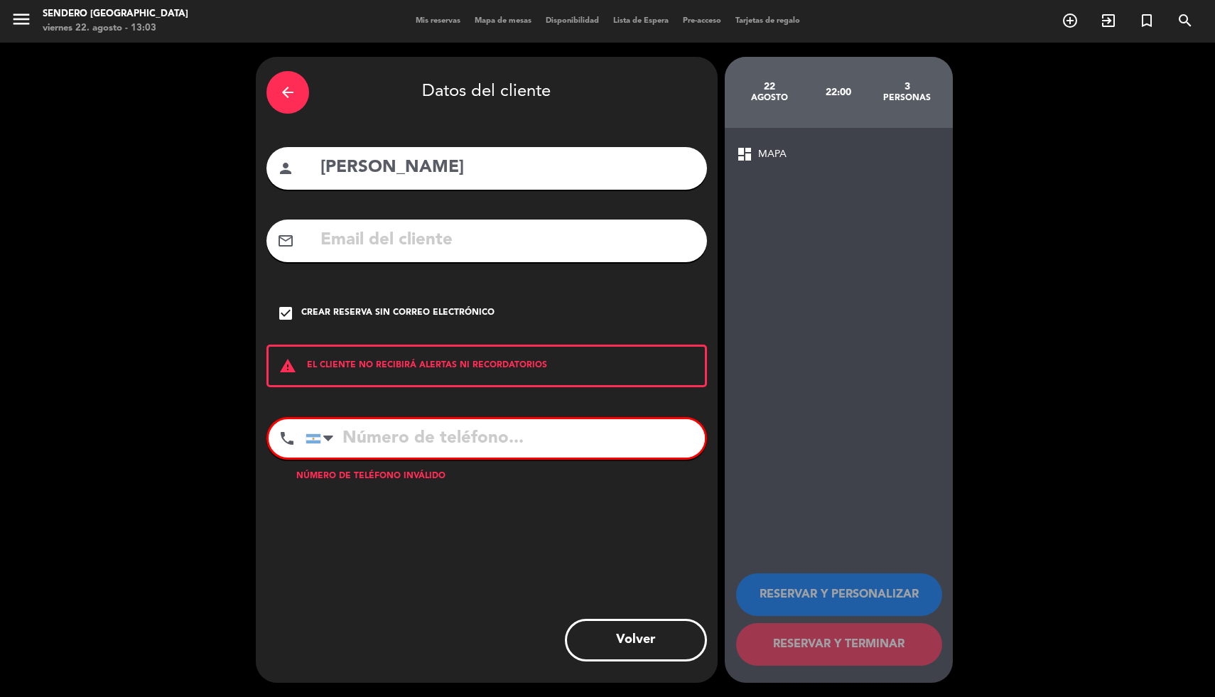
click at [397, 441] on input "tel" at bounding box center [505, 438] width 399 height 38
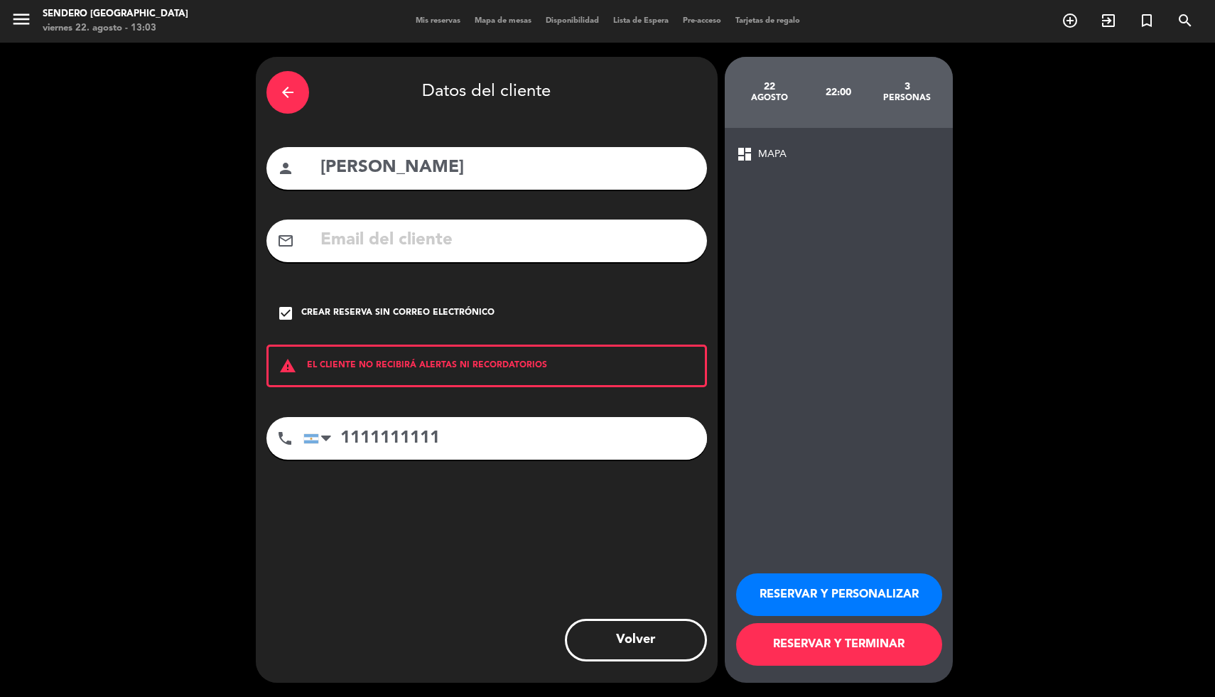
type input "1111111111"
click at [419, 167] on input "[PERSON_NAME]" at bounding box center [507, 167] width 377 height 29
type input "[PERSON_NAME] (paga)"
click at [814, 653] on button "RESERVAR Y TERMINAR" at bounding box center [839, 644] width 206 height 43
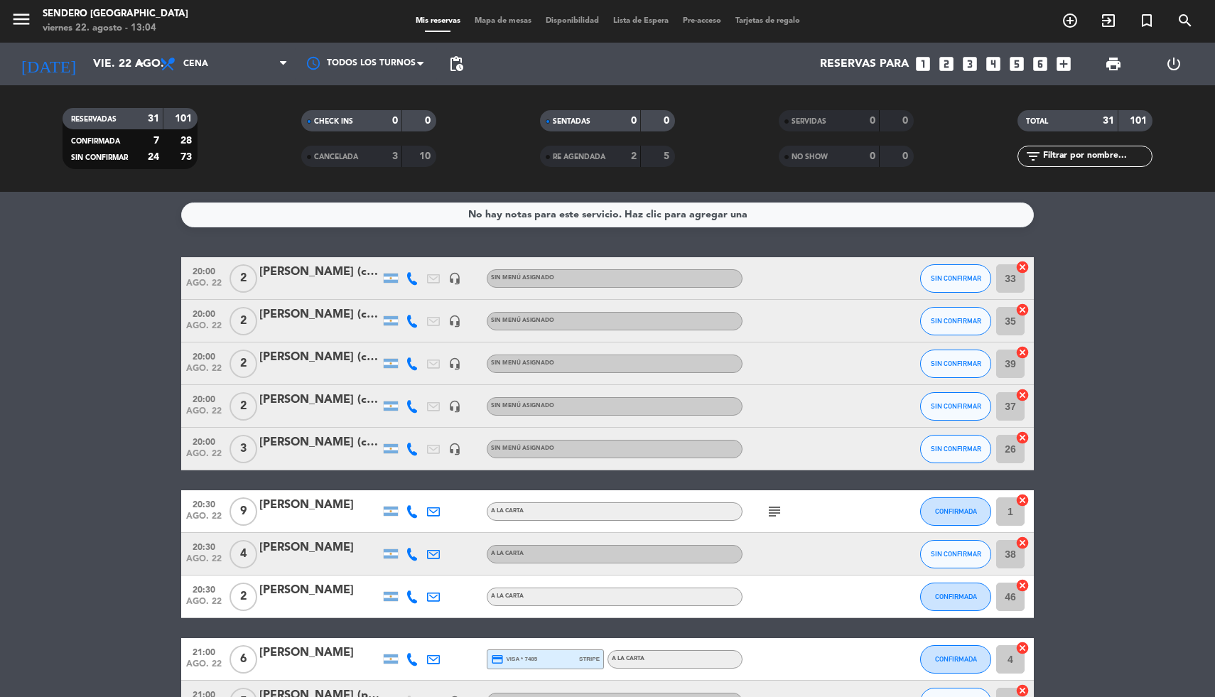
click at [944, 60] on icon "looks_two" at bounding box center [946, 64] width 18 height 18
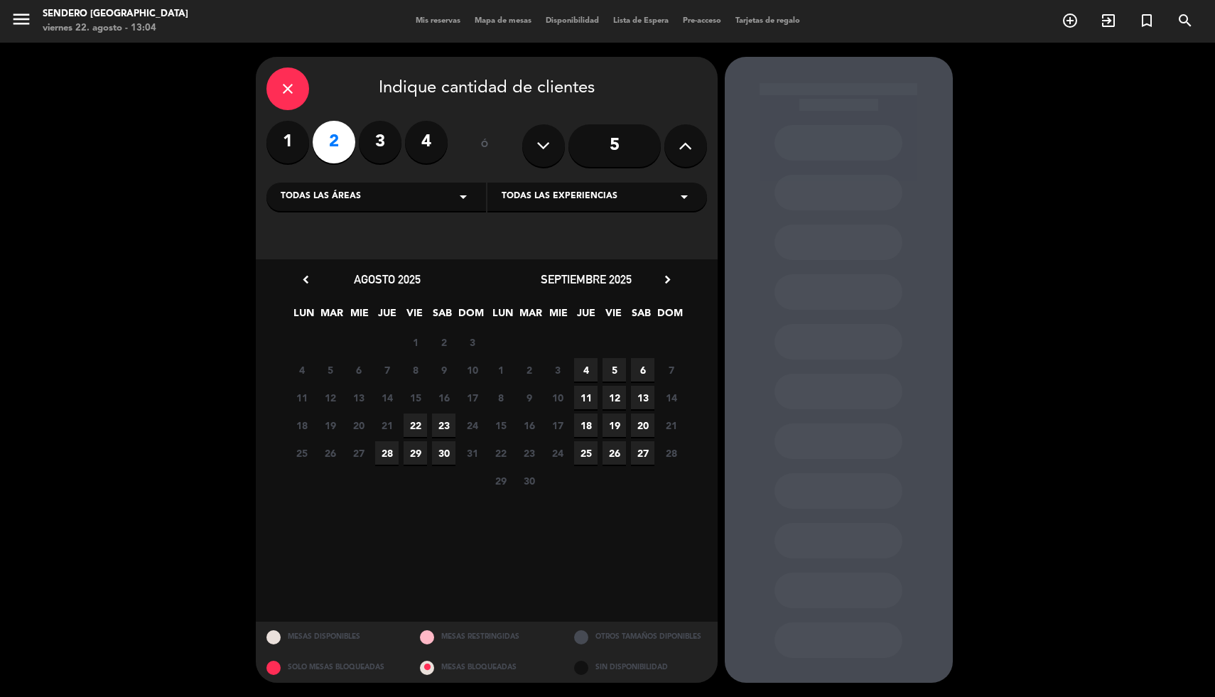
click at [416, 424] on span "22" at bounding box center [415, 425] width 23 height 23
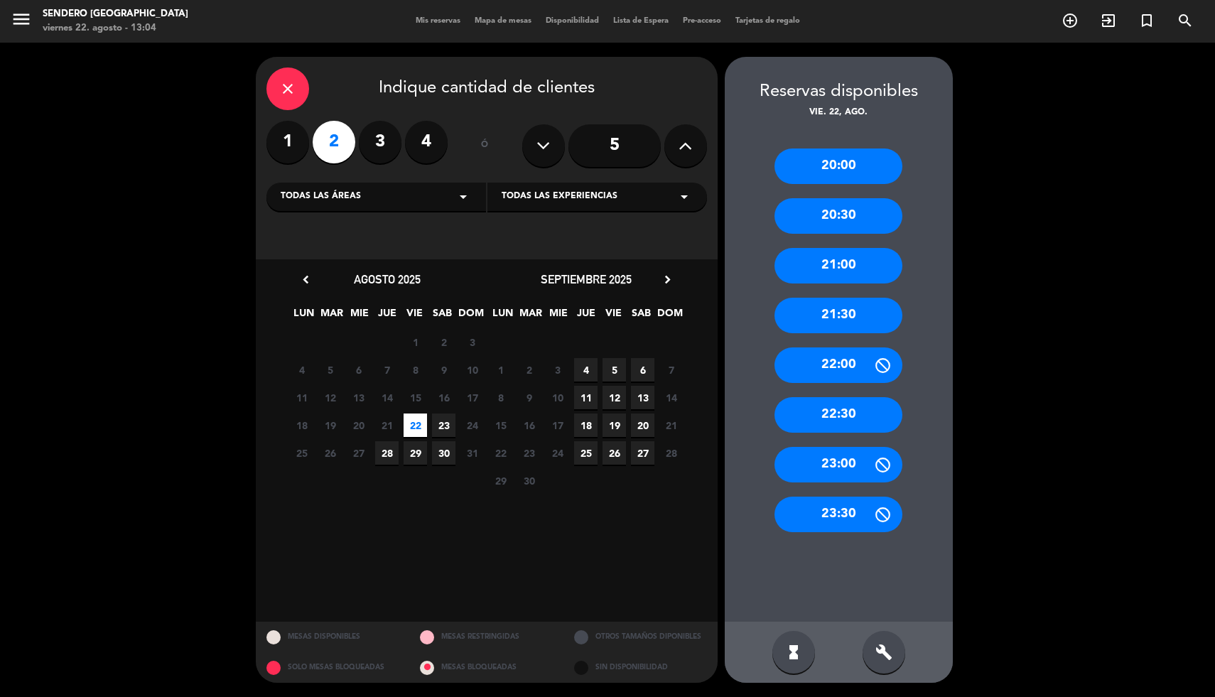
click at [838, 165] on div "20:00" at bounding box center [839, 167] width 128 height 36
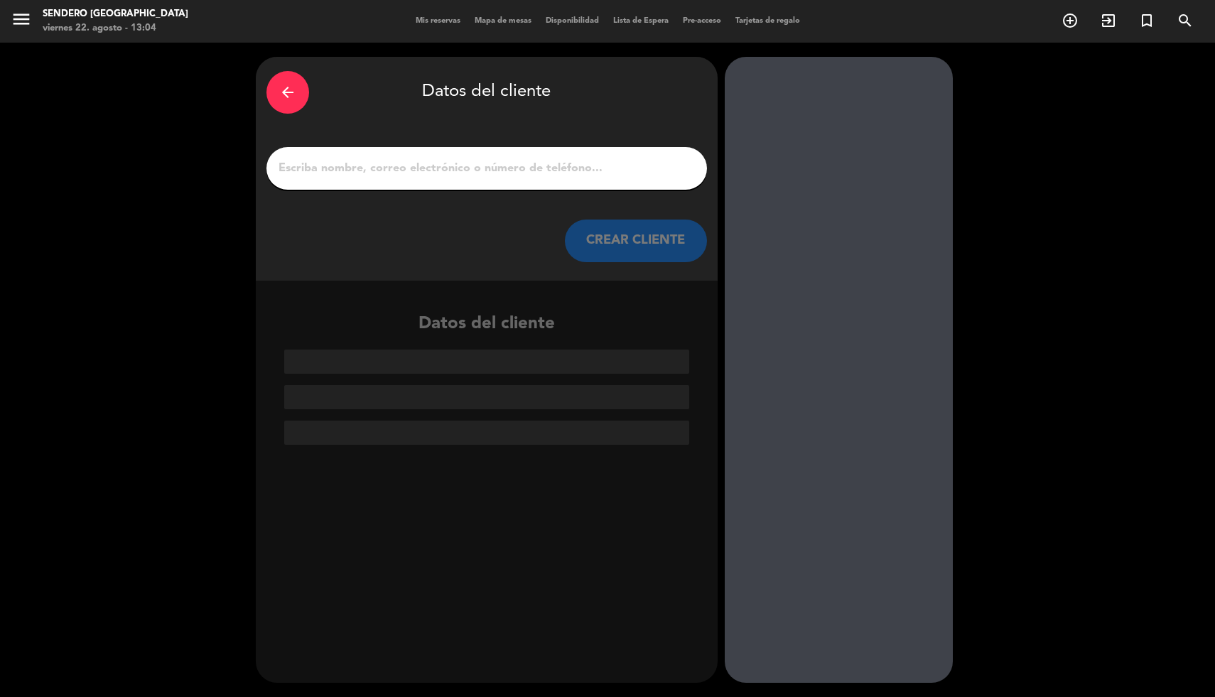
click at [533, 166] on input "1" at bounding box center [486, 168] width 419 height 20
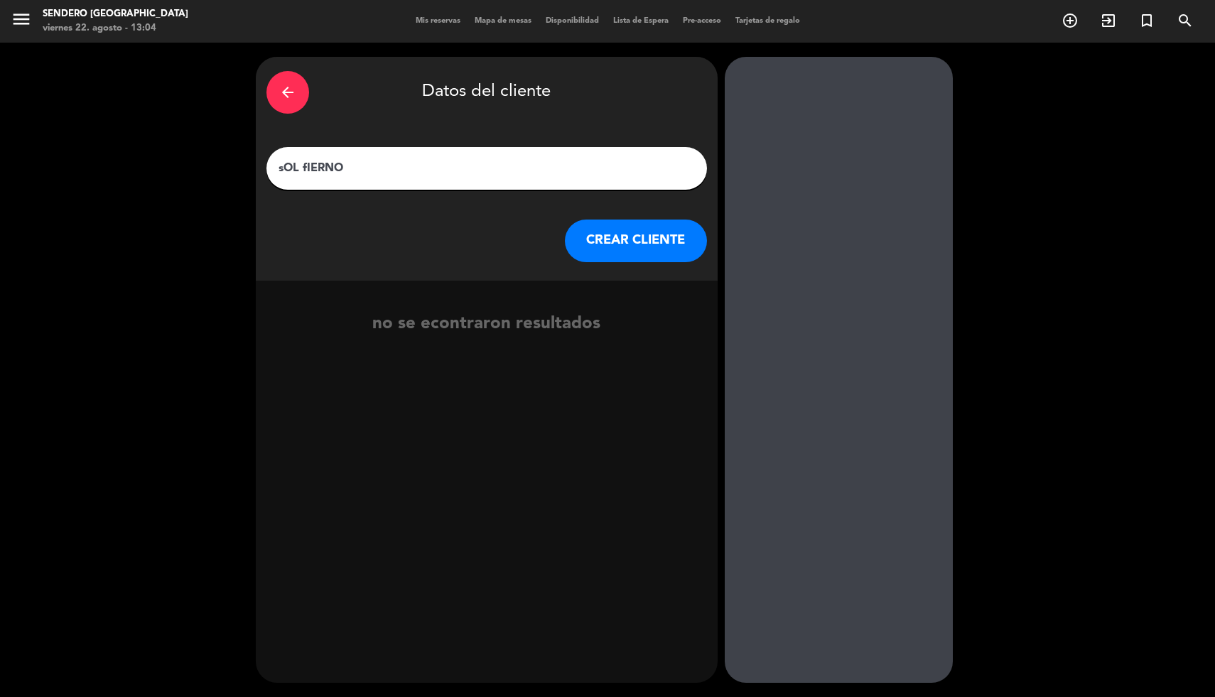
click at [318, 164] on input "sOL fIERNO" at bounding box center [486, 168] width 419 height 20
type input "Sol Fierno ([PERSON_NAME])"
click at [591, 241] on button "CREAR CLIENTE" at bounding box center [636, 241] width 142 height 43
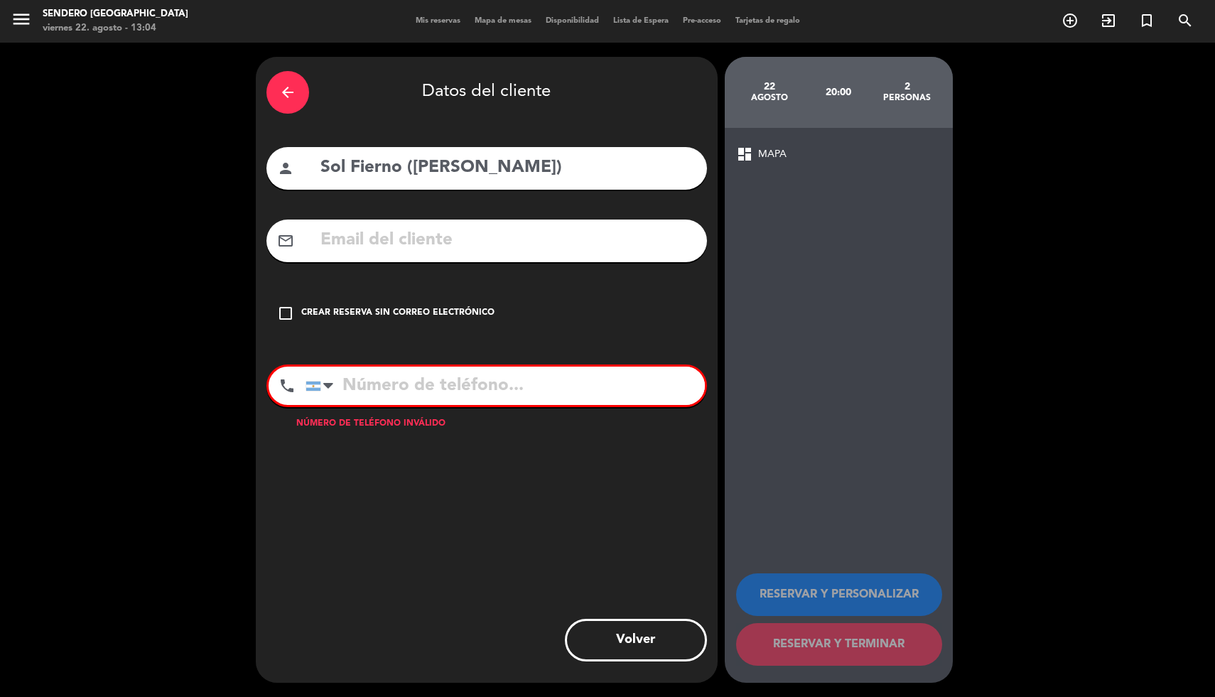
click at [331, 304] on div "check_box_outline_blank Crear reserva sin correo electrónico" at bounding box center [486, 313] width 441 height 43
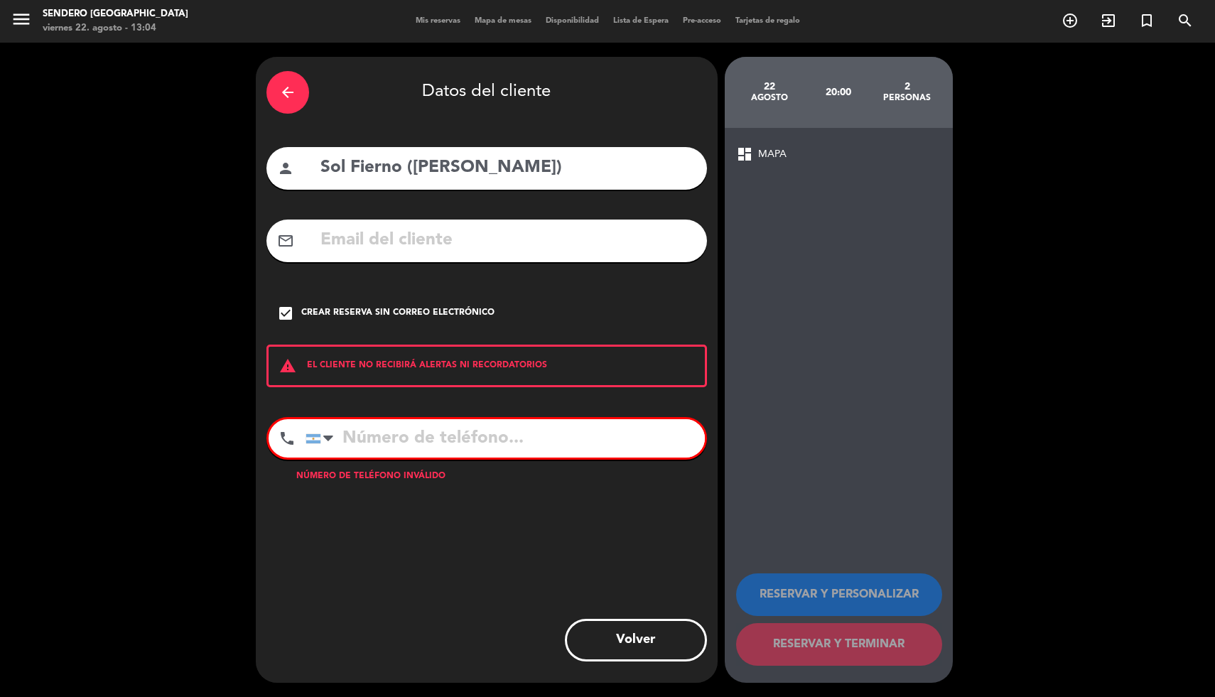
click at [480, 448] on input "tel" at bounding box center [505, 438] width 399 height 38
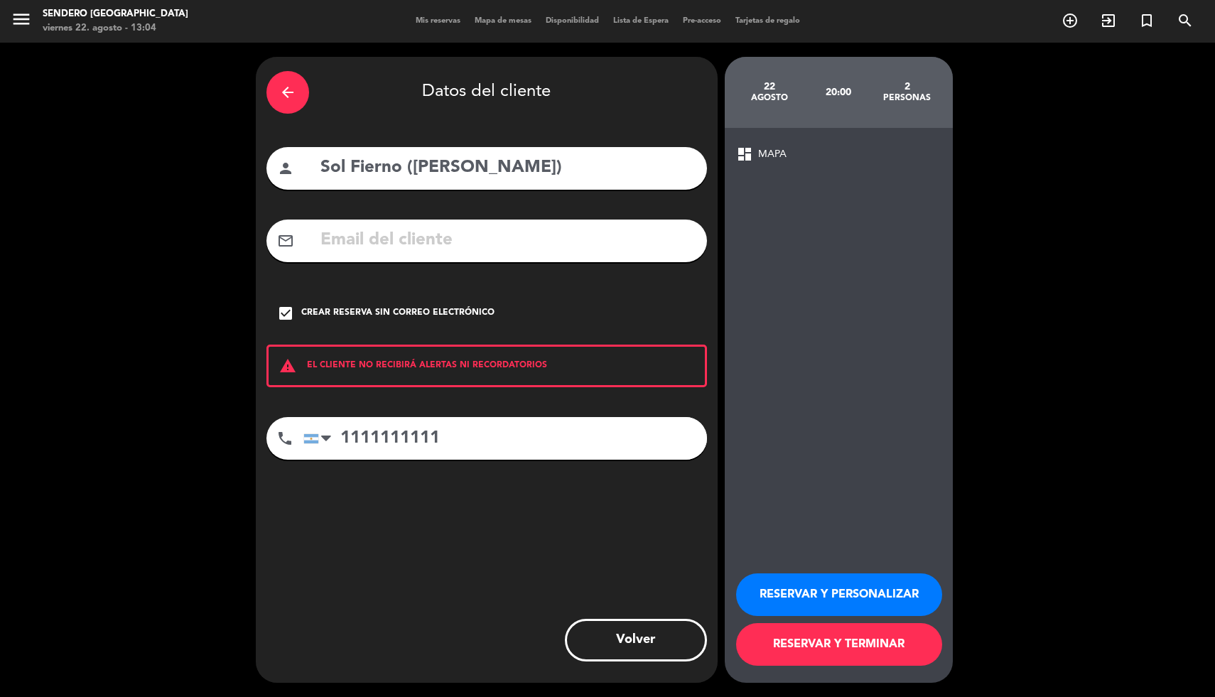
type input "1111111111"
click at [829, 647] on button "RESERVAR Y TERMINAR" at bounding box center [839, 644] width 206 height 43
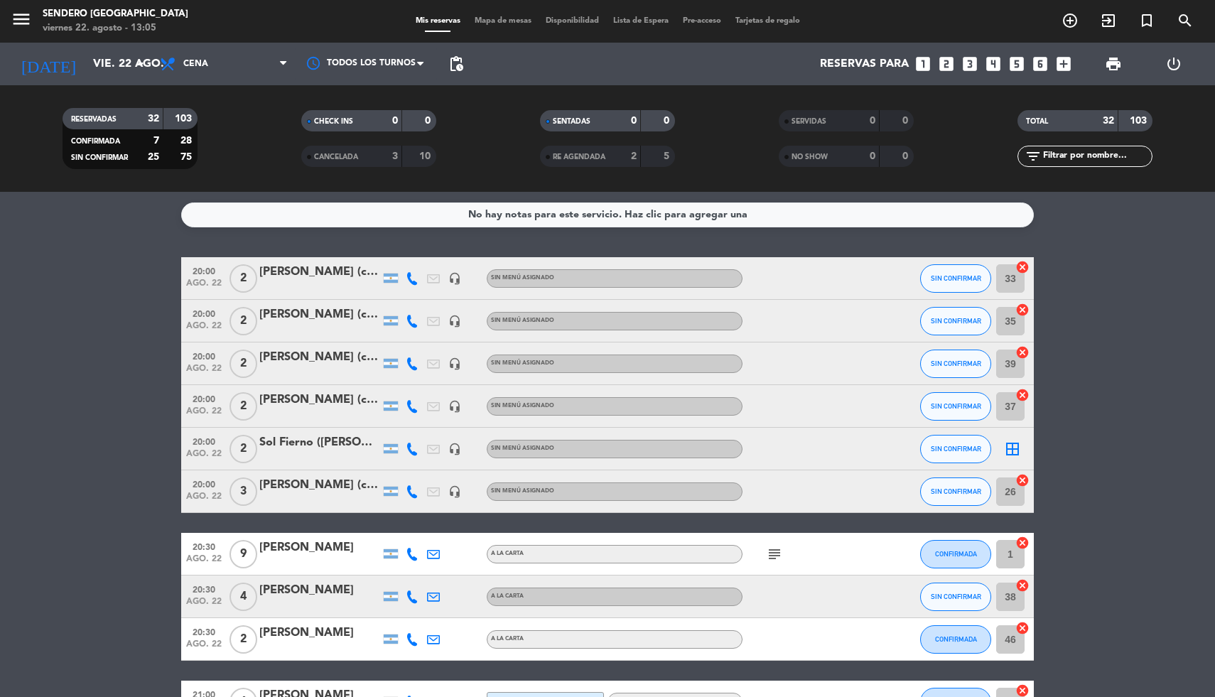
click at [952, 60] on icon "looks_two" at bounding box center [946, 64] width 18 height 18
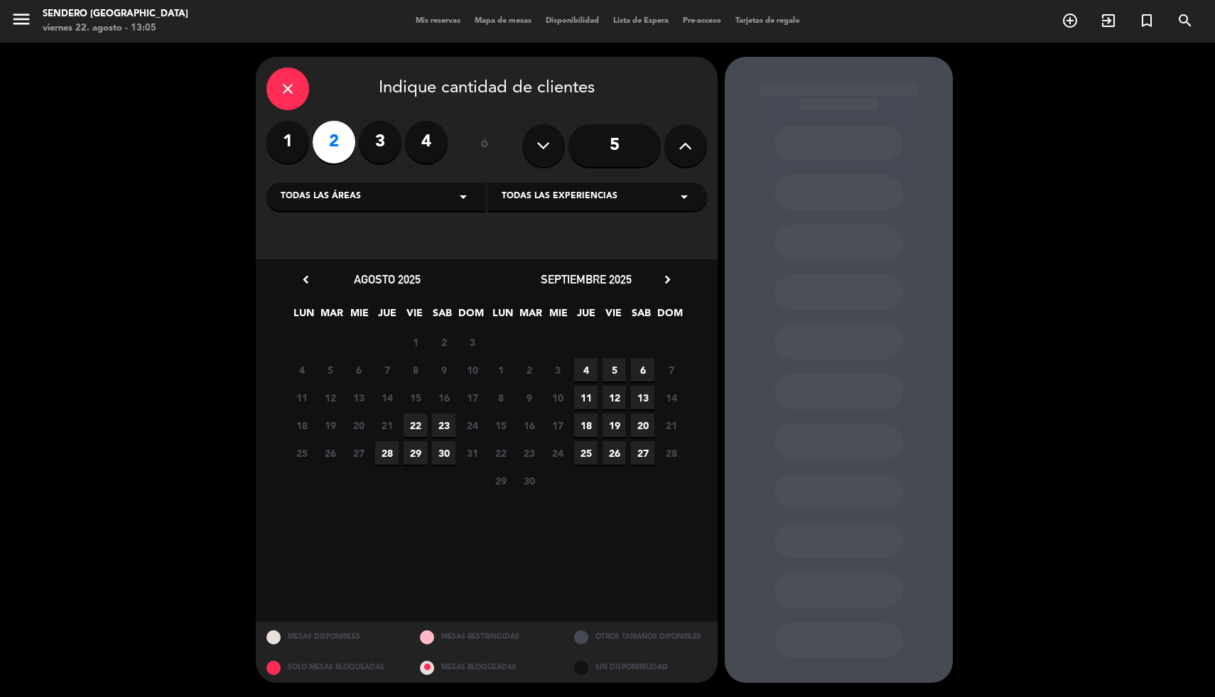
click at [413, 424] on span "22" at bounding box center [415, 425] width 23 height 23
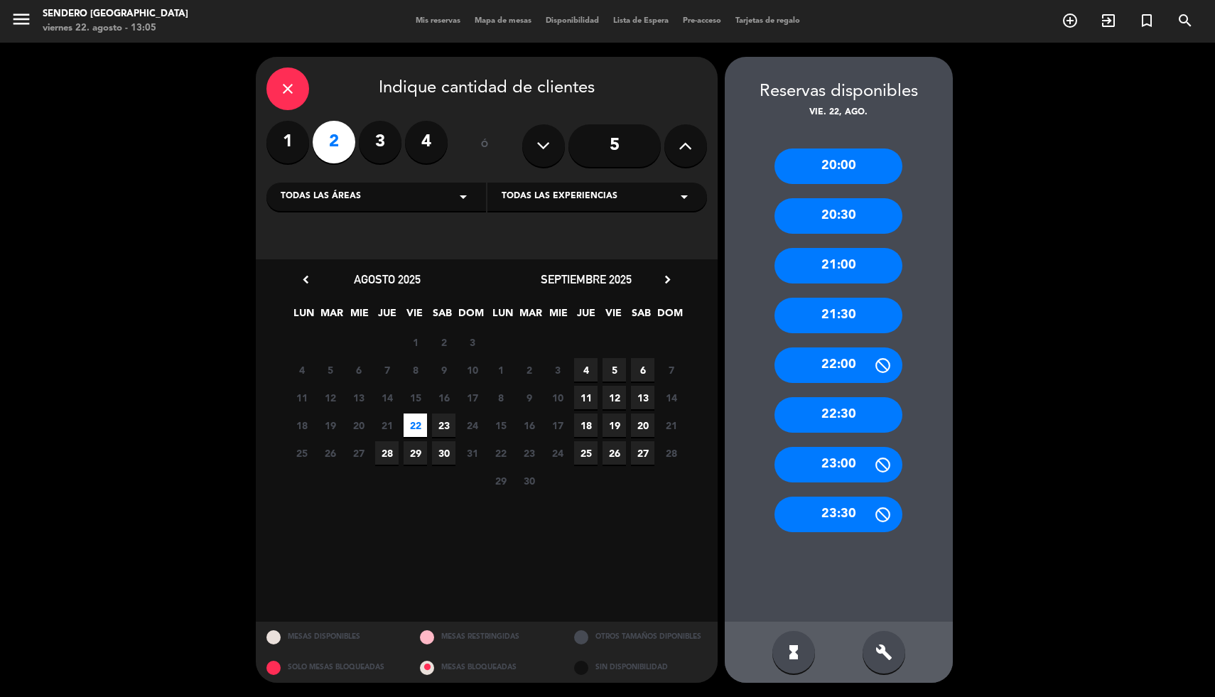
click at [831, 174] on div "20:00" at bounding box center [839, 167] width 128 height 36
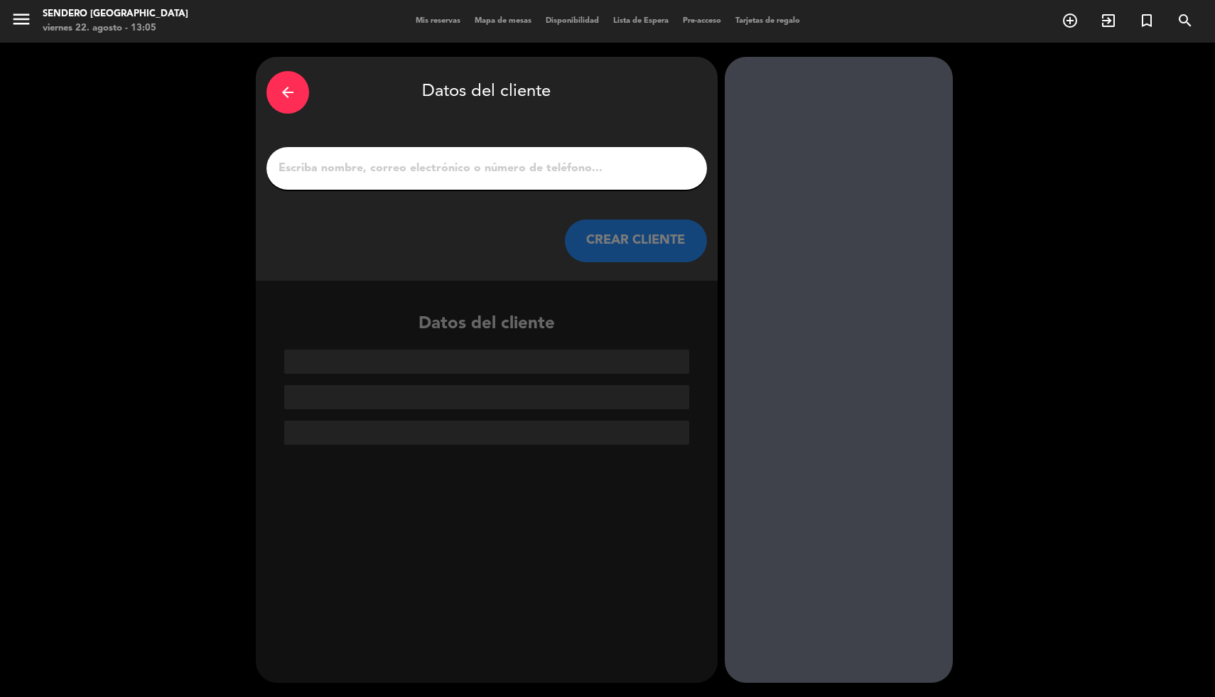
click at [352, 177] on input "1" at bounding box center [486, 168] width 419 height 20
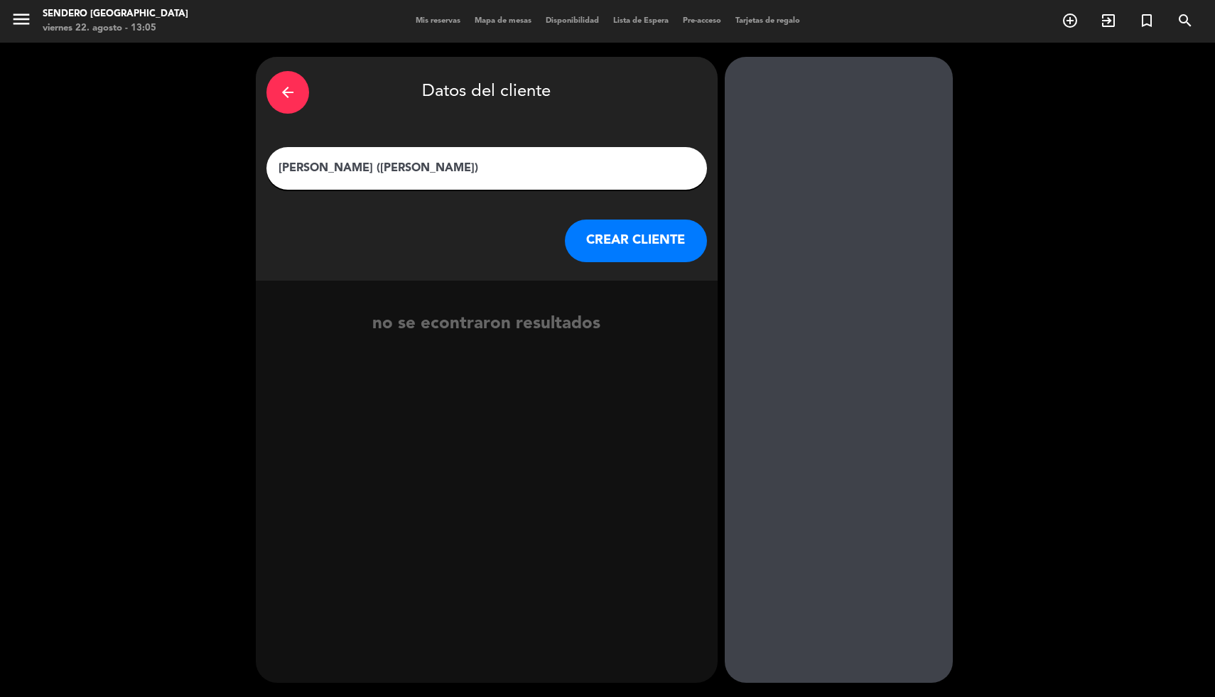
type input "[PERSON_NAME] ([PERSON_NAME])"
click at [611, 259] on button "CREAR CLIENTE" at bounding box center [636, 241] width 142 height 43
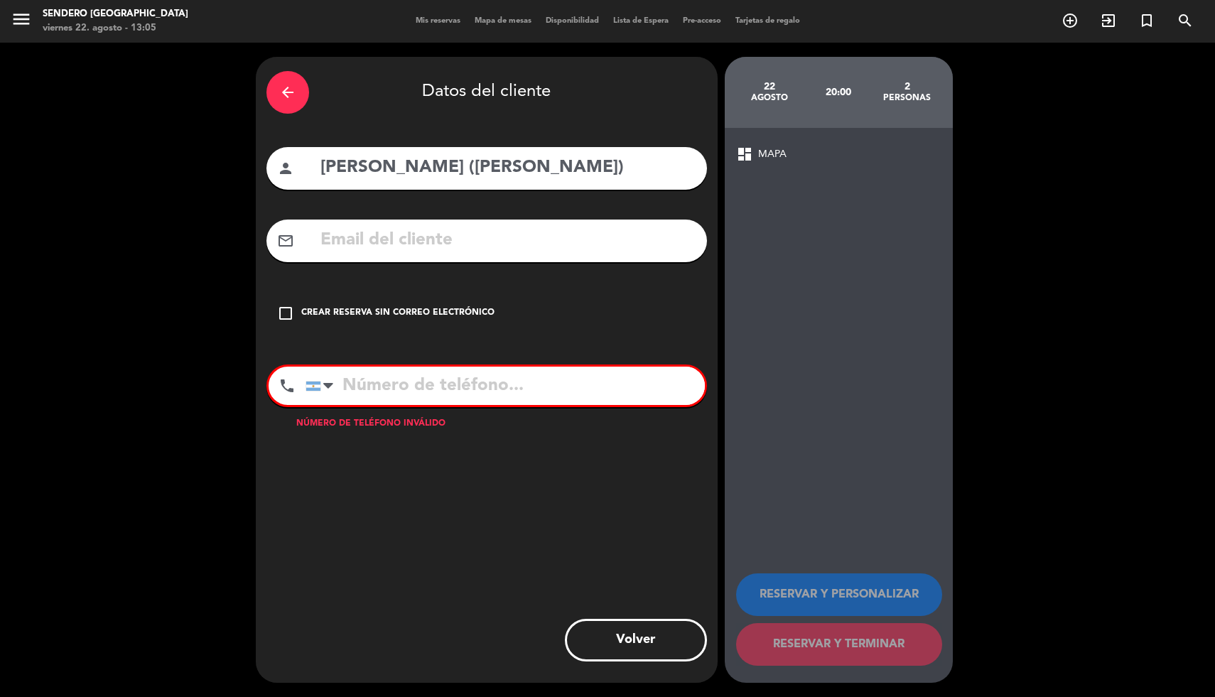
click at [345, 313] on div "Crear reserva sin correo electrónico" at bounding box center [397, 313] width 193 height 14
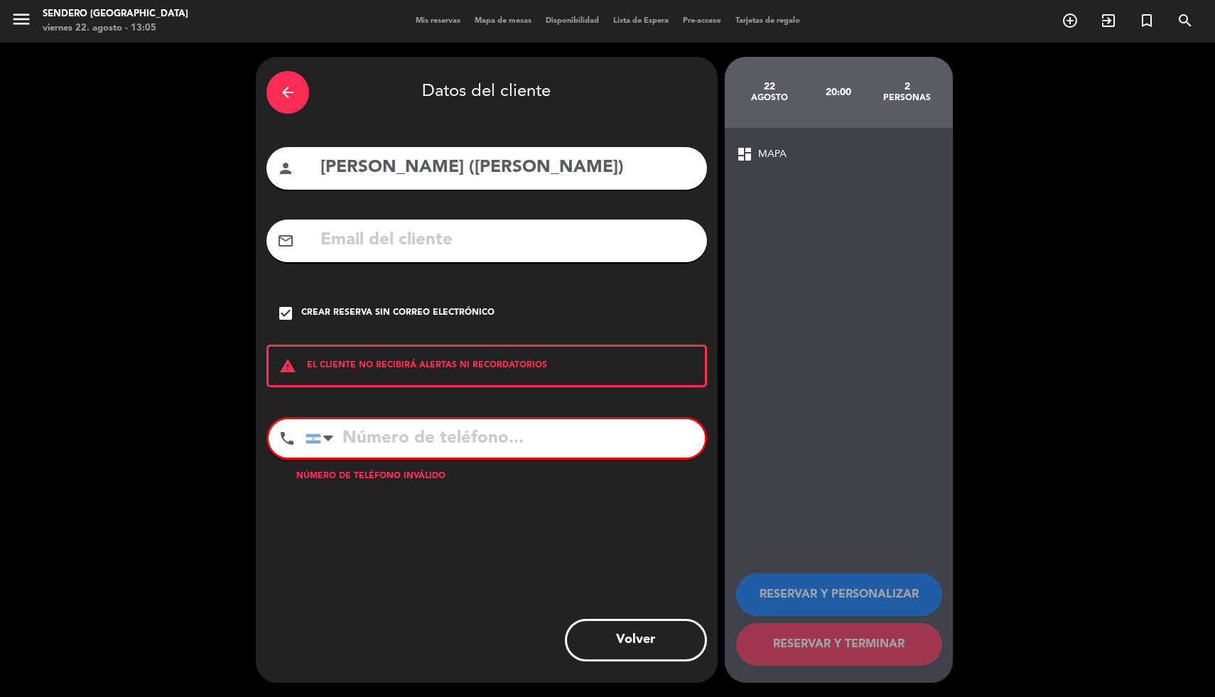
click at [380, 446] on input "tel" at bounding box center [505, 438] width 399 height 38
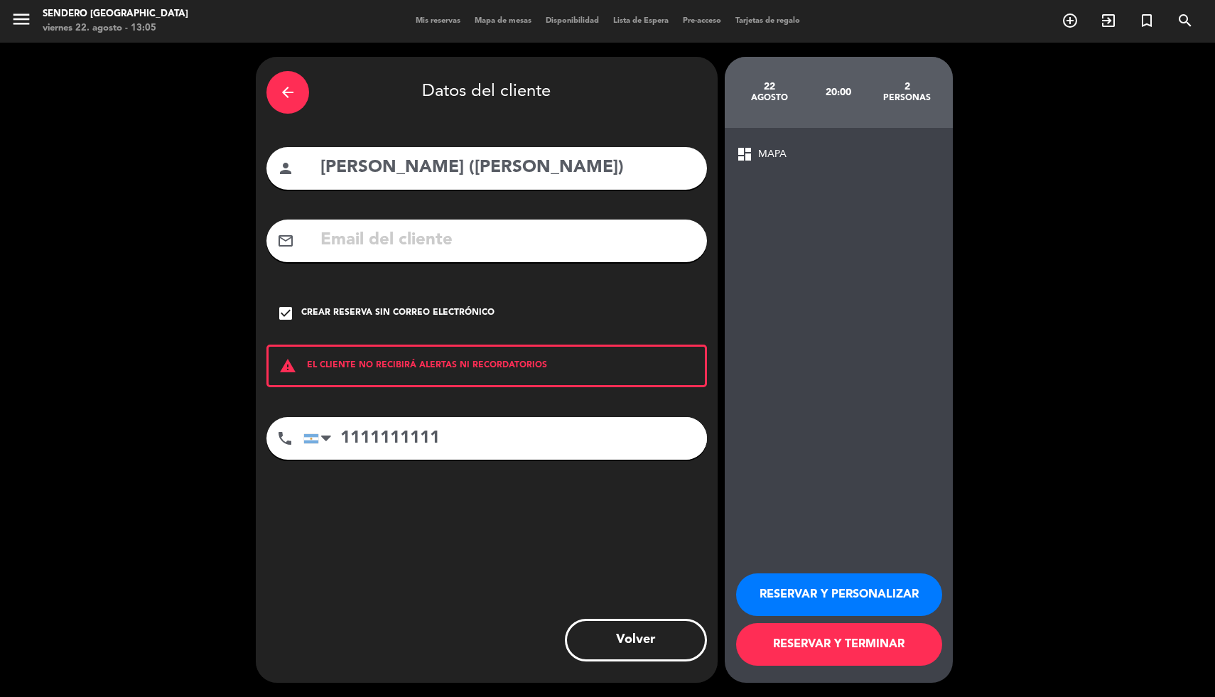
type input "1111111111"
click at [831, 657] on button "RESERVAR Y TERMINAR" at bounding box center [839, 644] width 206 height 43
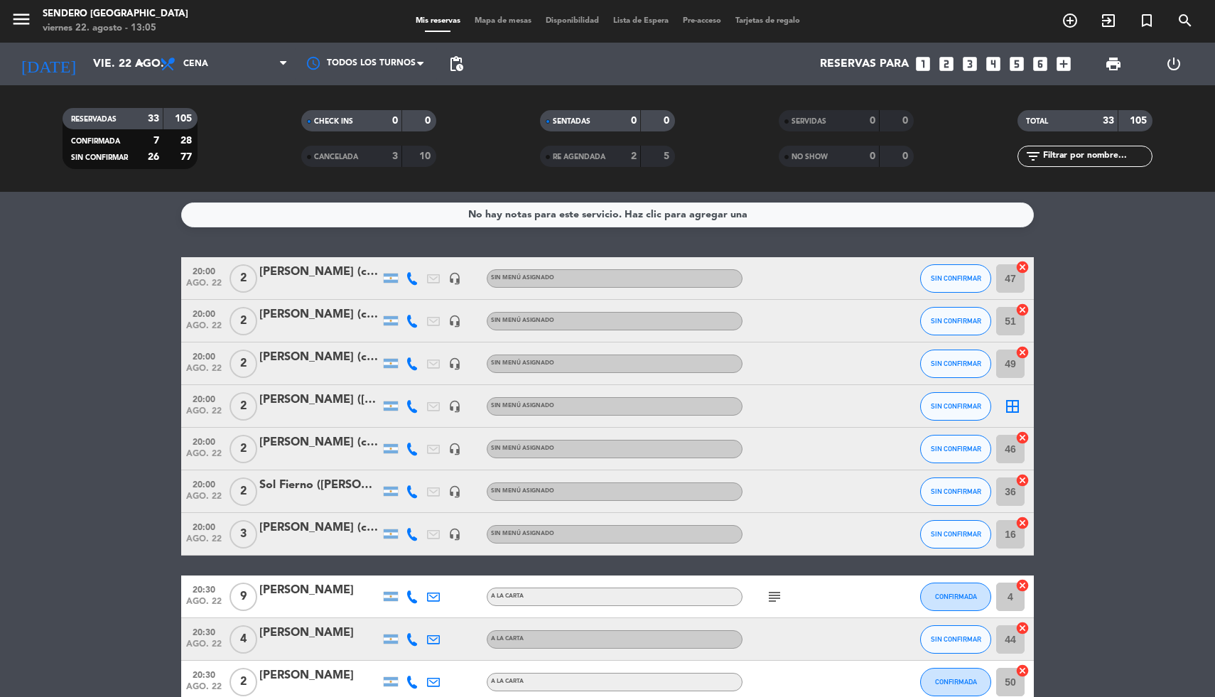
click at [951, 65] on icon "looks_two" at bounding box center [946, 64] width 18 height 18
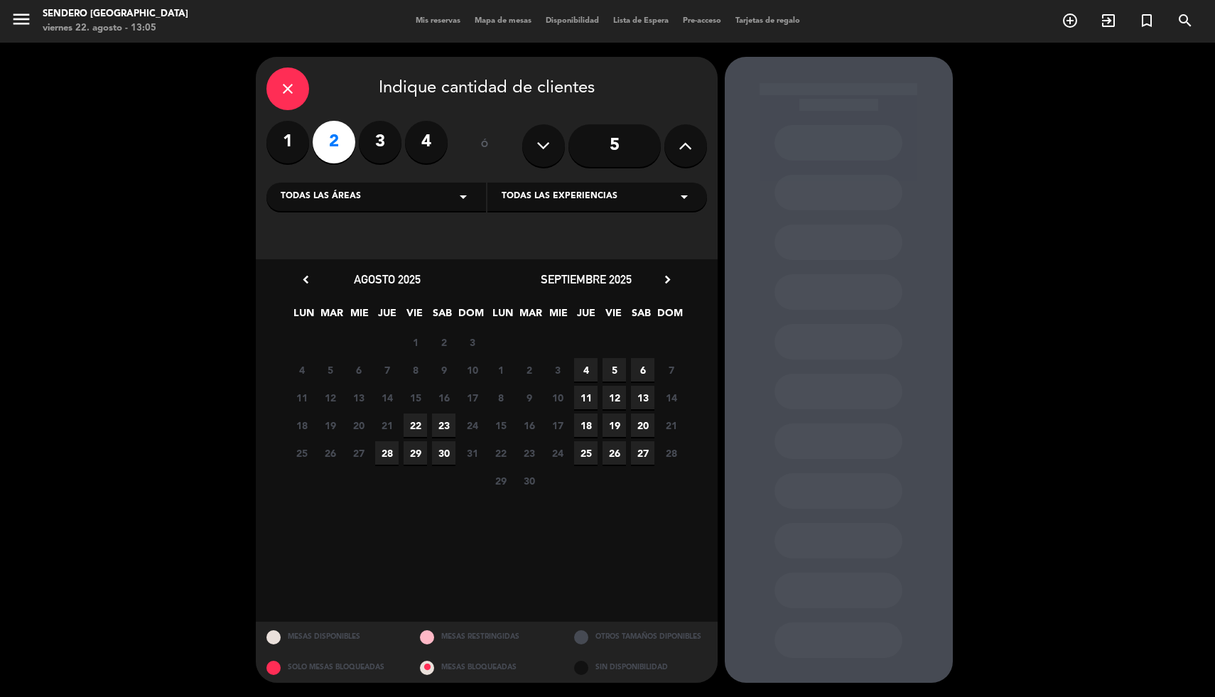
click at [410, 425] on span "22" at bounding box center [415, 425] width 23 height 23
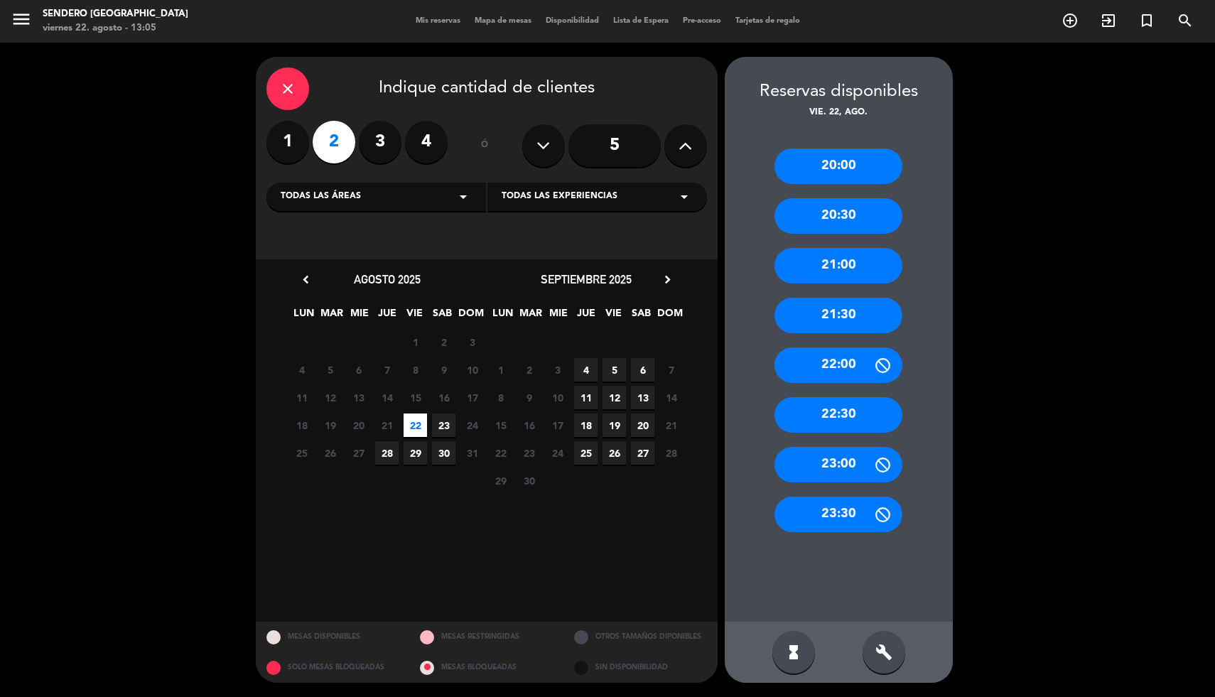
click at [824, 349] on div "22:00" at bounding box center [839, 365] width 128 height 36
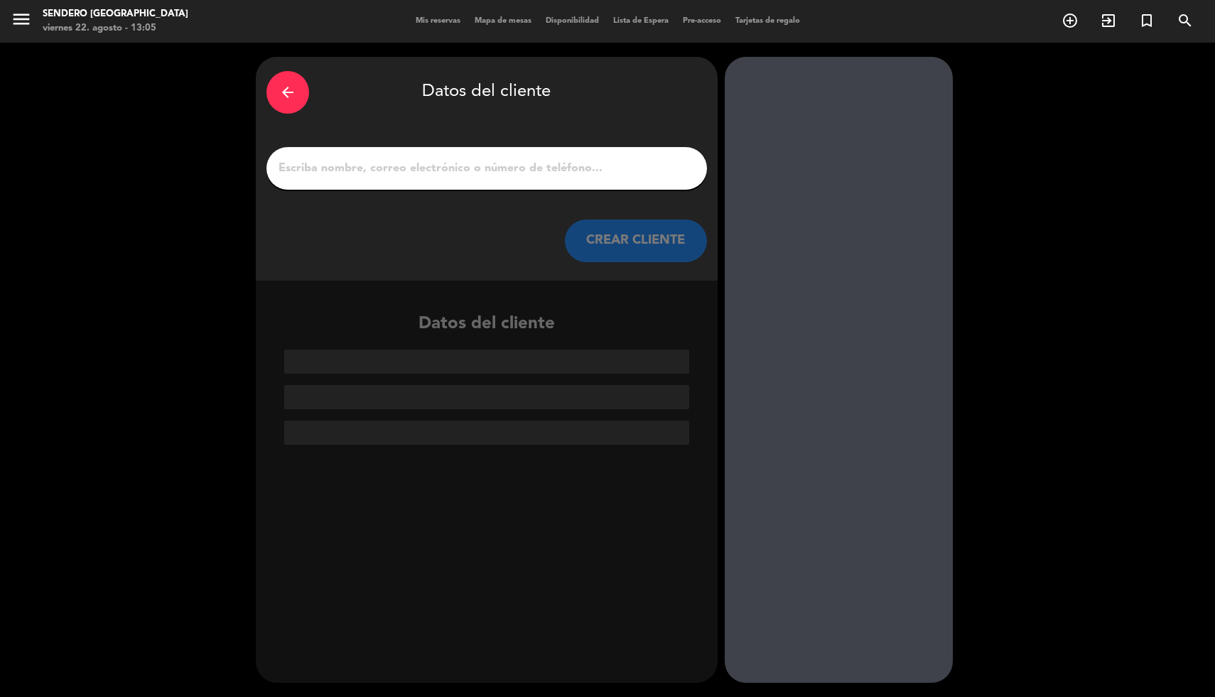
click at [378, 163] on input "1" at bounding box center [486, 168] width 419 height 20
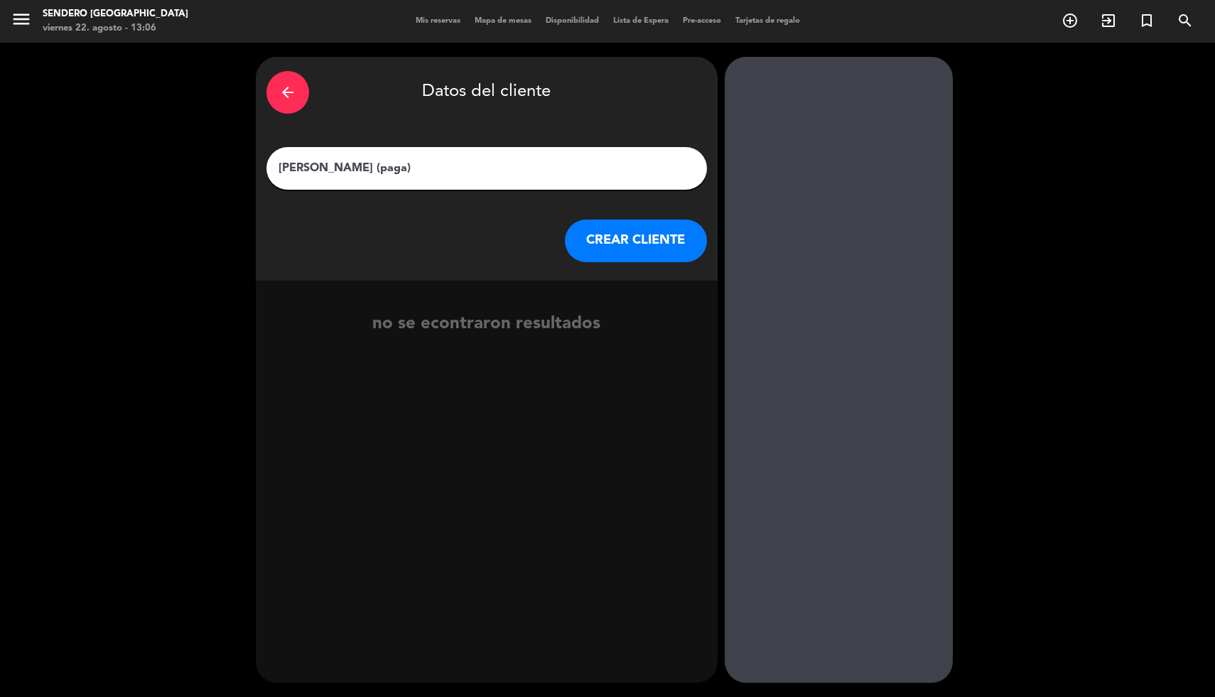
type input "[PERSON_NAME] (paga)"
click at [618, 242] on button "CREAR CLIENTE" at bounding box center [636, 241] width 142 height 43
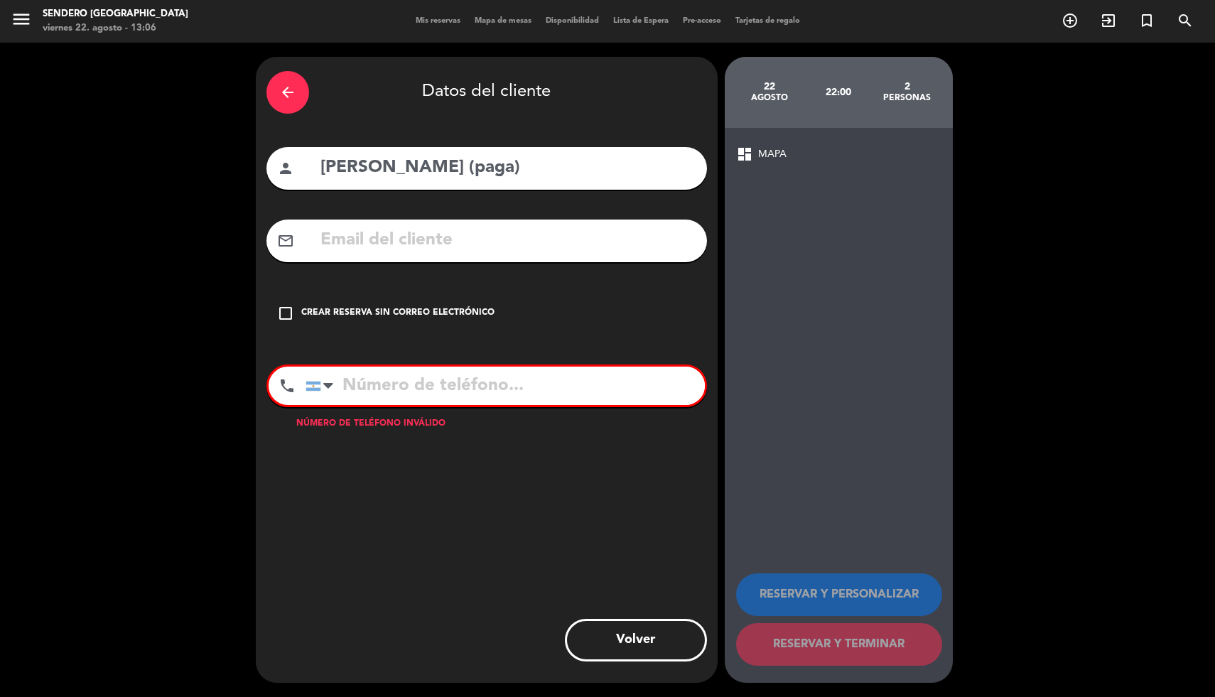
click at [304, 318] on div "Crear reserva sin correo electrónico" at bounding box center [397, 313] width 193 height 14
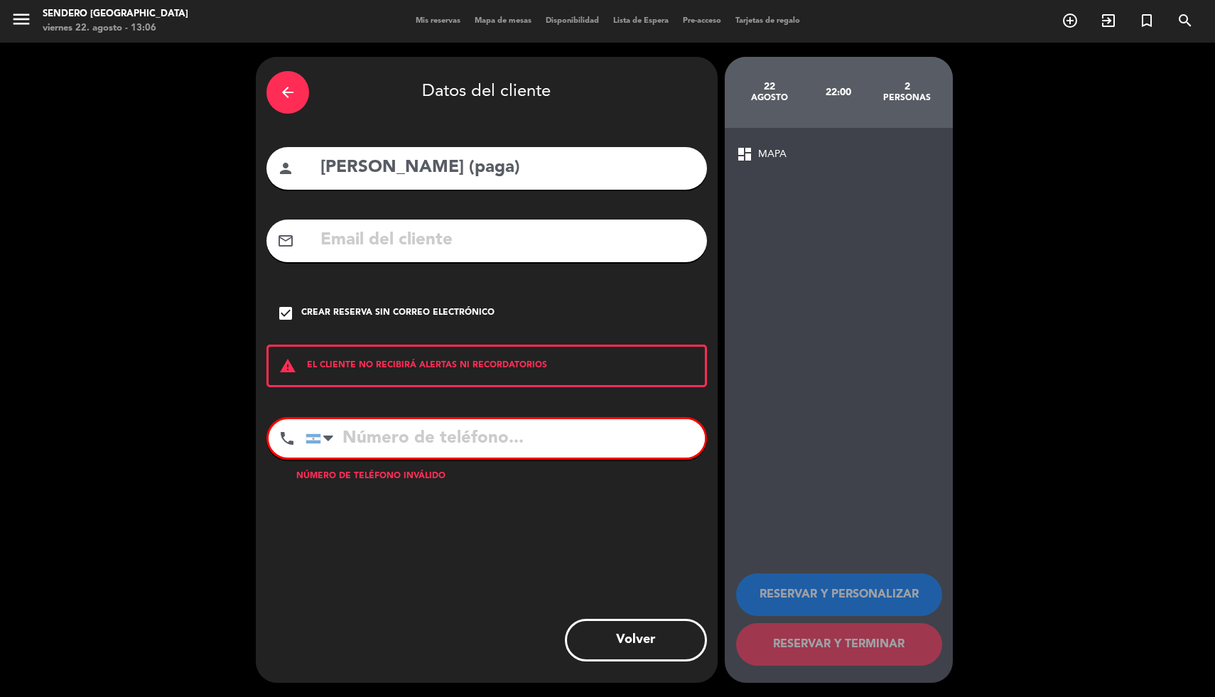
click at [541, 436] on input "tel" at bounding box center [505, 438] width 399 height 38
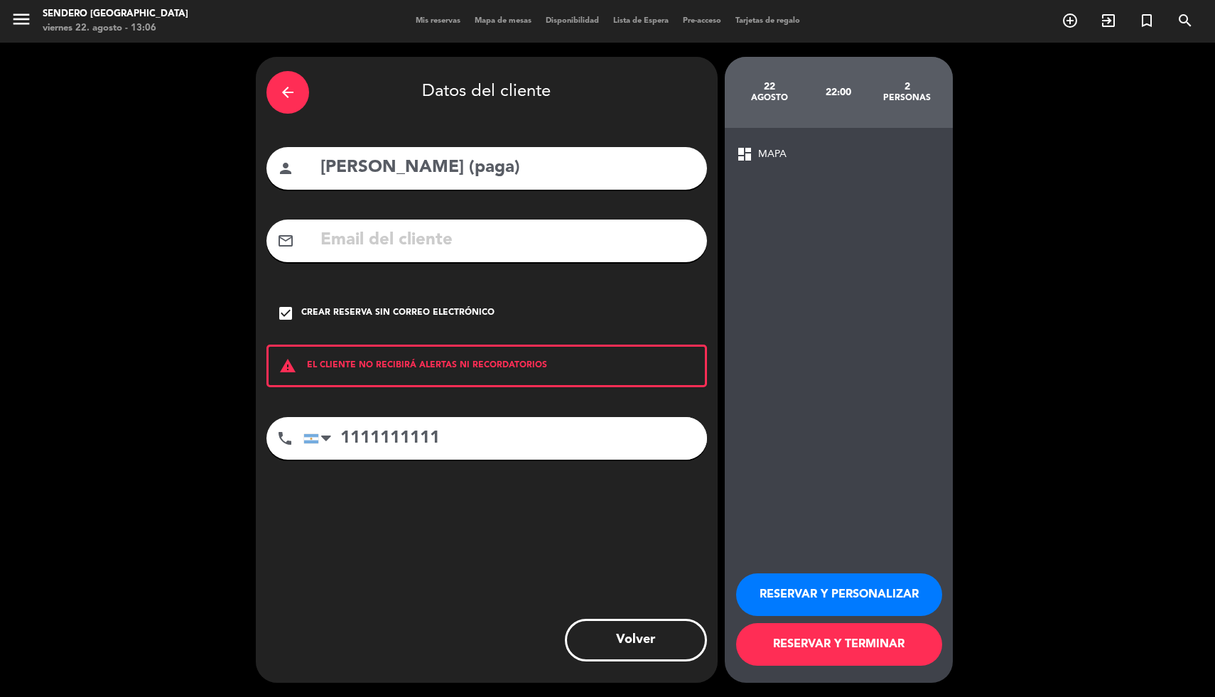
type input "1111111111"
click at [875, 638] on button "RESERVAR Y TERMINAR" at bounding box center [839, 644] width 206 height 43
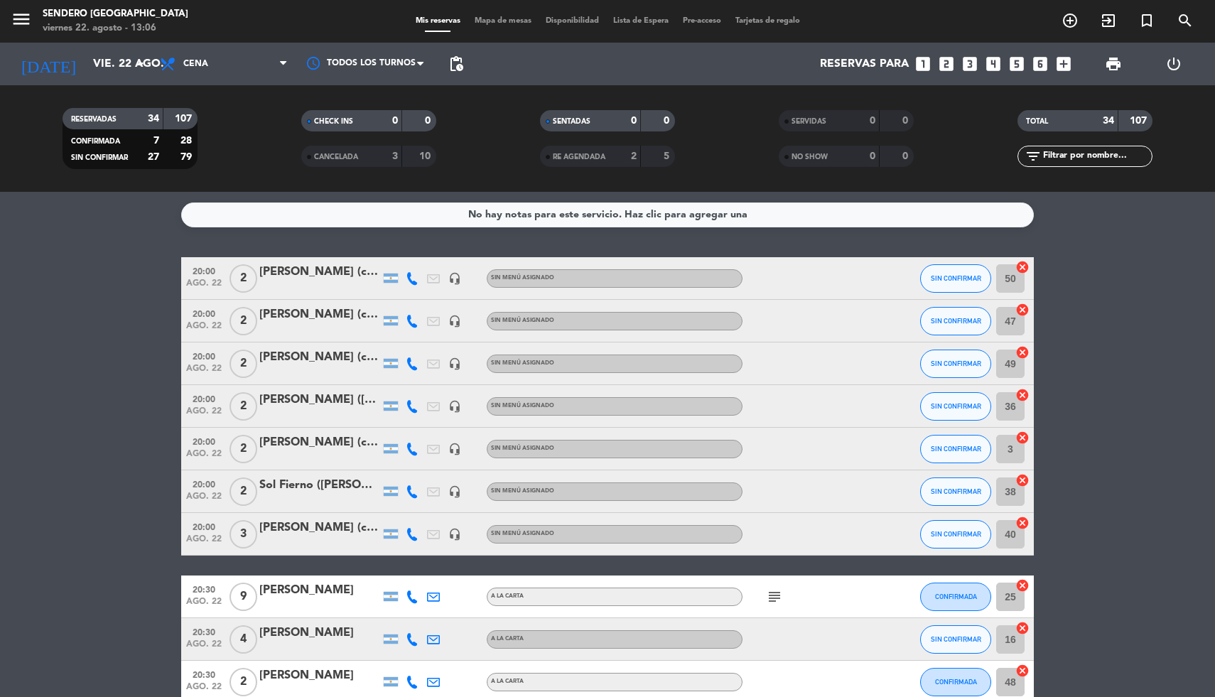
click at [1020, 66] on icon "looks_5" at bounding box center [1017, 64] width 18 height 18
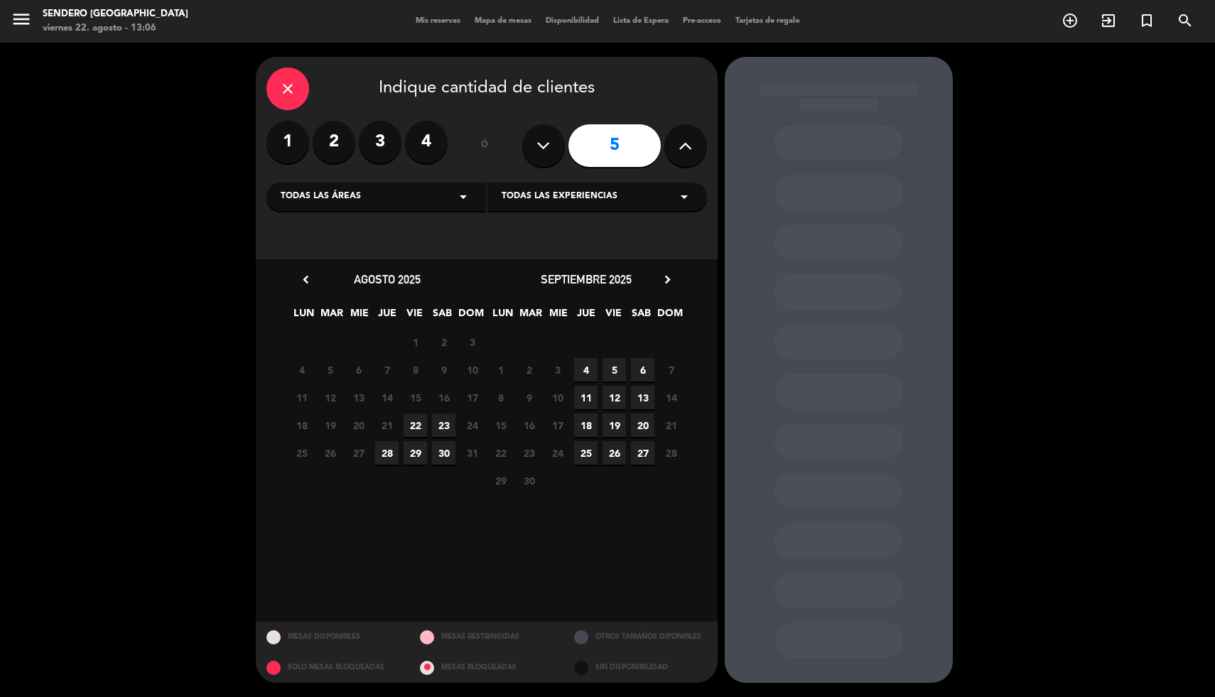
click at [417, 424] on span "22" at bounding box center [415, 425] width 23 height 23
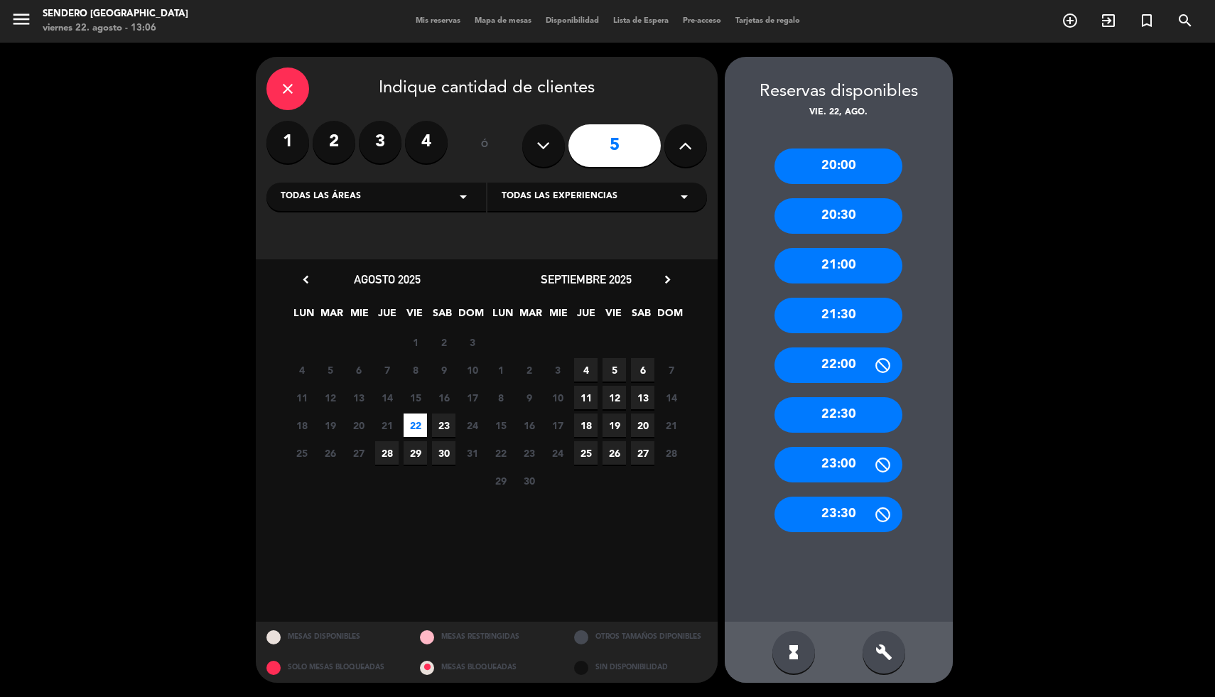
click at [844, 311] on div "21:30" at bounding box center [839, 316] width 128 height 36
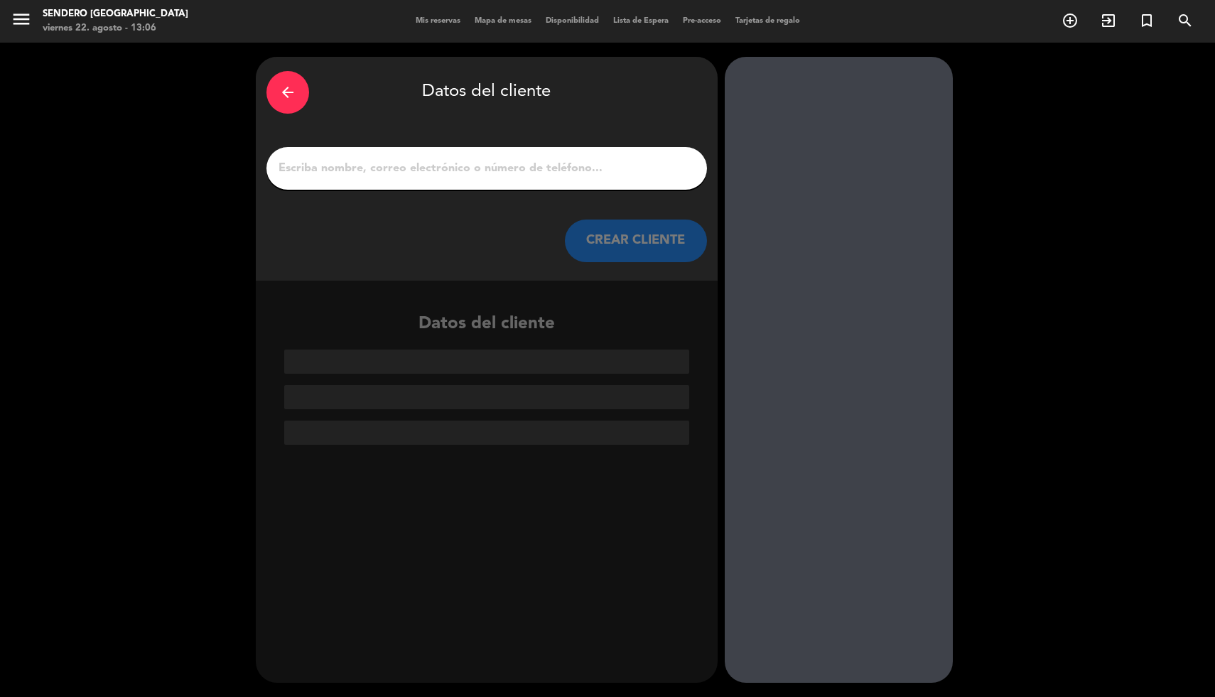
click at [449, 170] on input "1" at bounding box center [486, 168] width 419 height 20
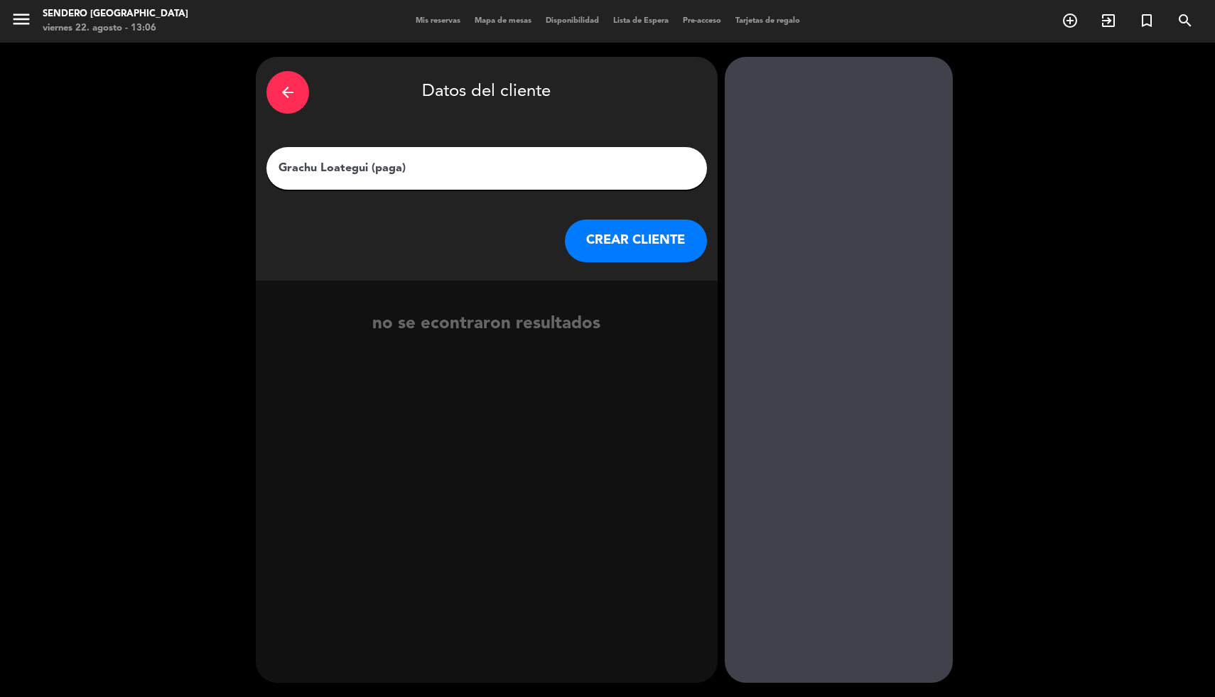
type input "Grachu Loategui (paga)"
click at [618, 231] on button "CREAR CLIENTE" at bounding box center [636, 241] width 142 height 43
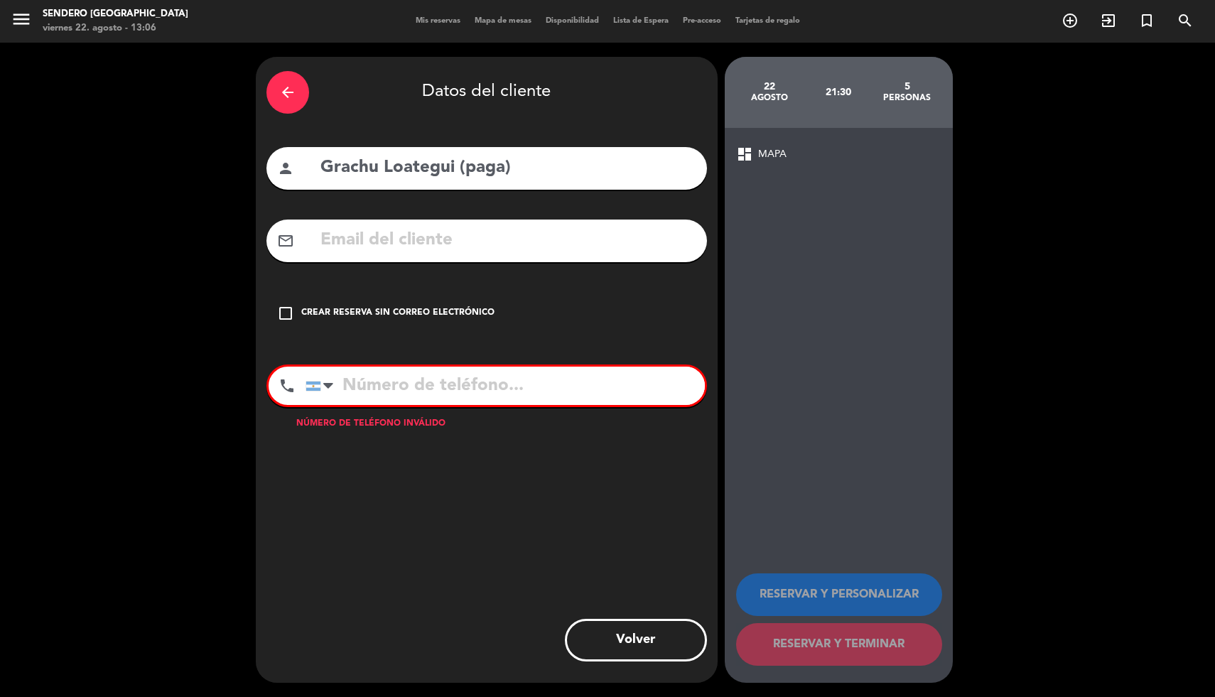
click at [329, 311] on div "Crear reserva sin correo electrónico" at bounding box center [397, 313] width 193 height 14
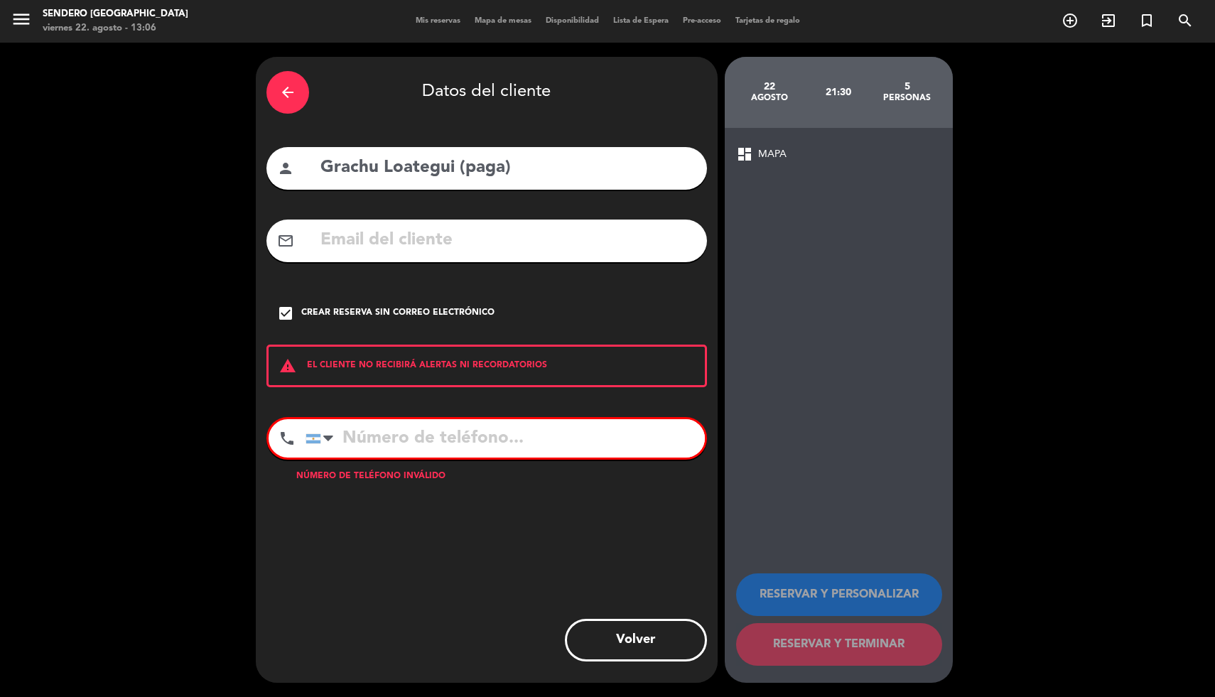
click at [367, 441] on input "tel" at bounding box center [505, 438] width 399 height 38
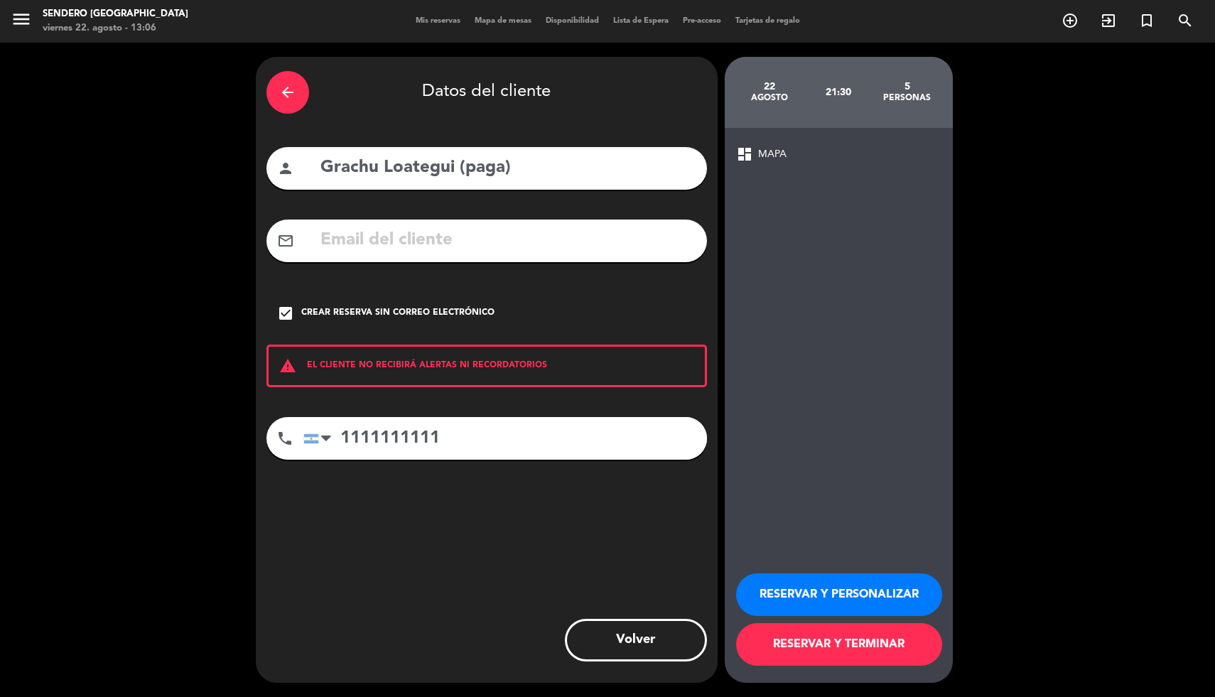
type input "1111111111"
click at [829, 648] on button "RESERVAR Y TERMINAR" at bounding box center [839, 644] width 206 height 43
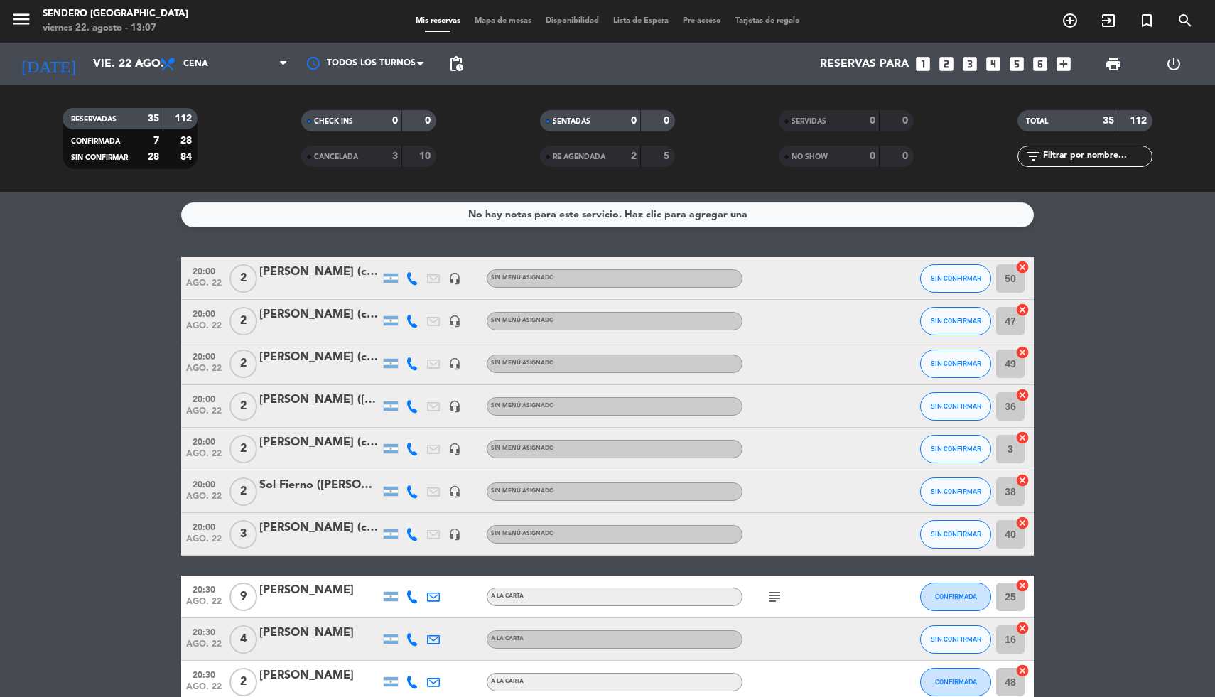
click at [947, 59] on icon "looks_two" at bounding box center [946, 64] width 18 height 18
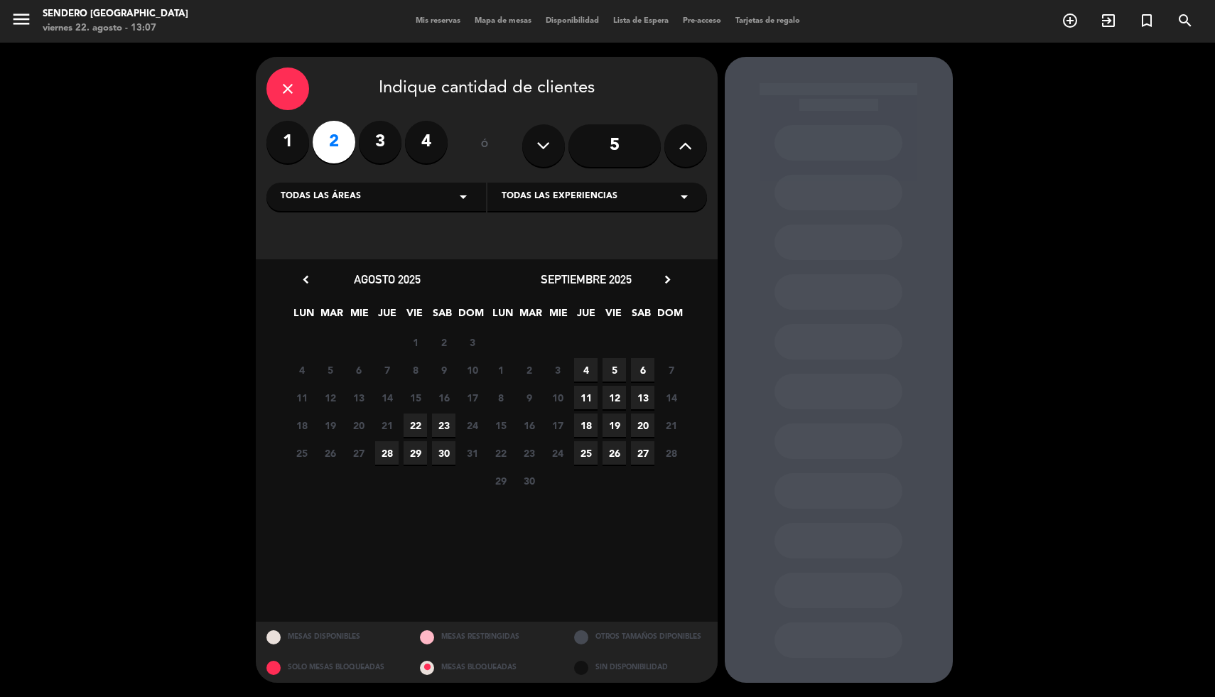
click at [410, 426] on span "22" at bounding box center [415, 425] width 23 height 23
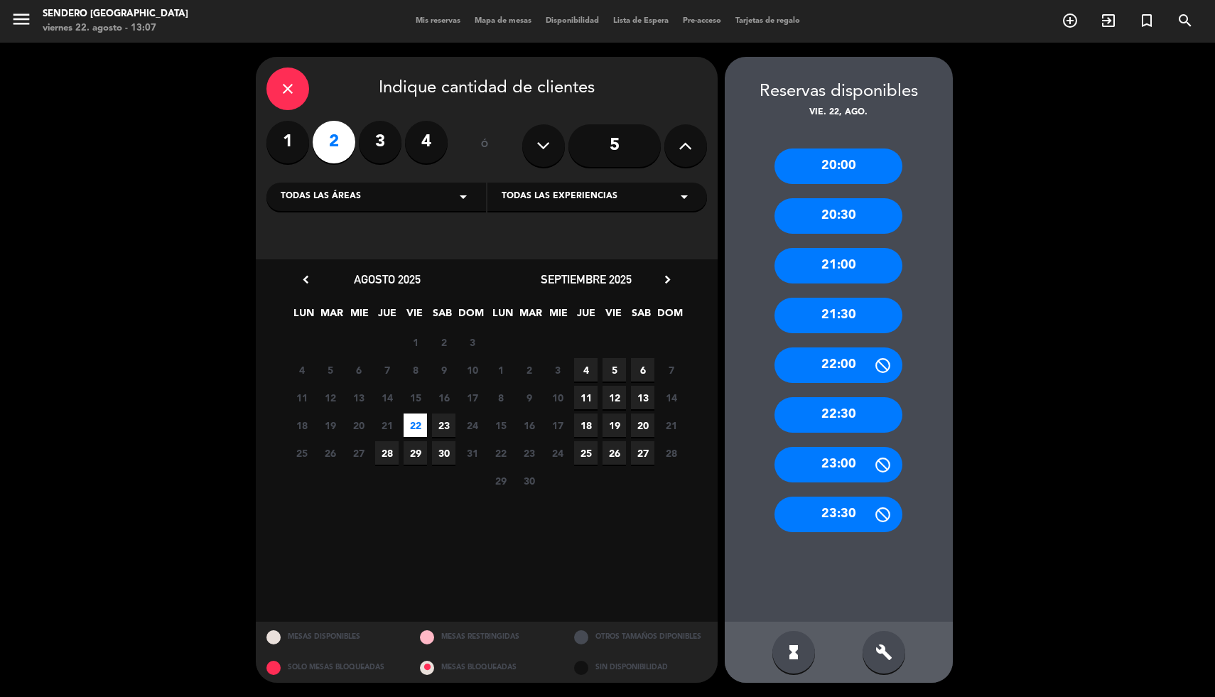
click at [841, 159] on div "20:00" at bounding box center [839, 167] width 128 height 36
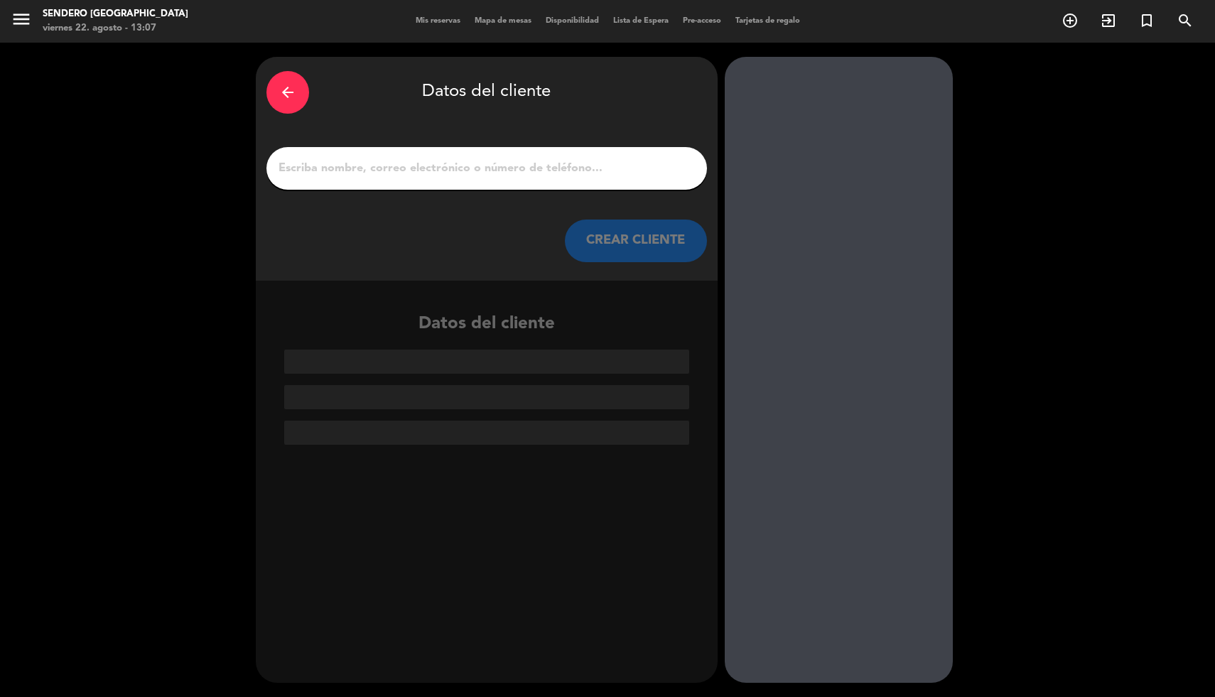
click at [394, 165] on input "1" at bounding box center [486, 168] width 419 height 20
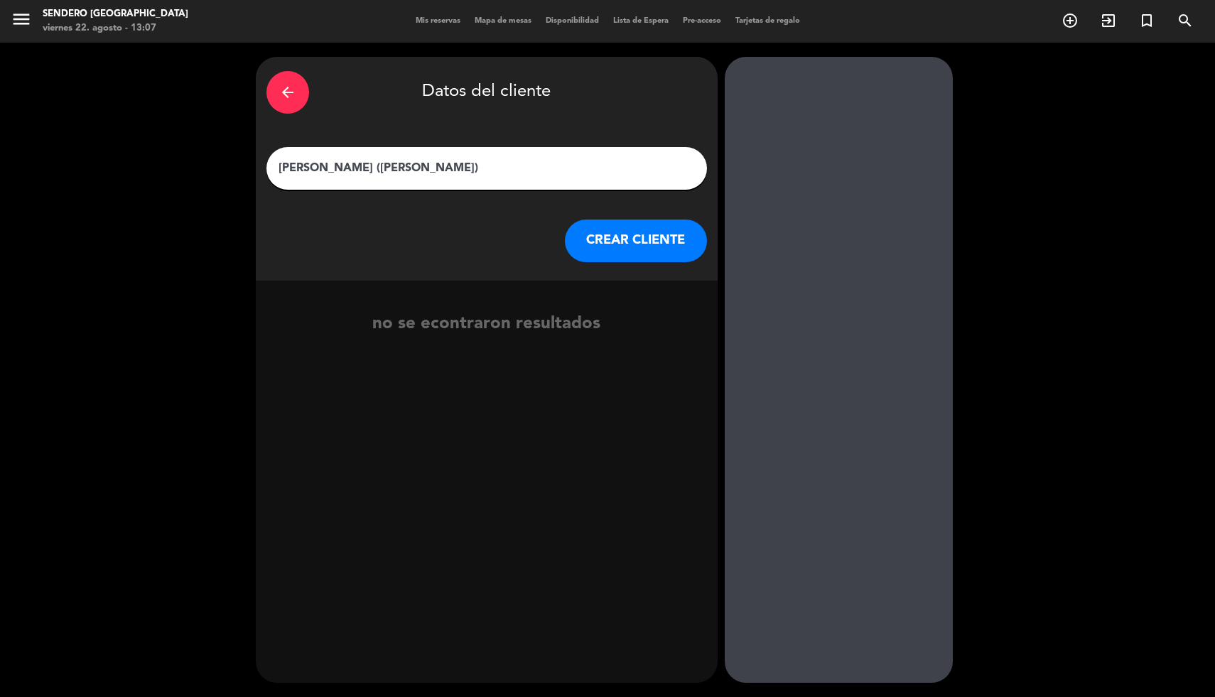
type input "[PERSON_NAME] ([PERSON_NAME])"
click at [589, 222] on button "CREAR CLIENTE" at bounding box center [636, 241] width 142 height 43
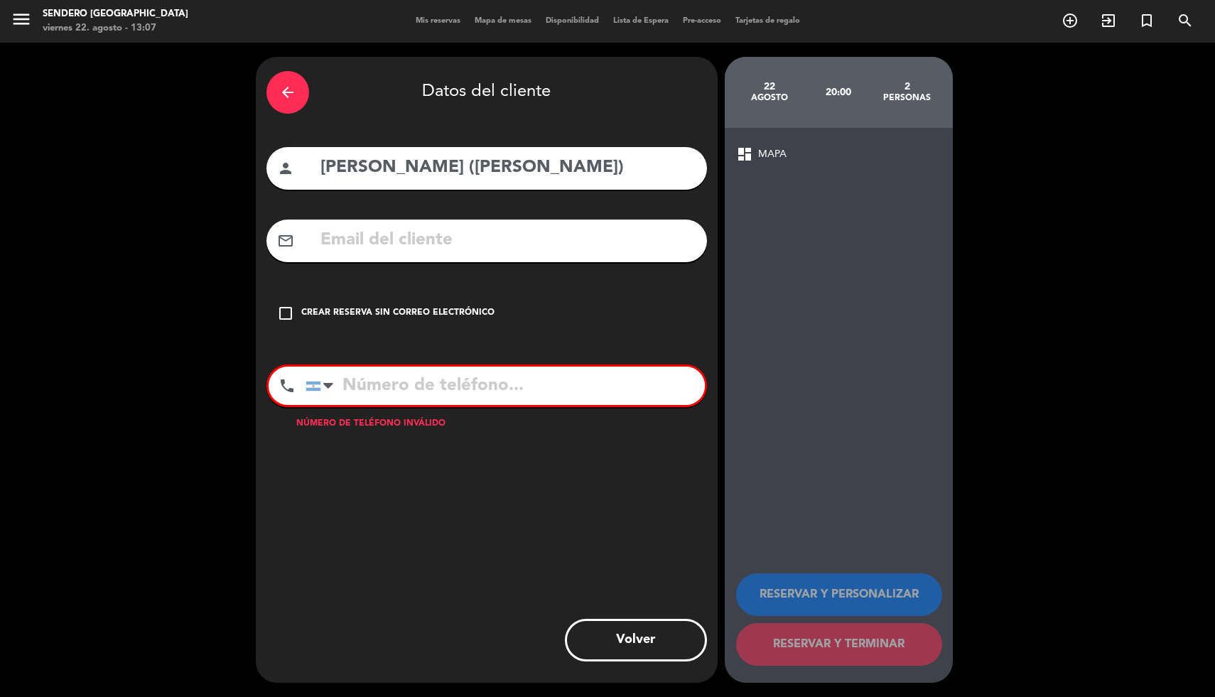
click at [285, 317] on icon "check_box_outline_blank" at bounding box center [285, 313] width 17 height 17
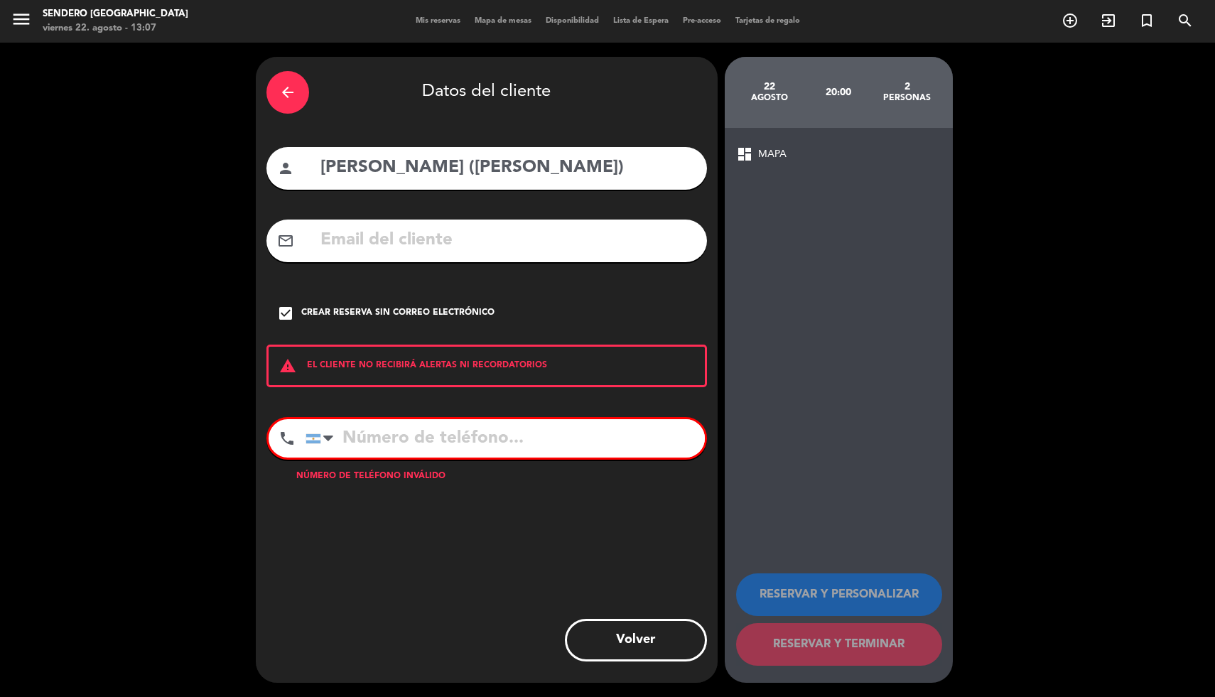
click at [506, 439] on input "tel" at bounding box center [505, 438] width 399 height 38
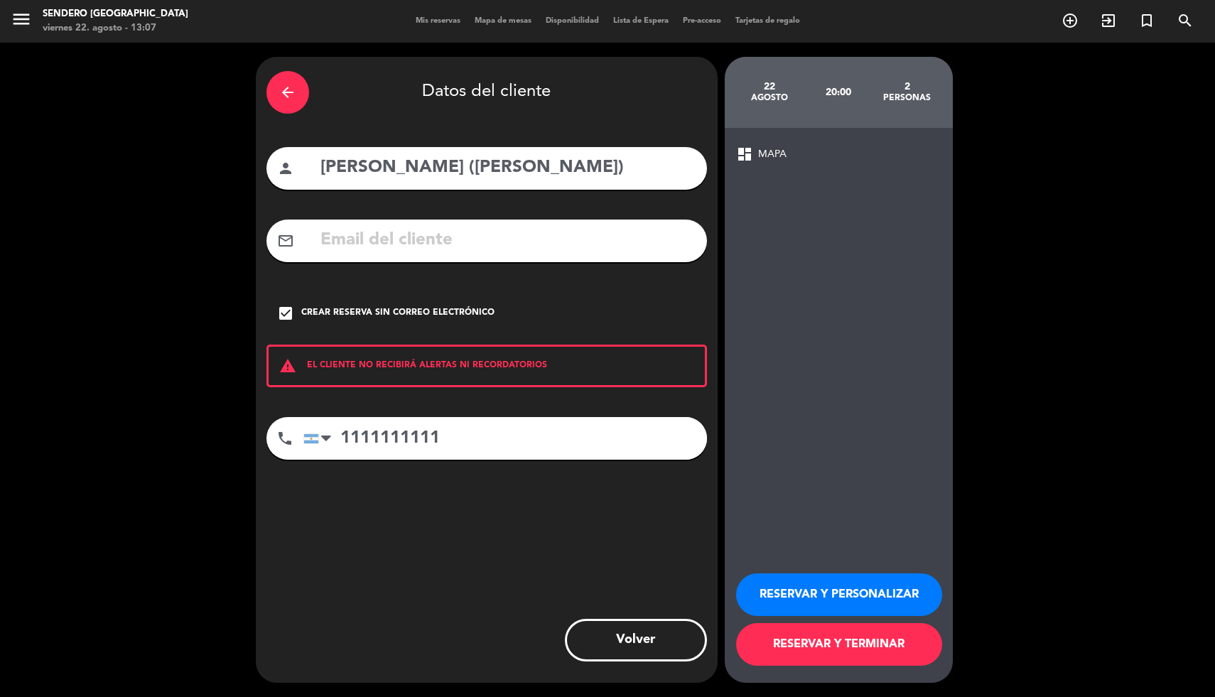
type input "1111111111"
click at [807, 643] on button "RESERVAR Y TERMINAR" at bounding box center [839, 644] width 206 height 43
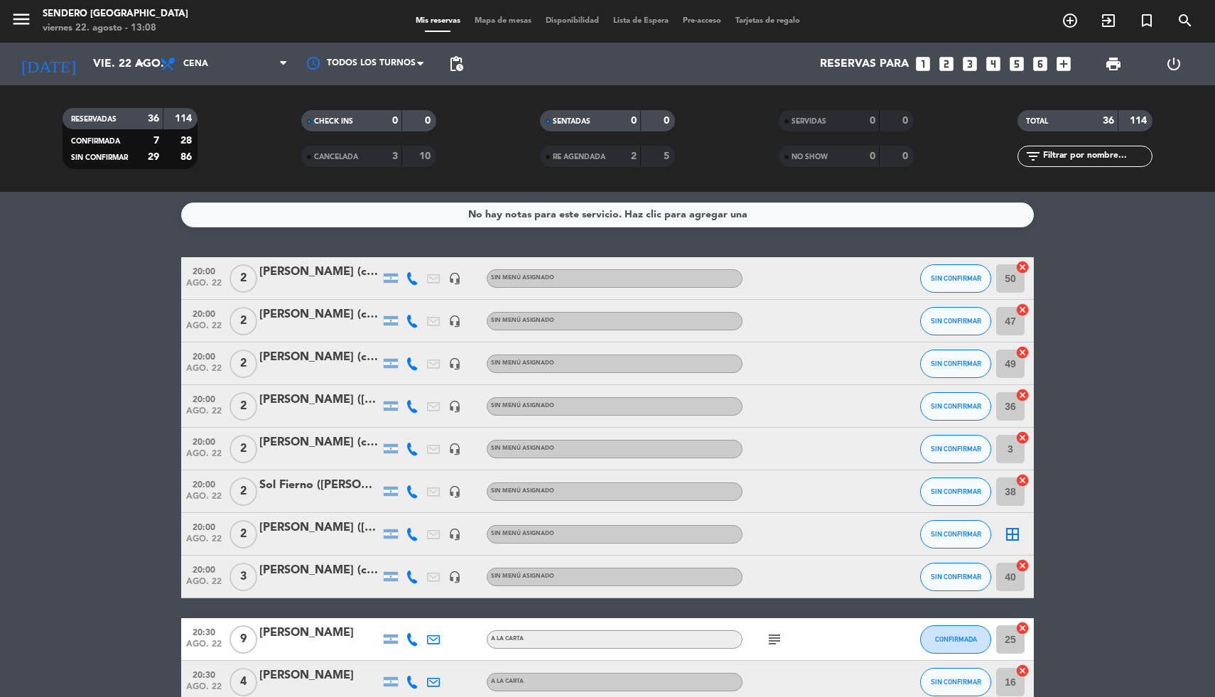
click at [1045, 64] on icon "looks_6" at bounding box center [1040, 64] width 18 height 18
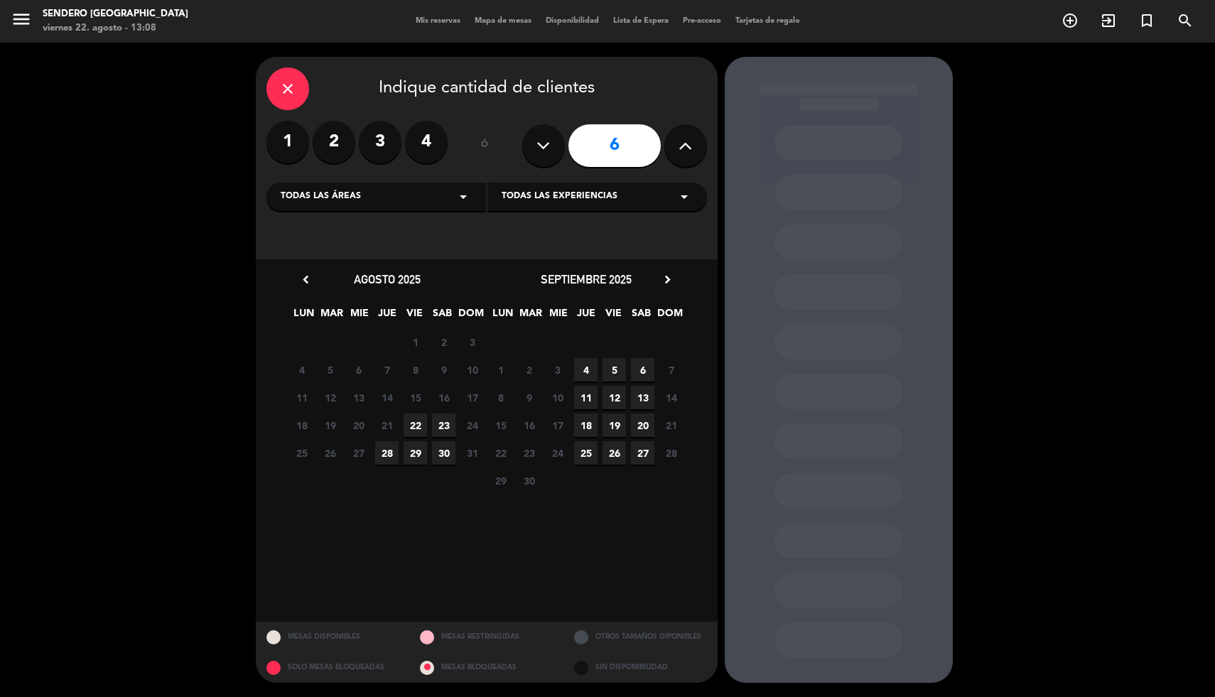
click at [420, 424] on span "22" at bounding box center [415, 425] width 23 height 23
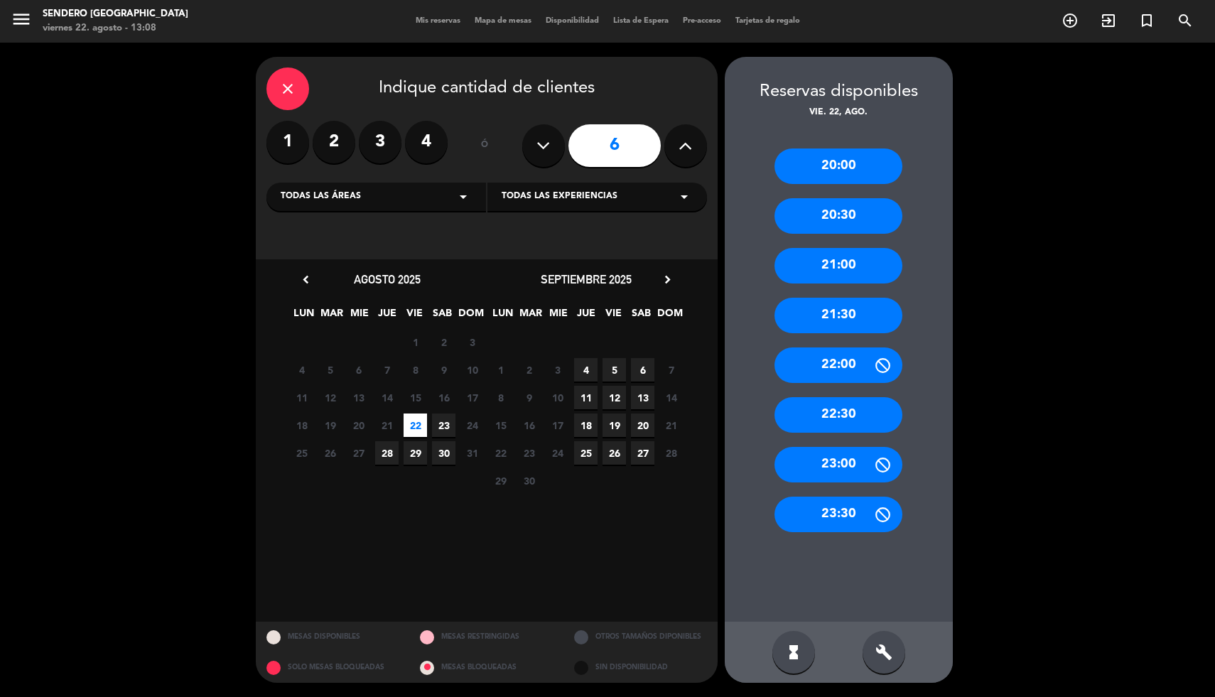
click at [843, 368] on div "22:00" at bounding box center [839, 365] width 128 height 36
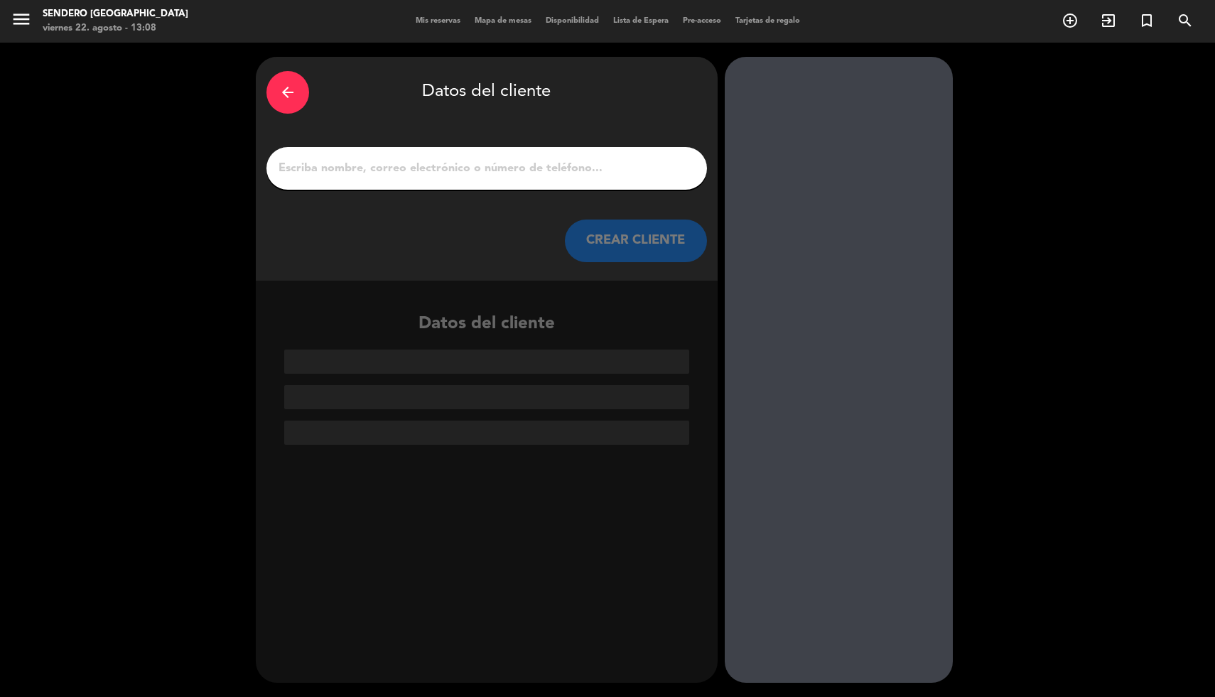
click at [429, 168] on input "1" at bounding box center [486, 168] width 419 height 20
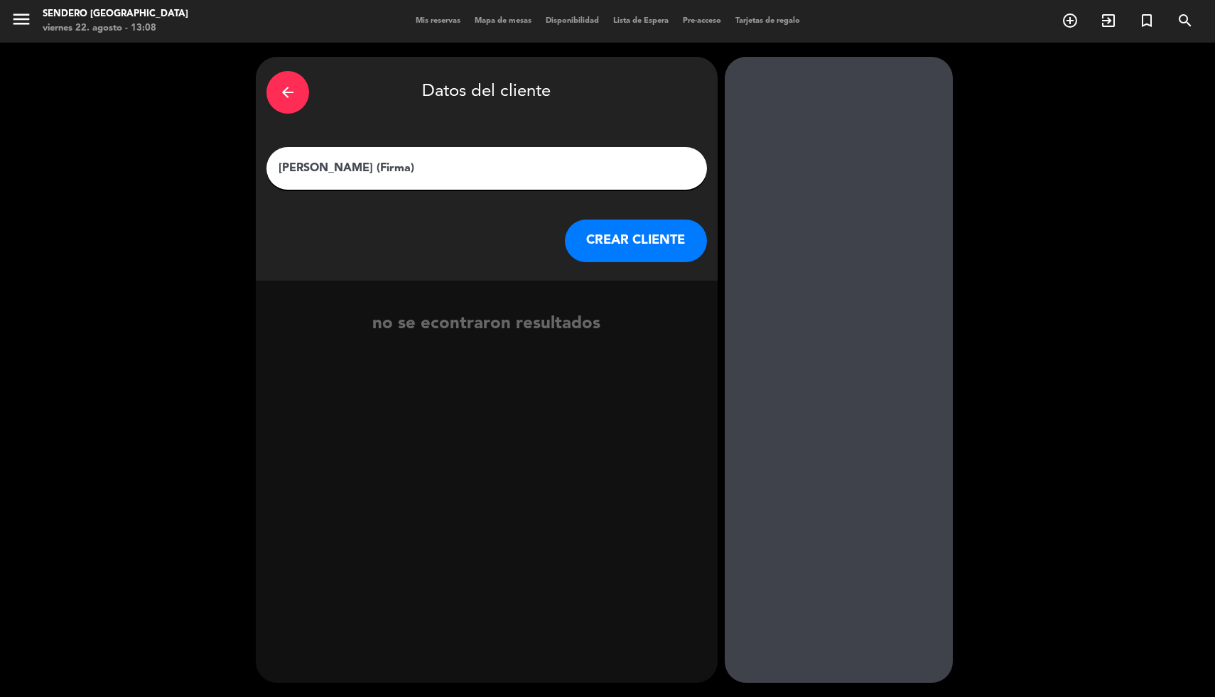
type input "[PERSON_NAME] (Firma)"
click at [630, 238] on button "CREAR CLIENTE" at bounding box center [636, 241] width 142 height 43
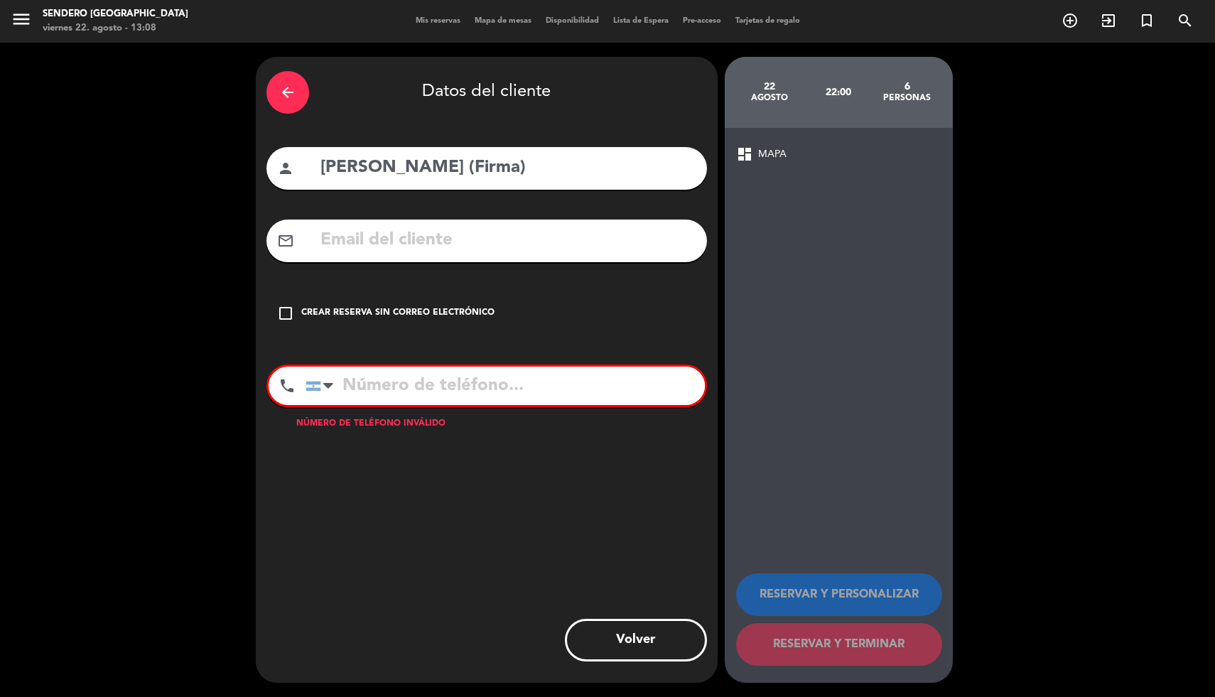
click at [324, 307] on div "Crear reserva sin correo electrónico" at bounding box center [397, 313] width 193 height 14
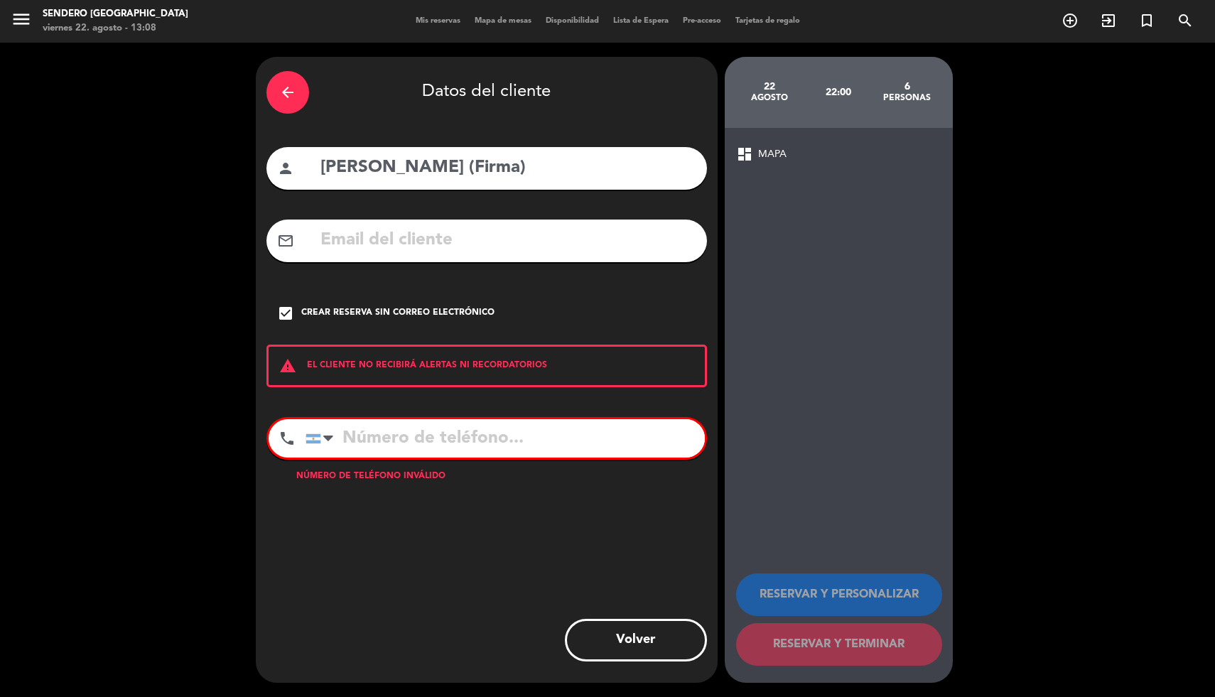
click at [511, 451] on input "tel" at bounding box center [505, 438] width 399 height 38
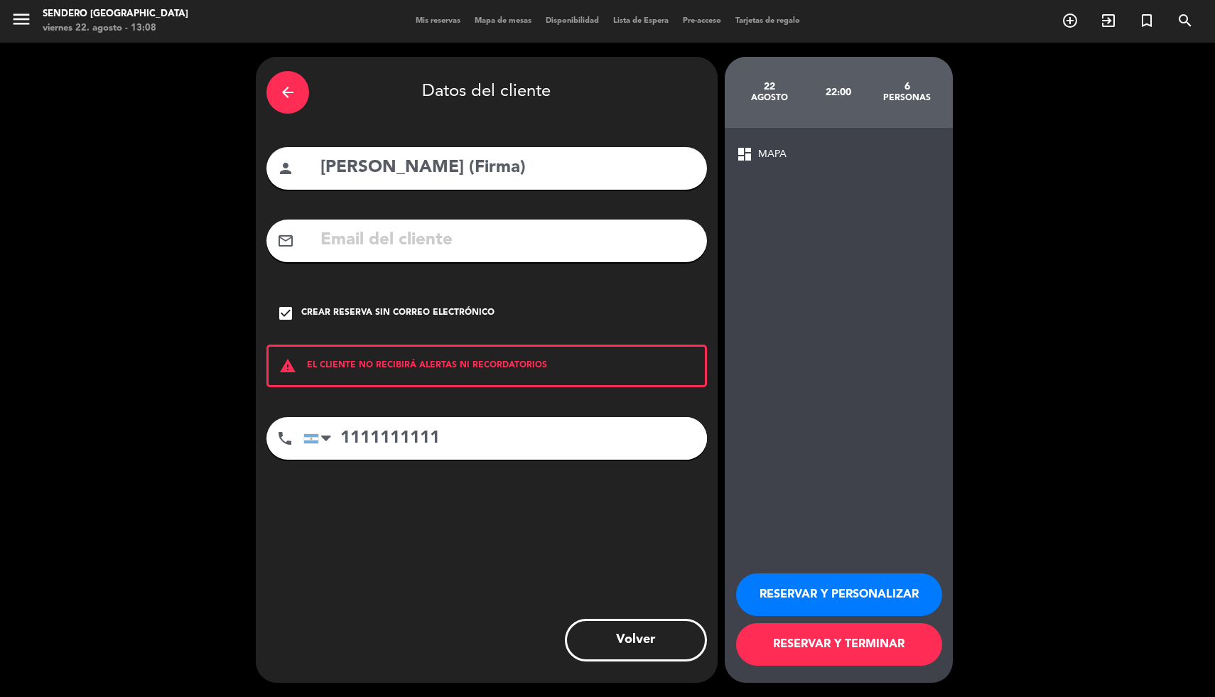
type input "1111111111"
click at [821, 651] on button "RESERVAR Y TERMINAR" at bounding box center [839, 644] width 206 height 43
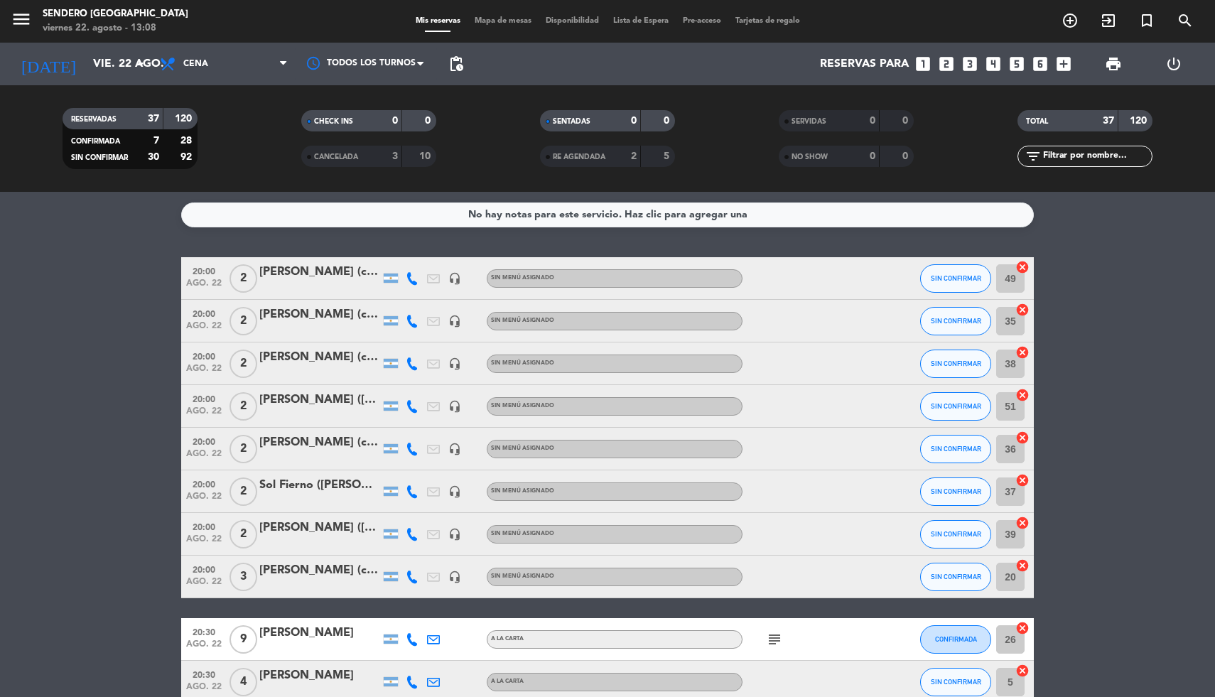
click at [992, 68] on icon "looks_4" at bounding box center [993, 64] width 18 height 18
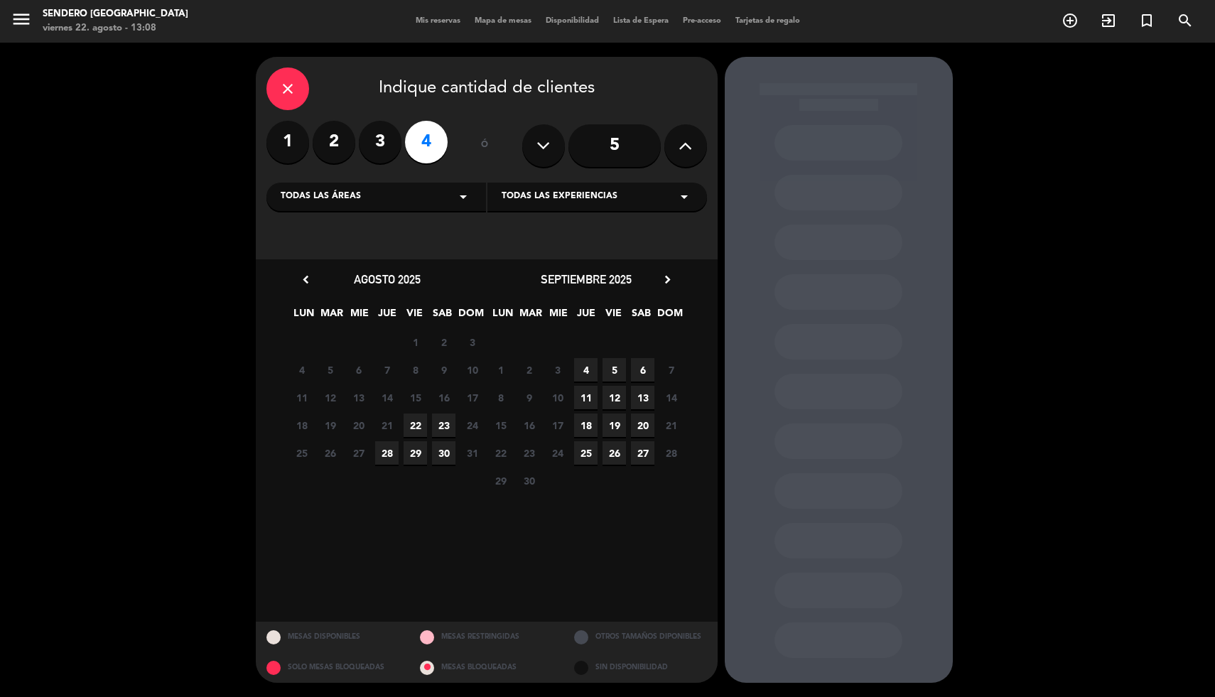
click at [416, 431] on span "22" at bounding box center [415, 425] width 23 height 23
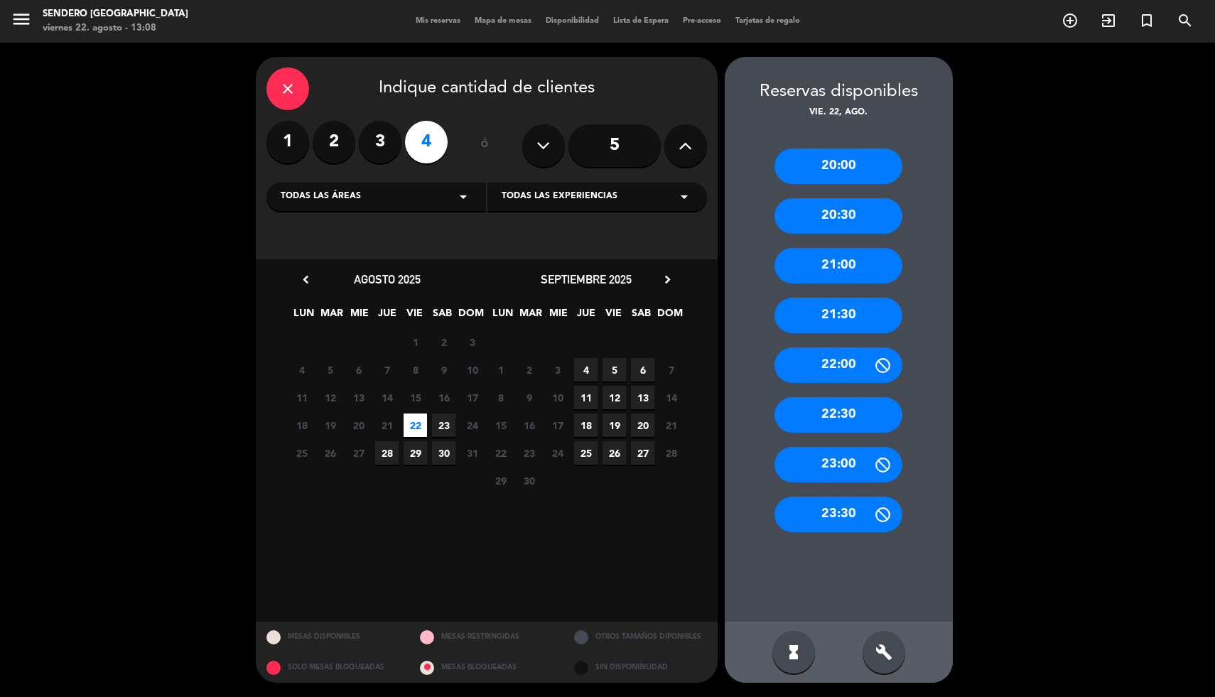
click at [836, 362] on div "22:00" at bounding box center [839, 365] width 128 height 36
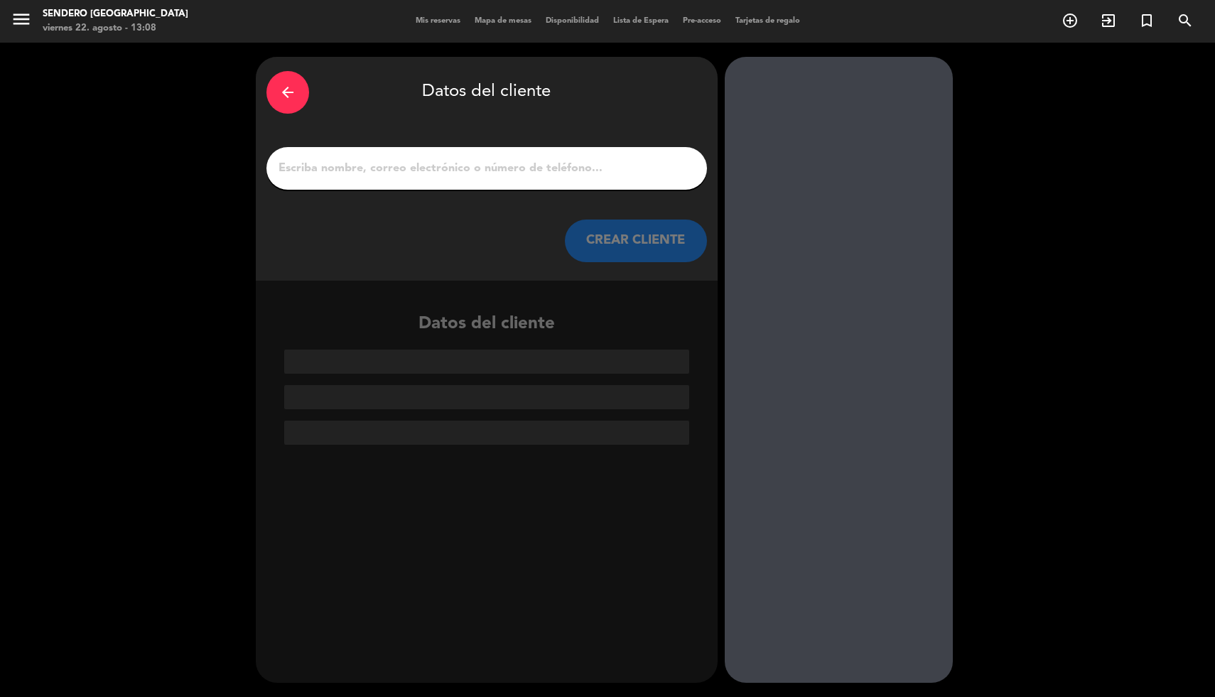
click at [426, 172] on input "1" at bounding box center [486, 168] width 419 height 20
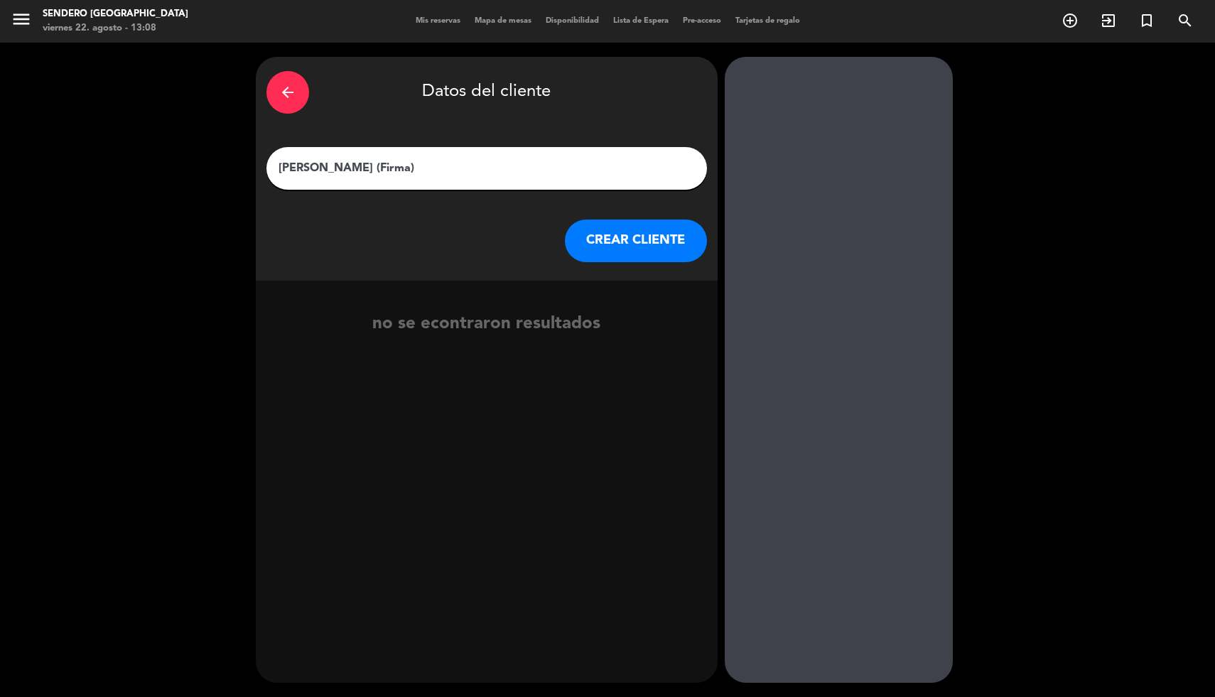
type input "[PERSON_NAME] (Firma)"
click at [686, 227] on button "CREAR CLIENTE" at bounding box center [636, 241] width 142 height 43
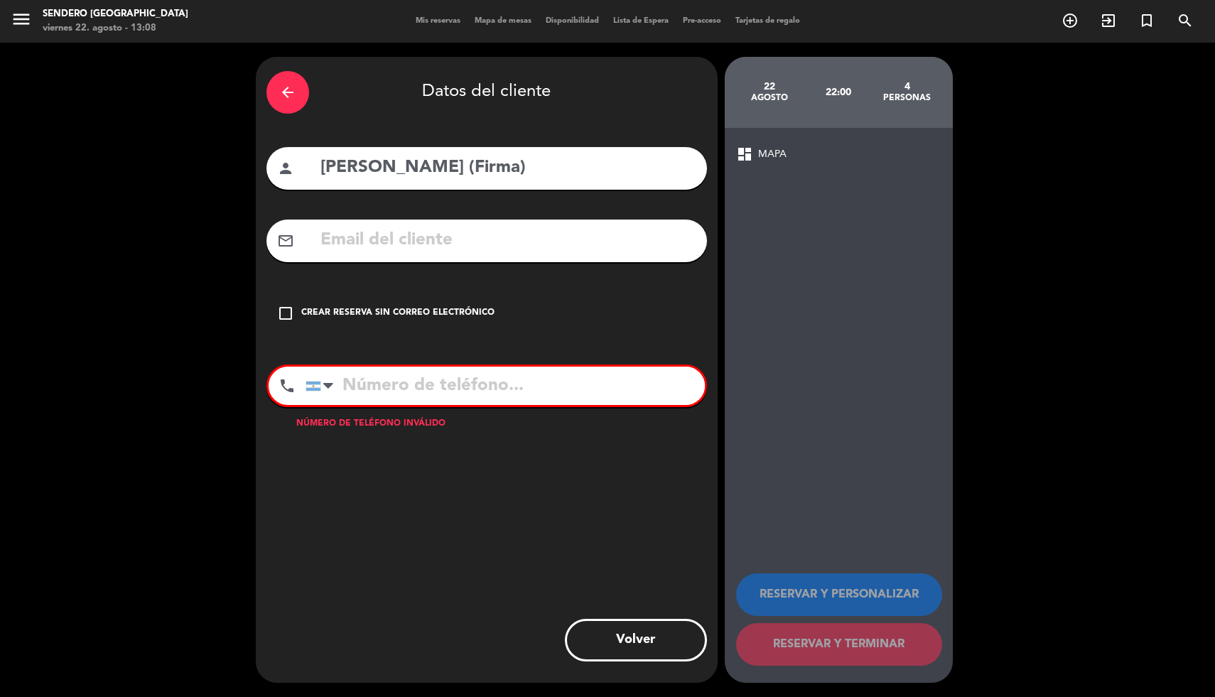
click at [373, 313] on div "Crear reserva sin correo electrónico" at bounding box center [397, 313] width 193 height 14
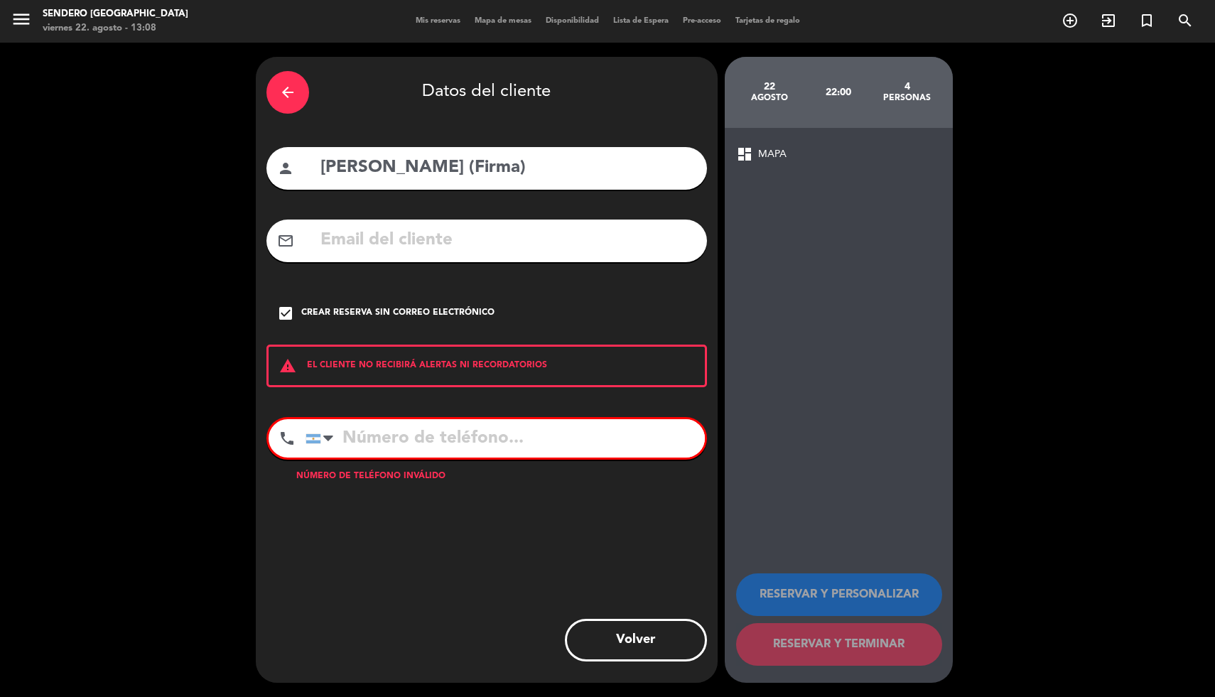
click at [486, 446] on input "tel" at bounding box center [505, 438] width 399 height 38
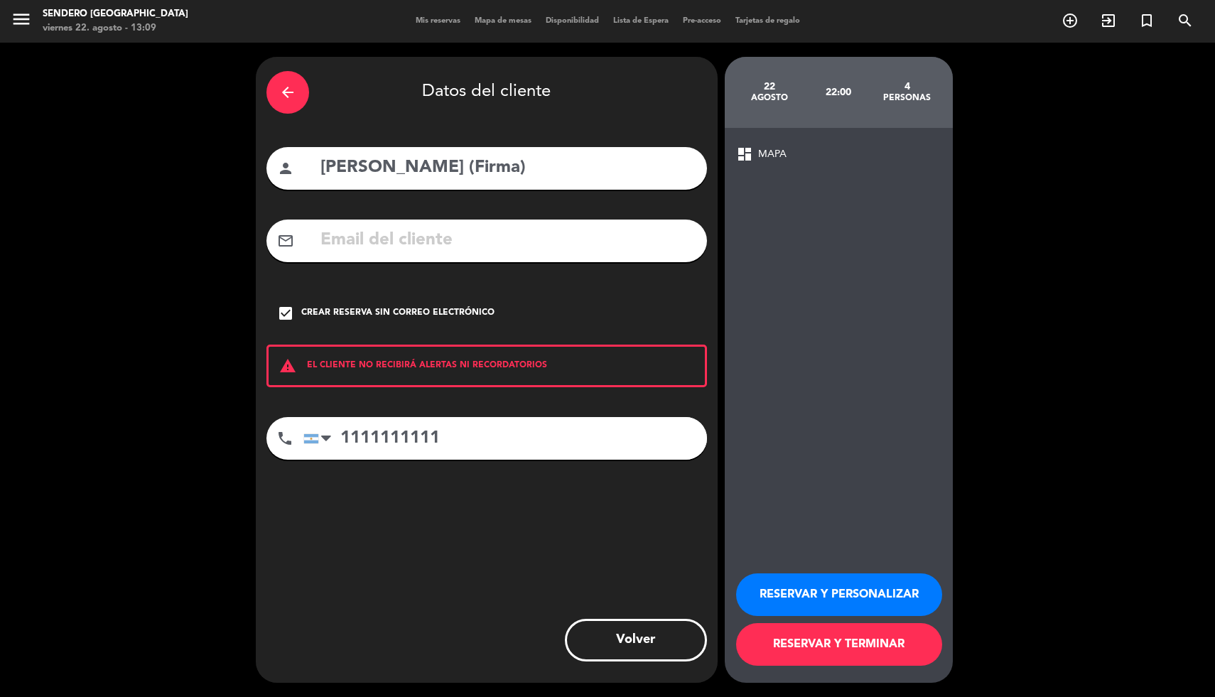
type input "1111111111"
click at [807, 643] on button "RESERVAR Y TERMINAR" at bounding box center [839, 644] width 206 height 43
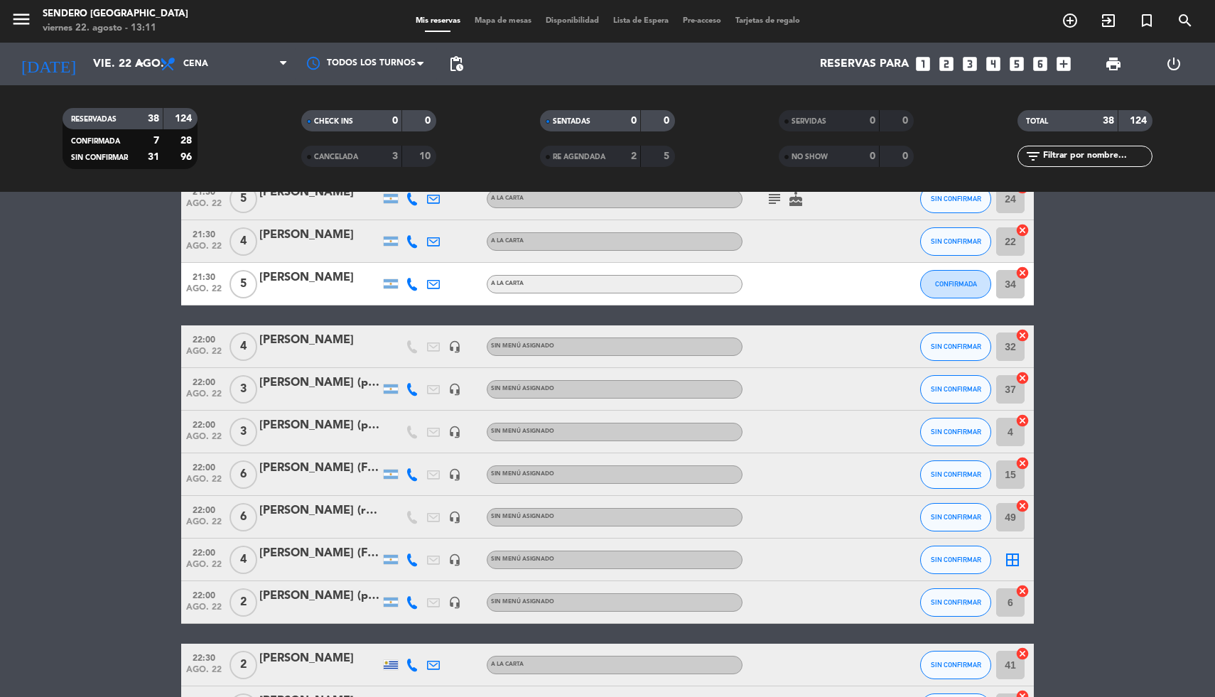
scroll to position [1175, 0]
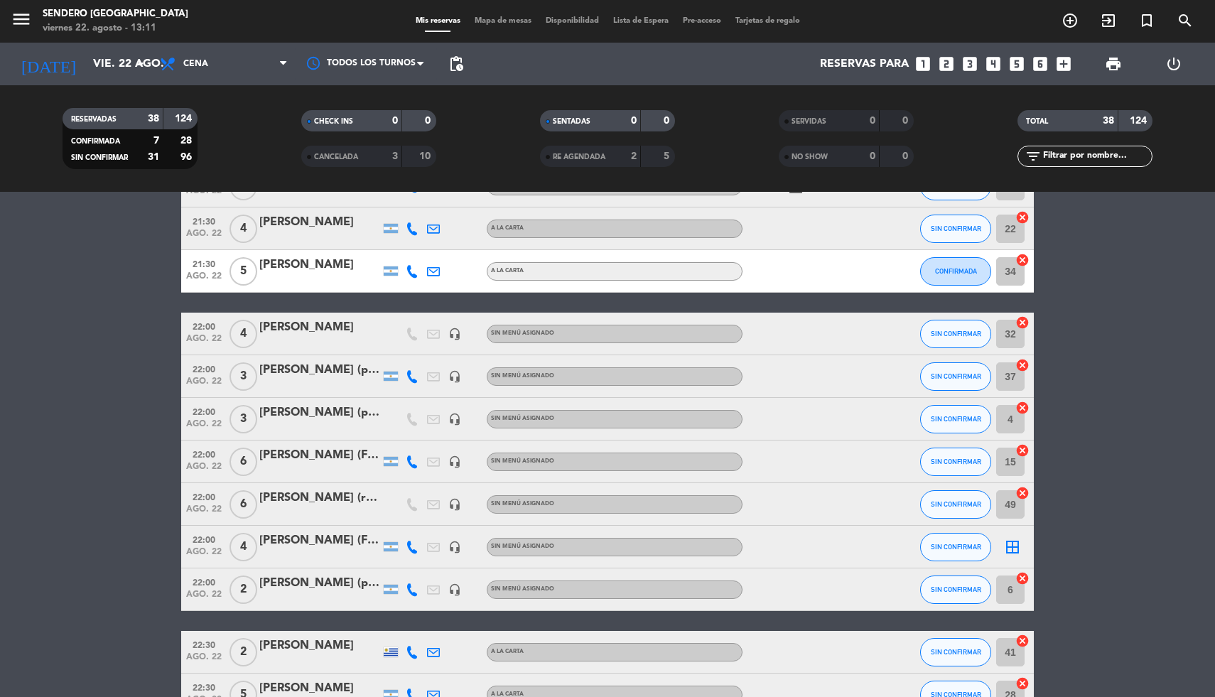
click at [291, 539] on div "[PERSON_NAME] (Firma)" at bounding box center [319, 541] width 121 height 18
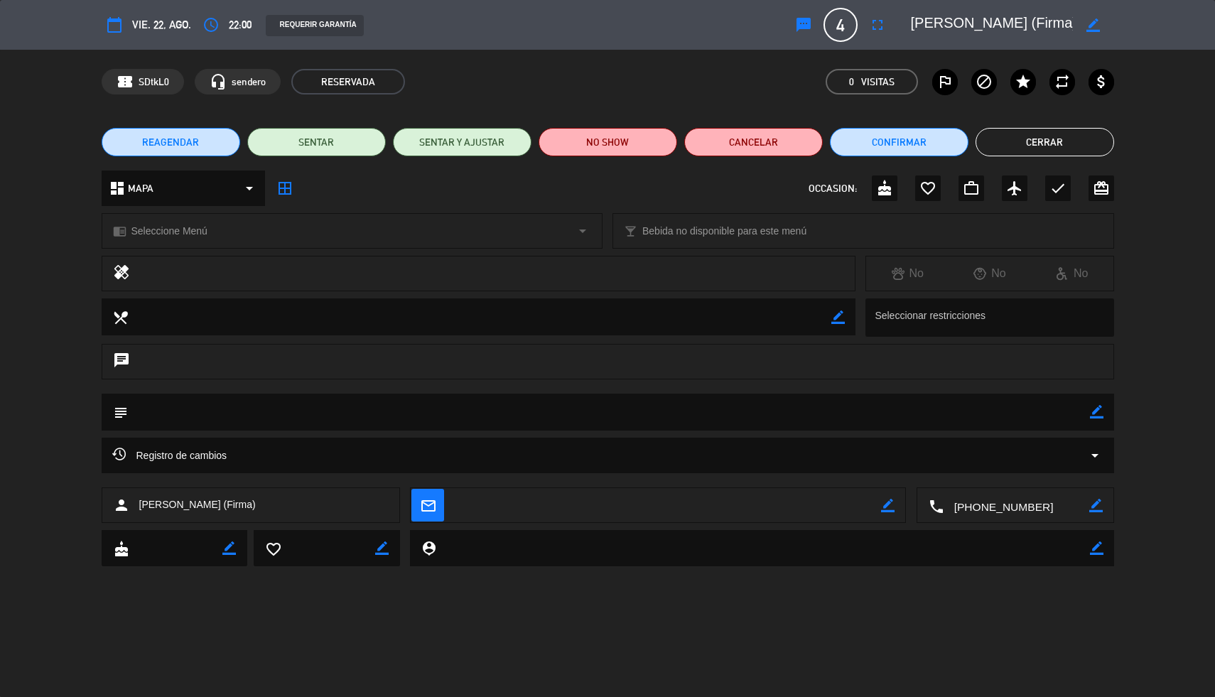
click at [1094, 26] on icon "border_color" at bounding box center [1094, 25] width 14 height 14
click at [1094, 25] on icon at bounding box center [1094, 25] width 14 height 14
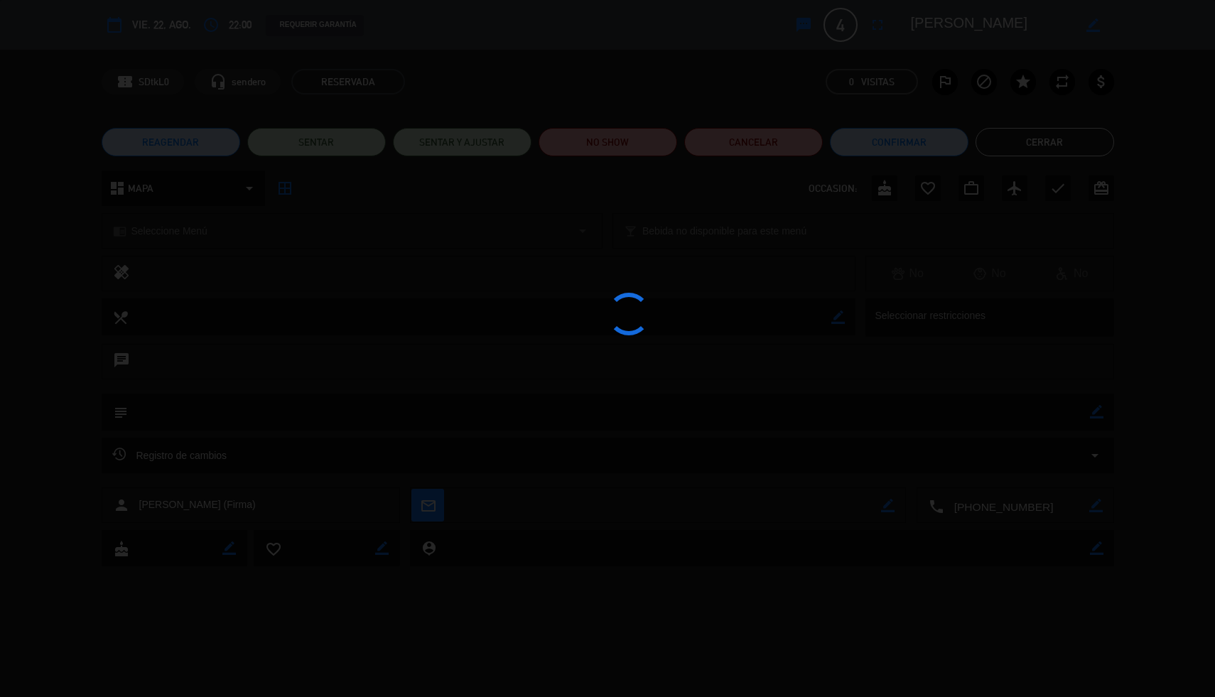
type textarea "[PERSON_NAME]"
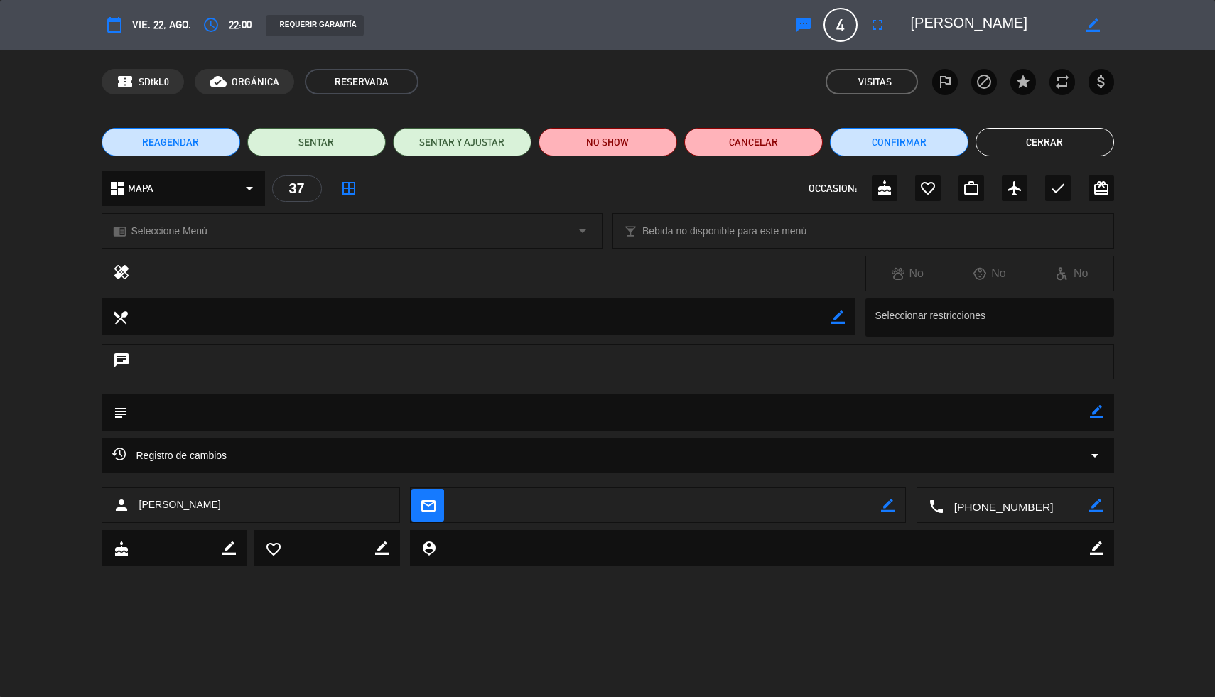
click at [1085, 135] on button "Cerrar" at bounding box center [1045, 142] width 139 height 28
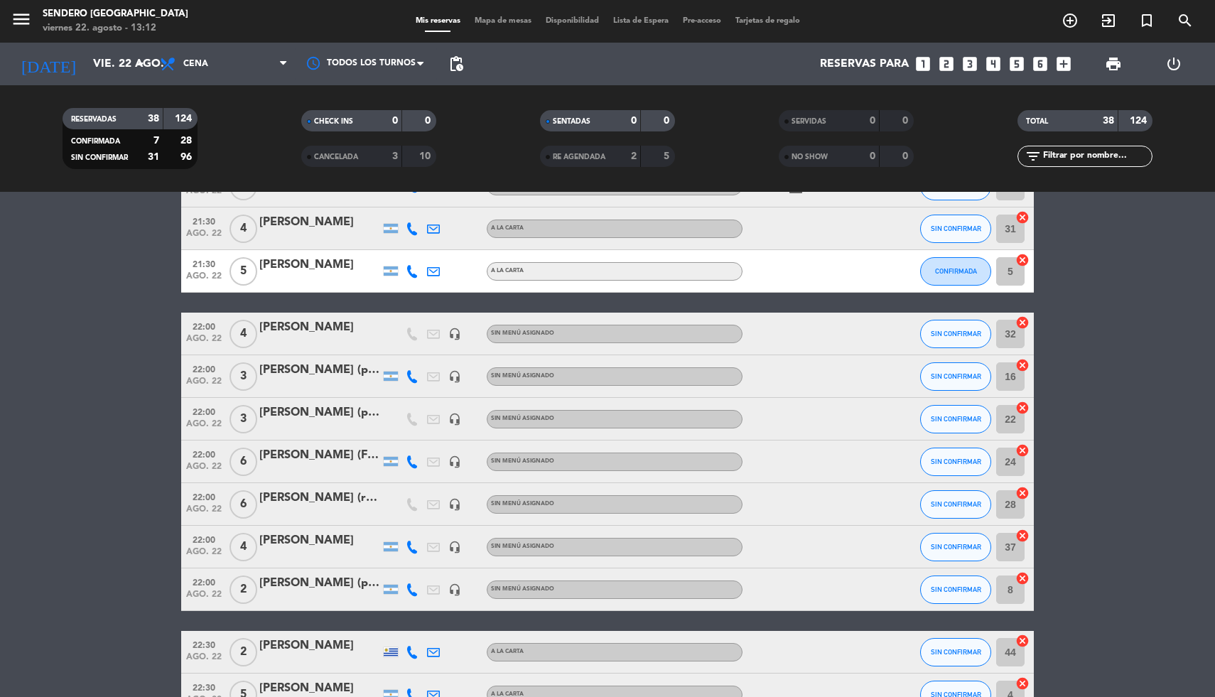
click at [1020, 62] on icon "looks_5" at bounding box center [1017, 64] width 18 height 18
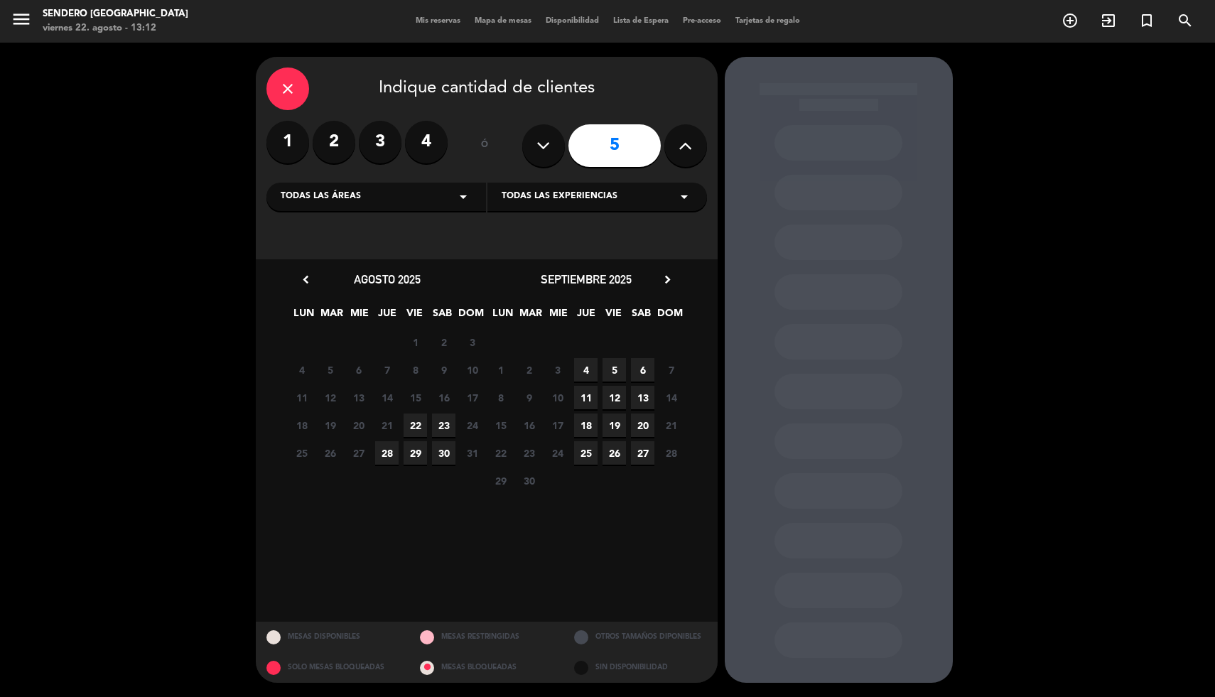
click at [416, 428] on span "22" at bounding box center [415, 425] width 23 height 23
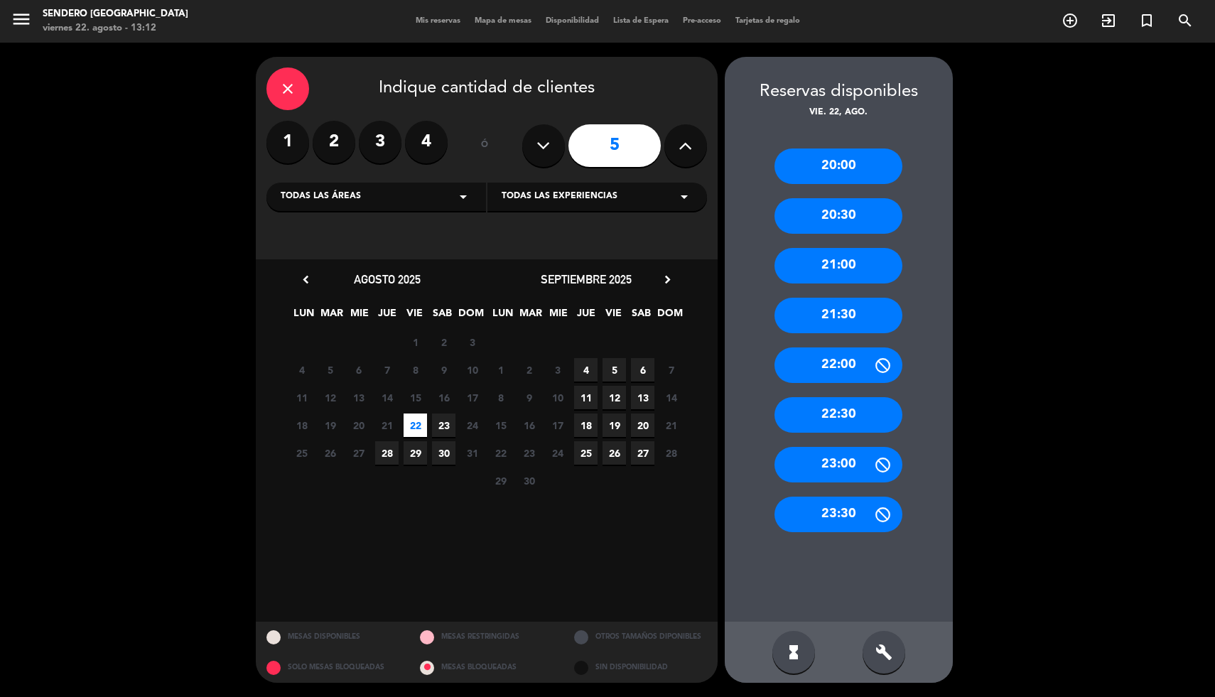
click at [846, 323] on div "21:30" at bounding box center [839, 316] width 128 height 36
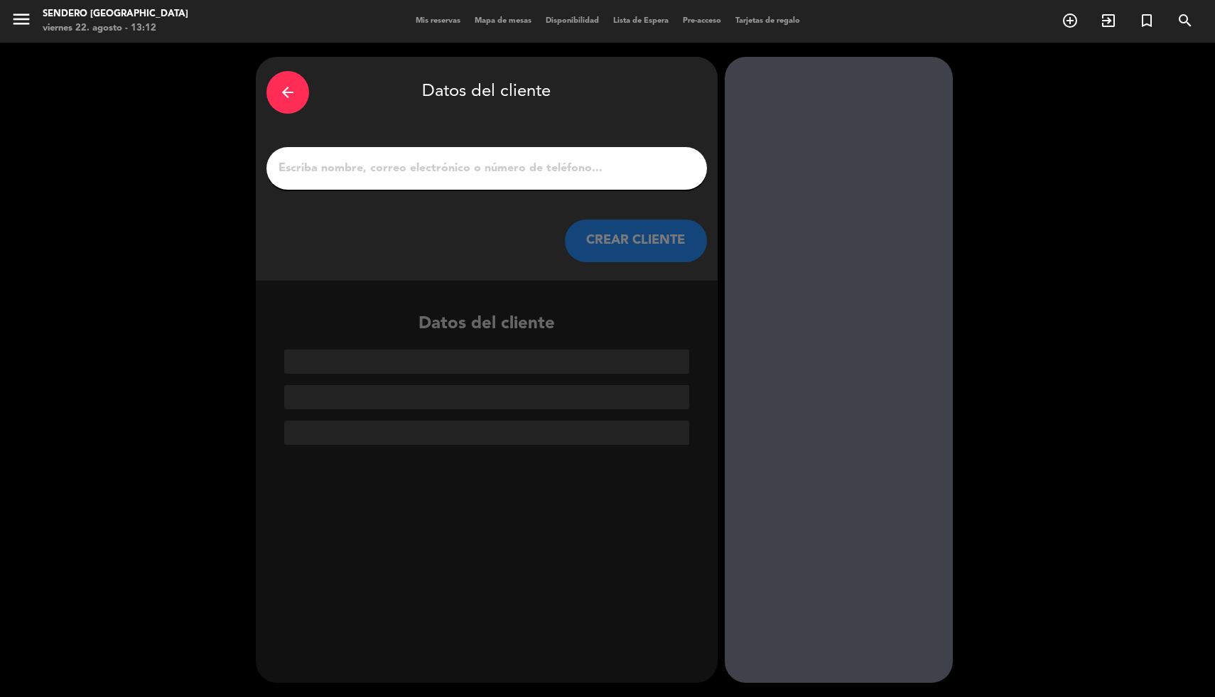
click at [375, 165] on input "1" at bounding box center [486, 168] width 419 height 20
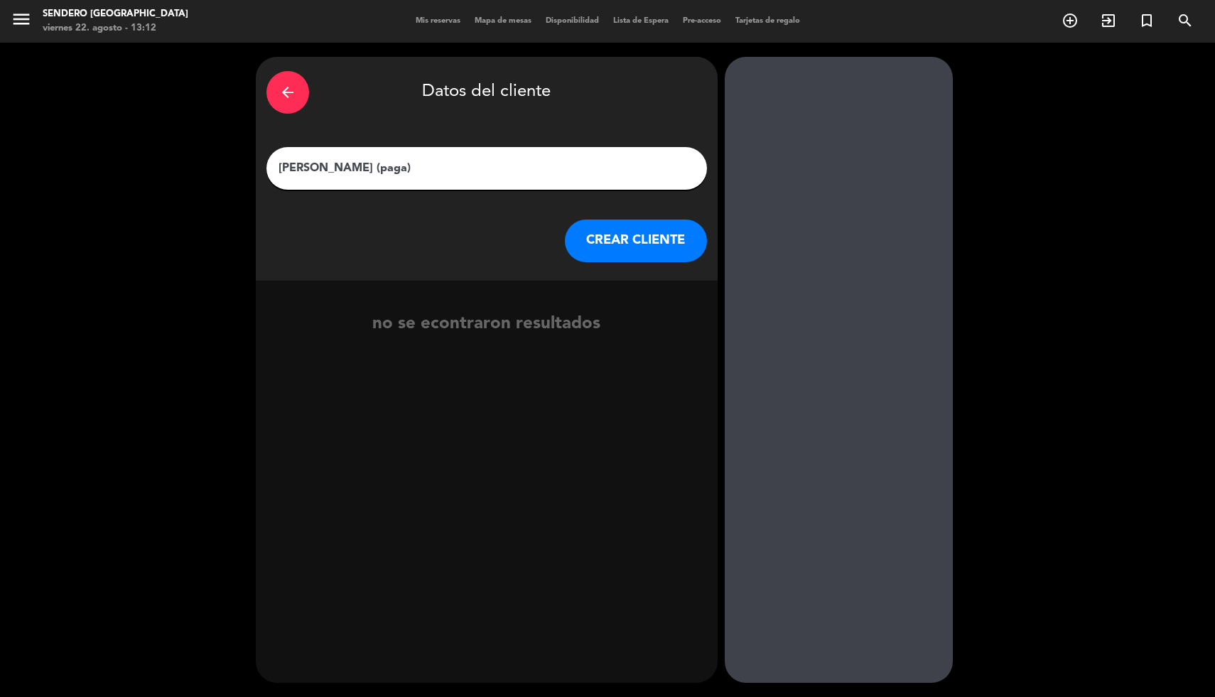
type input "[PERSON_NAME] (paga)"
click at [615, 254] on button "CREAR CLIENTE" at bounding box center [636, 241] width 142 height 43
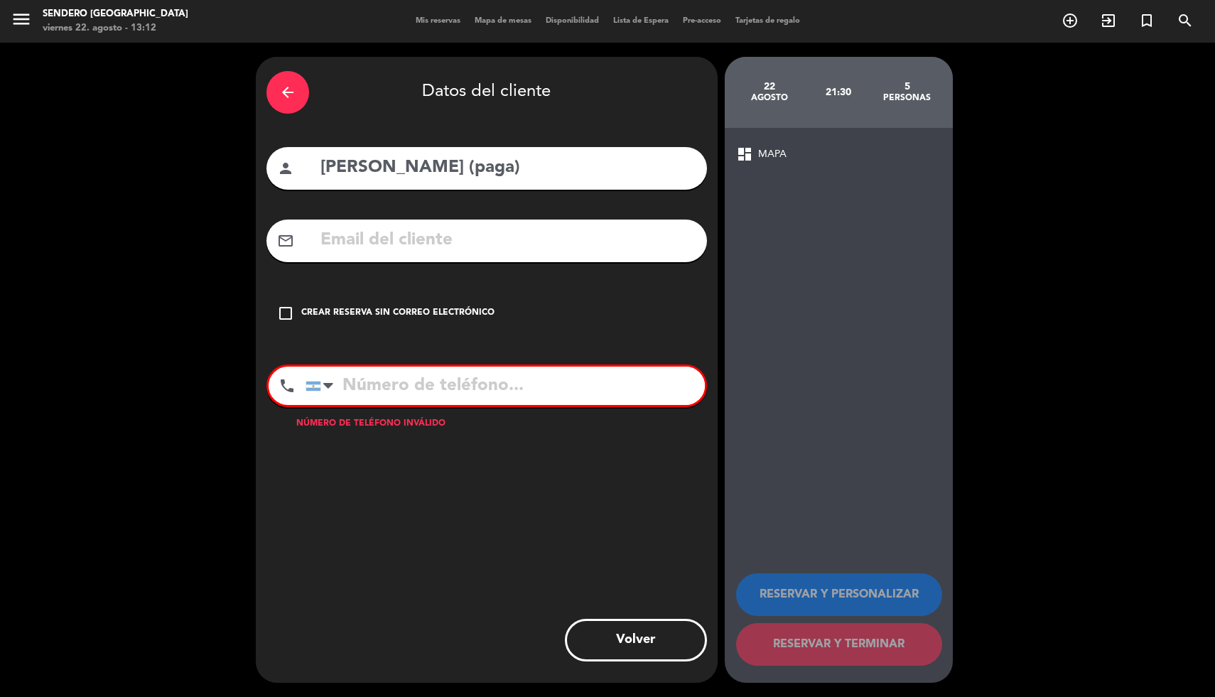
click at [325, 312] on div "Crear reserva sin correo electrónico" at bounding box center [397, 313] width 193 height 14
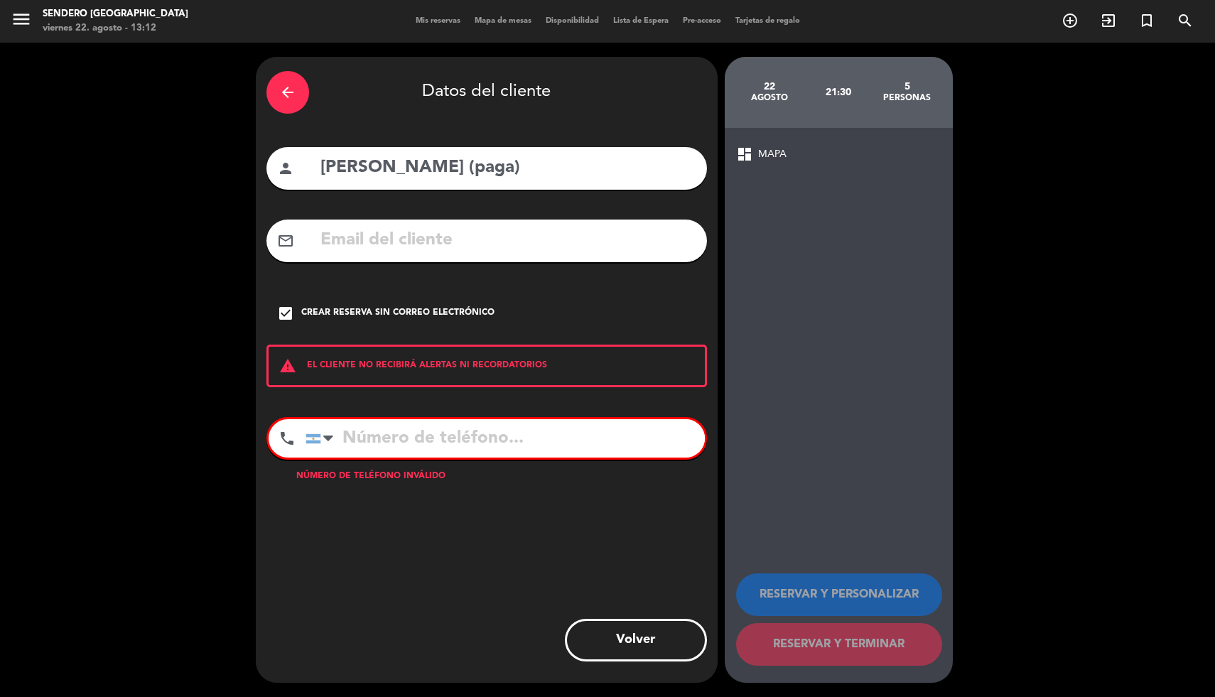
click at [355, 433] on input "tel" at bounding box center [505, 438] width 399 height 38
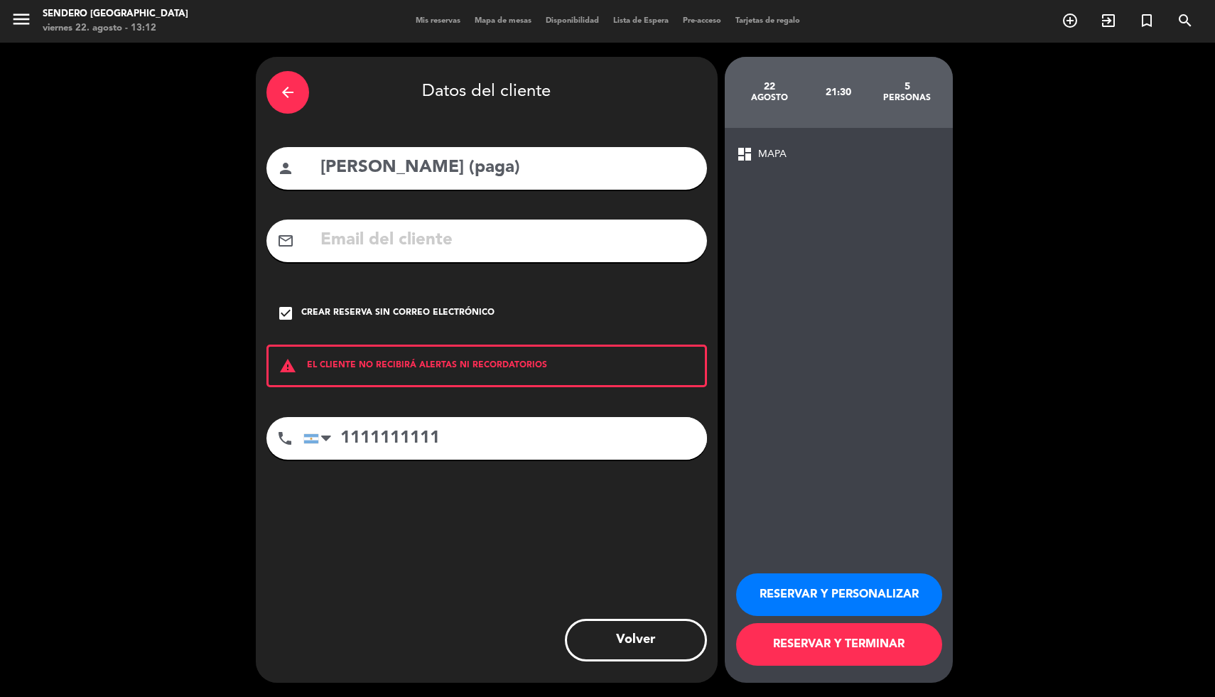
type input "1111111111"
click at [878, 657] on button "RESERVAR Y TERMINAR" at bounding box center [839, 644] width 206 height 43
